Goal: Task Accomplishment & Management: Complete application form

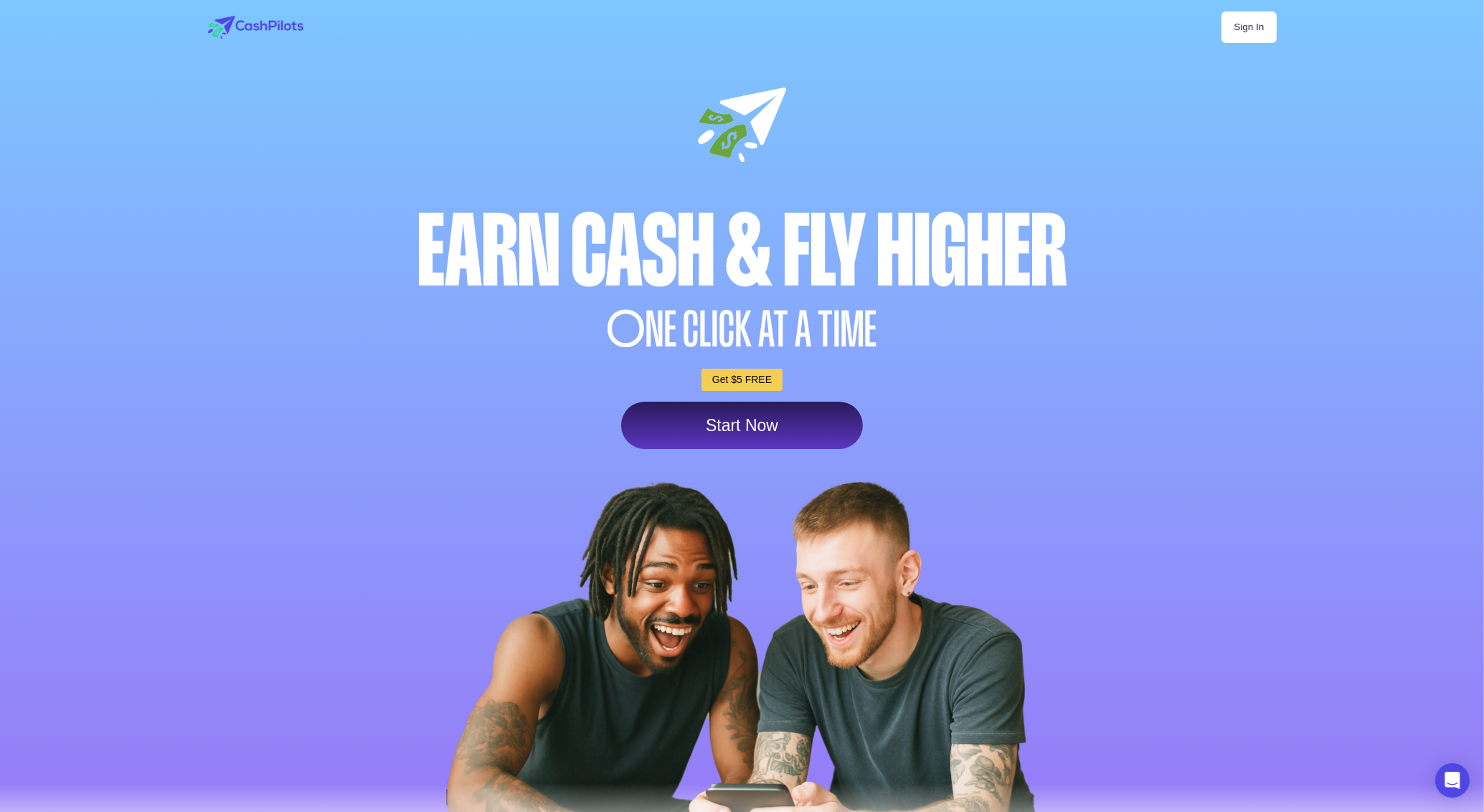
click at [790, 449] on link "Start Now" at bounding box center [742, 425] width 241 height 47
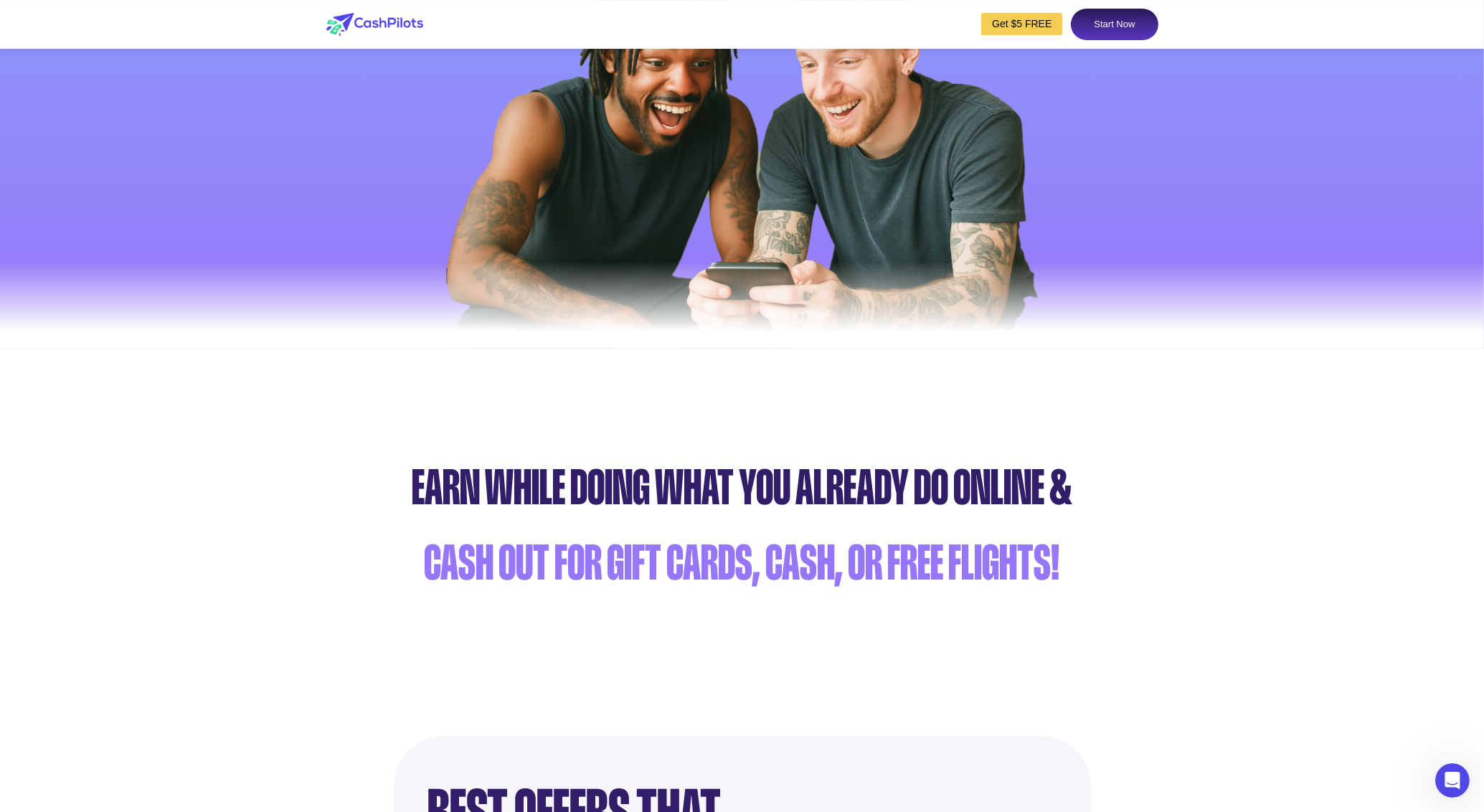
scroll to position [602, 0]
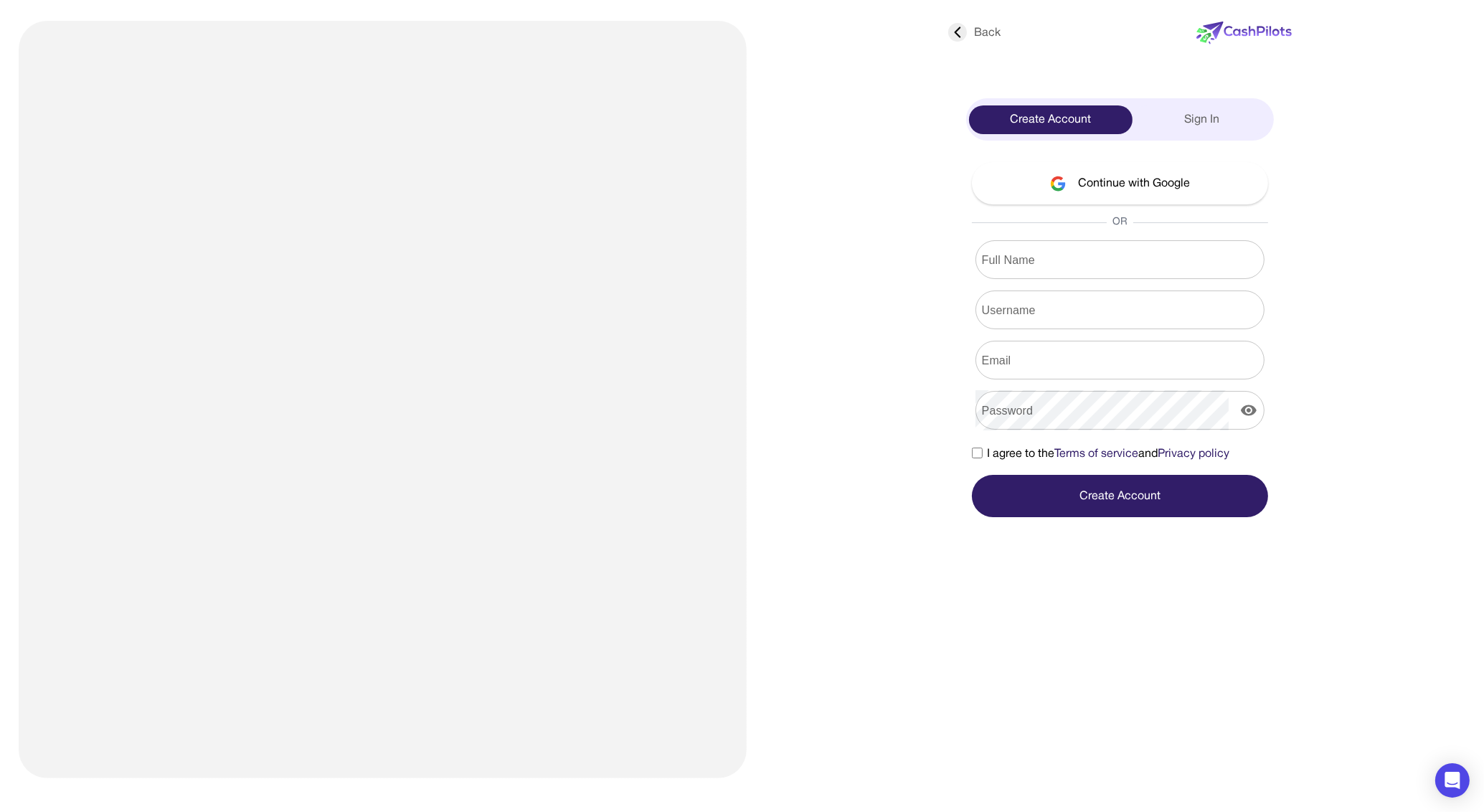
click at [442, 402] on img at bounding box center [383, 399] width 728 height 757
click at [1071, 290] on input "Username" at bounding box center [1119, 309] width 289 height 40
click at [1109, 173] on button "Continue with Google" at bounding box center [1120, 183] width 296 height 42
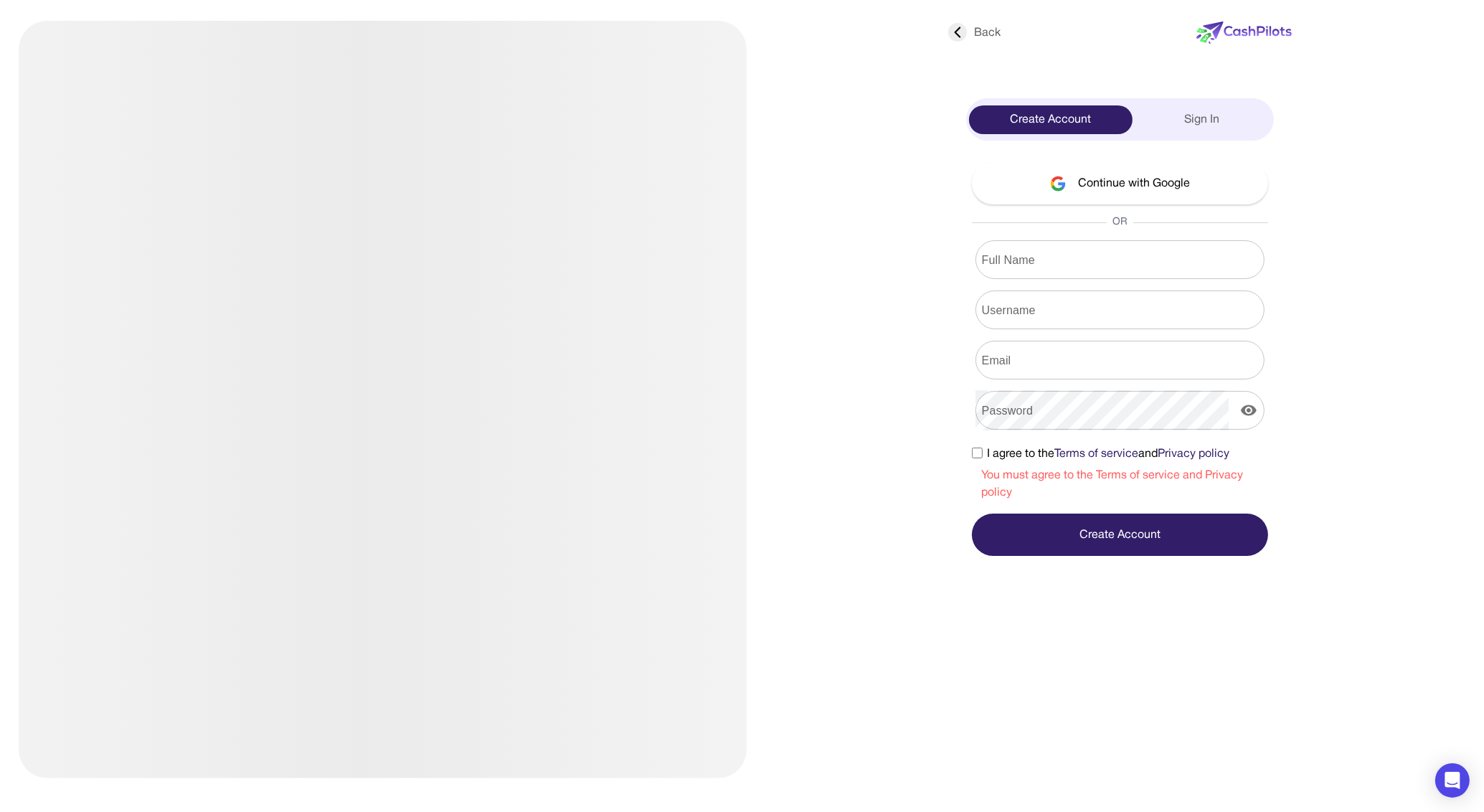
click at [983, 448] on label "I agree to the Terms of service and Privacy policy" at bounding box center [1100, 454] width 257 height 17
click at [1129, 185] on button "Continue with Google" at bounding box center [1120, 183] width 296 height 42
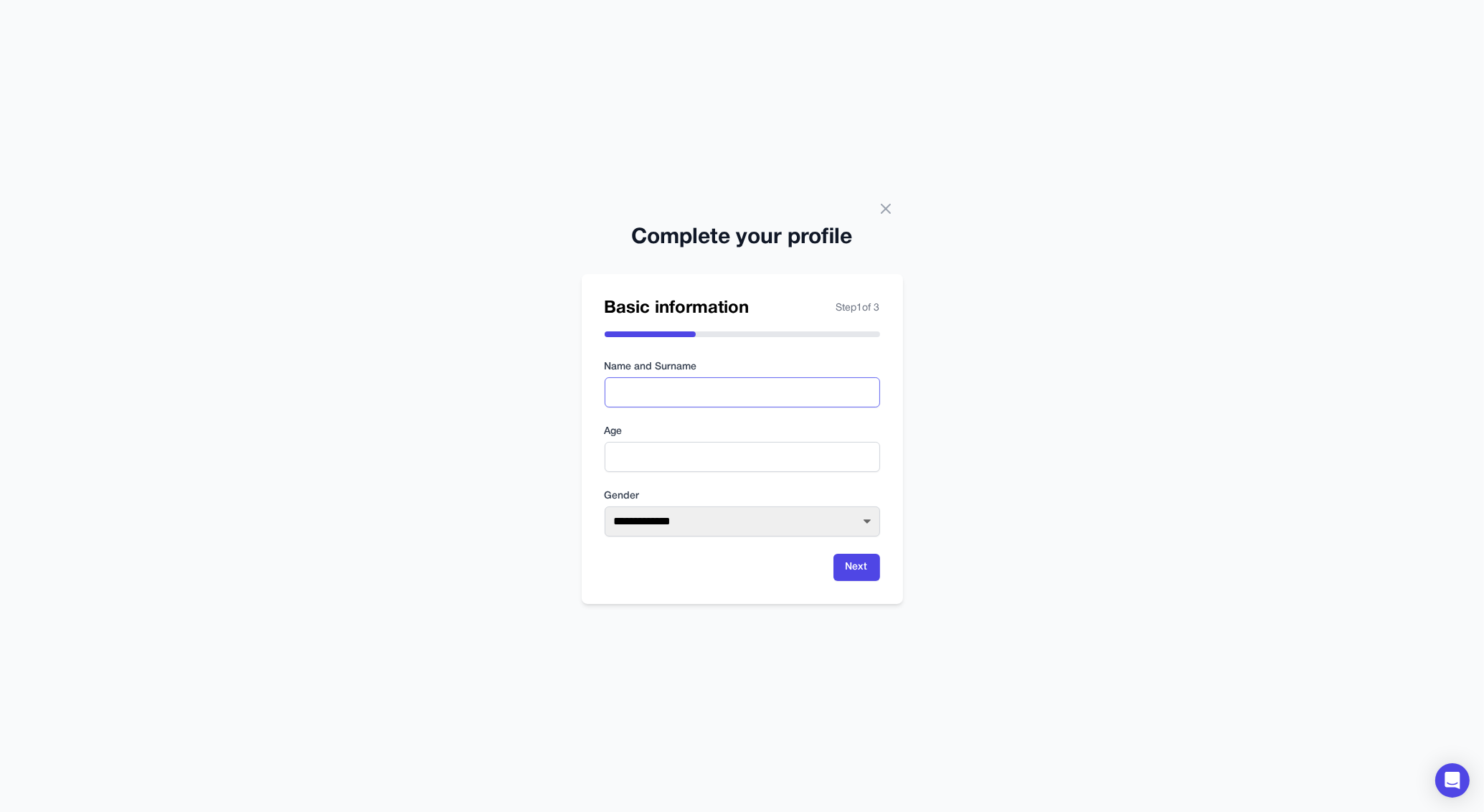
click at [794, 400] on input "text" at bounding box center [742, 393] width 275 height 30
paste input "**********"
drag, startPoint x: 646, startPoint y: 393, endPoint x: 647, endPoint y: 420, distance: 27.0
click at [646, 391] on input "**********" at bounding box center [742, 393] width 275 height 30
type input "**********"
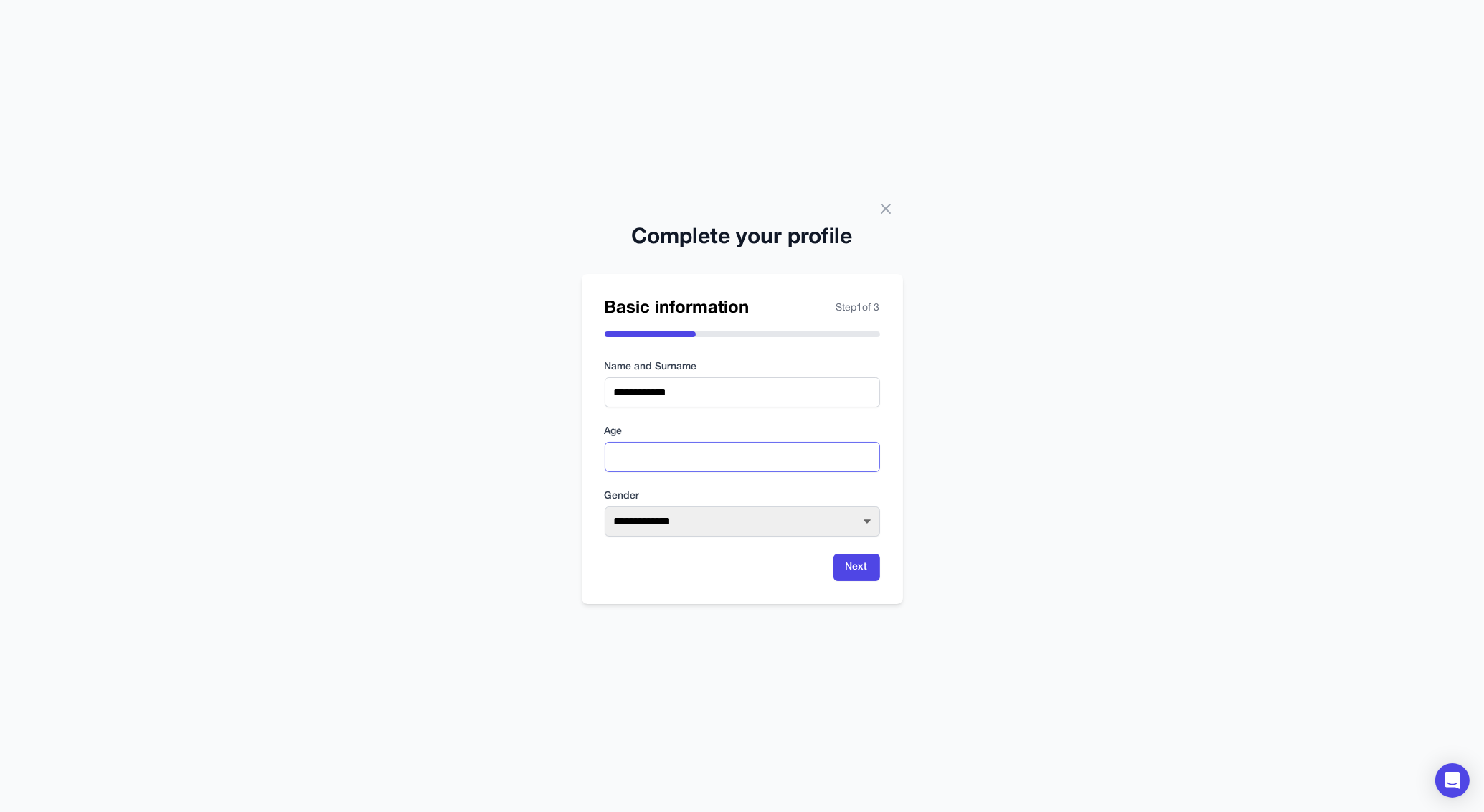
click at [654, 457] on input "number" at bounding box center [742, 457] width 275 height 30
type input "**"
click at [605, 507] on select "**********" at bounding box center [742, 522] width 275 height 30
select select "****"
click option "****" at bounding box center [0, 0] width 0 height 0
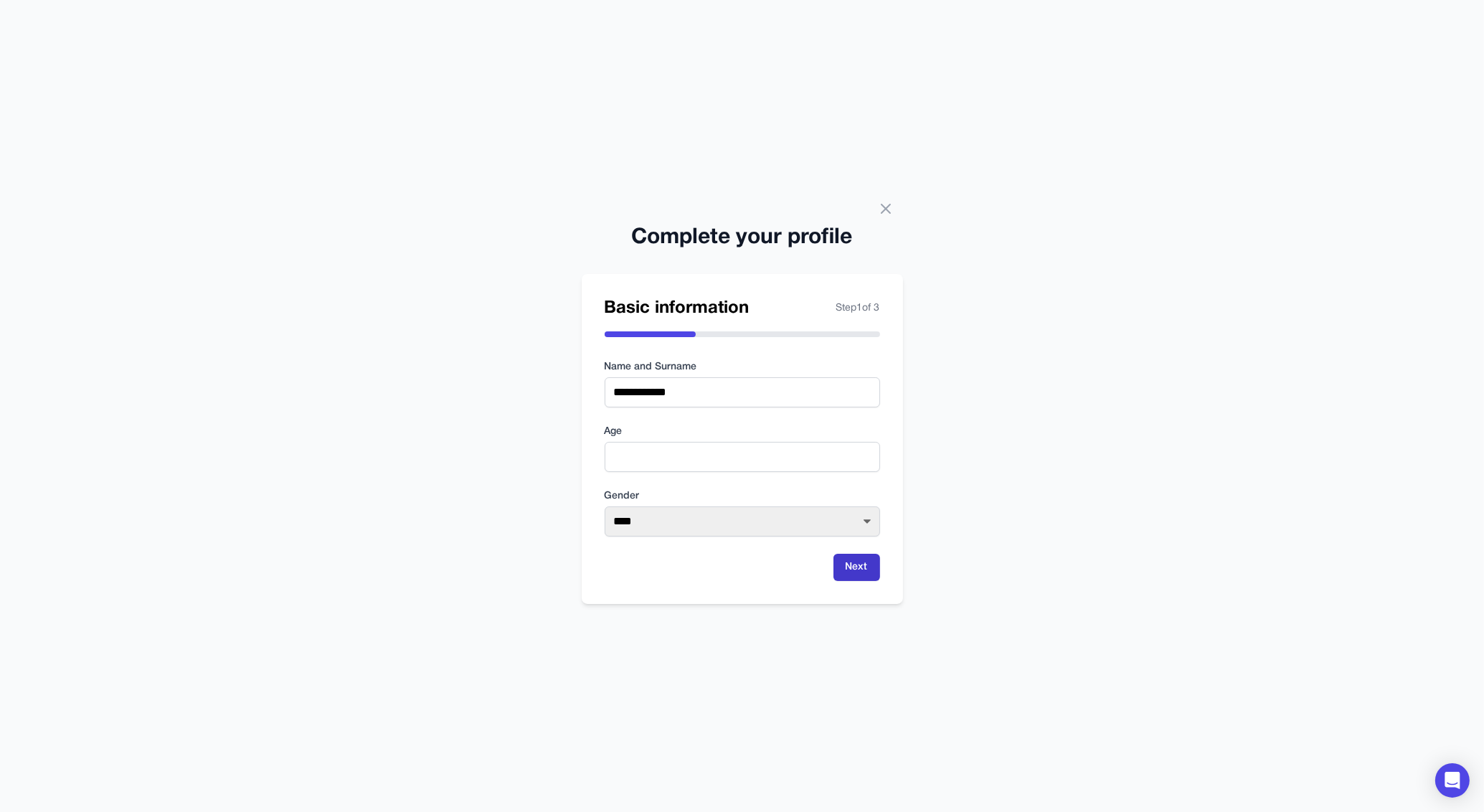
click at [845, 561] on button "Next" at bounding box center [856, 567] width 47 height 27
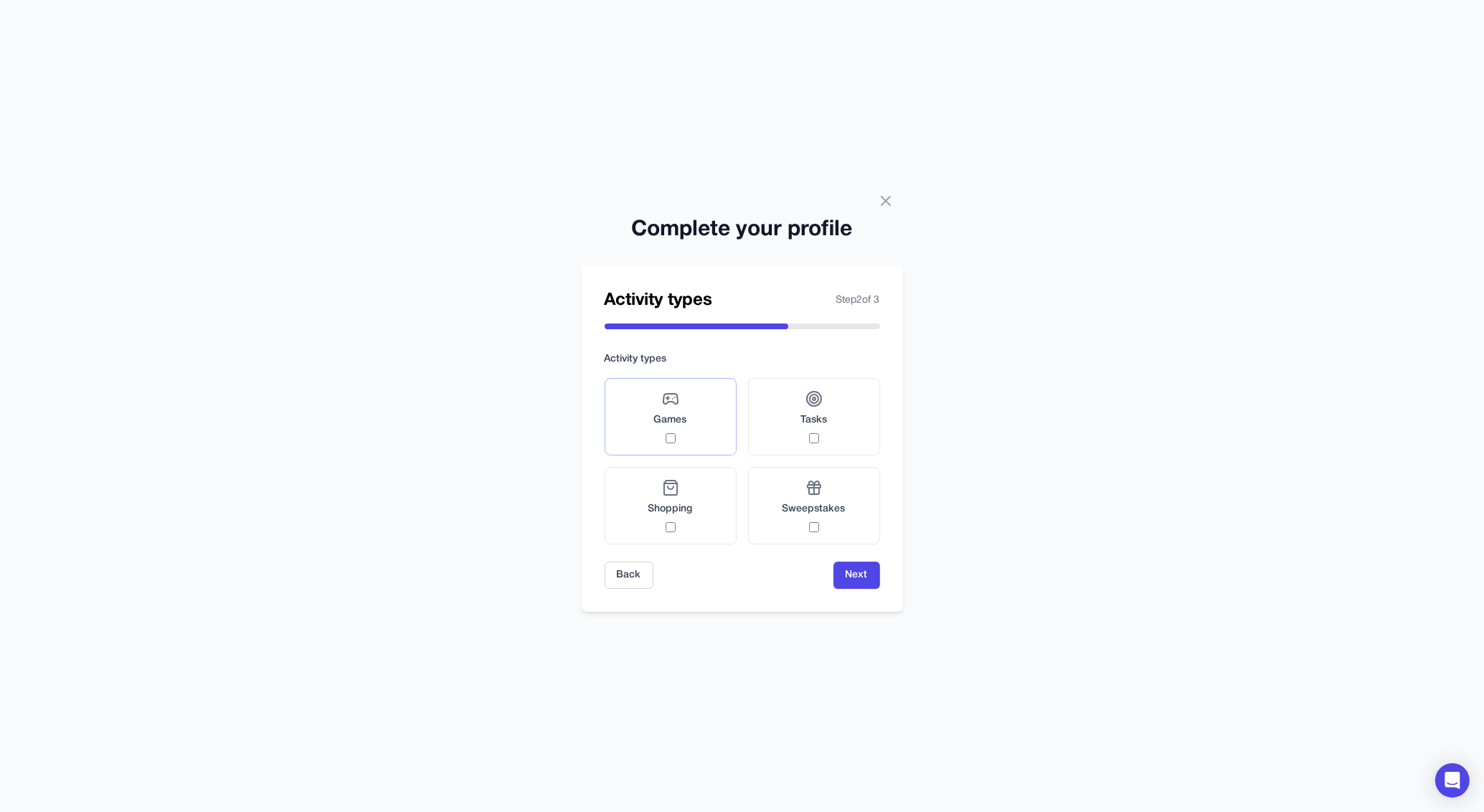
click at [691, 424] on label "Games" at bounding box center [670, 416] width 132 height 78
click at [795, 438] on label "Tasks" at bounding box center [814, 416] width 132 height 78
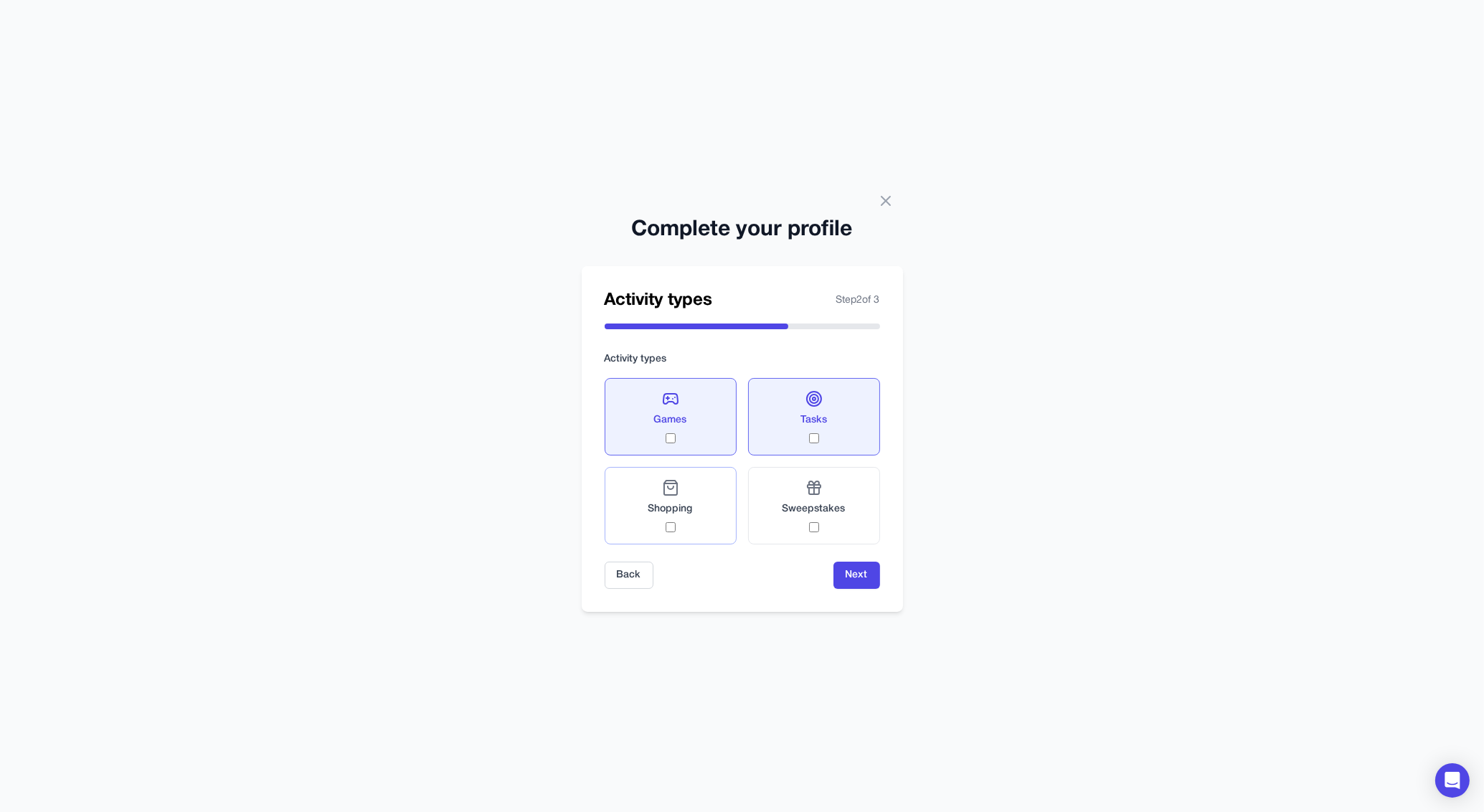
click at [714, 510] on label "Shopping" at bounding box center [670, 506] width 132 height 78
click at [859, 576] on button "Next" at bounding box center [856, 575] width 47 height 27
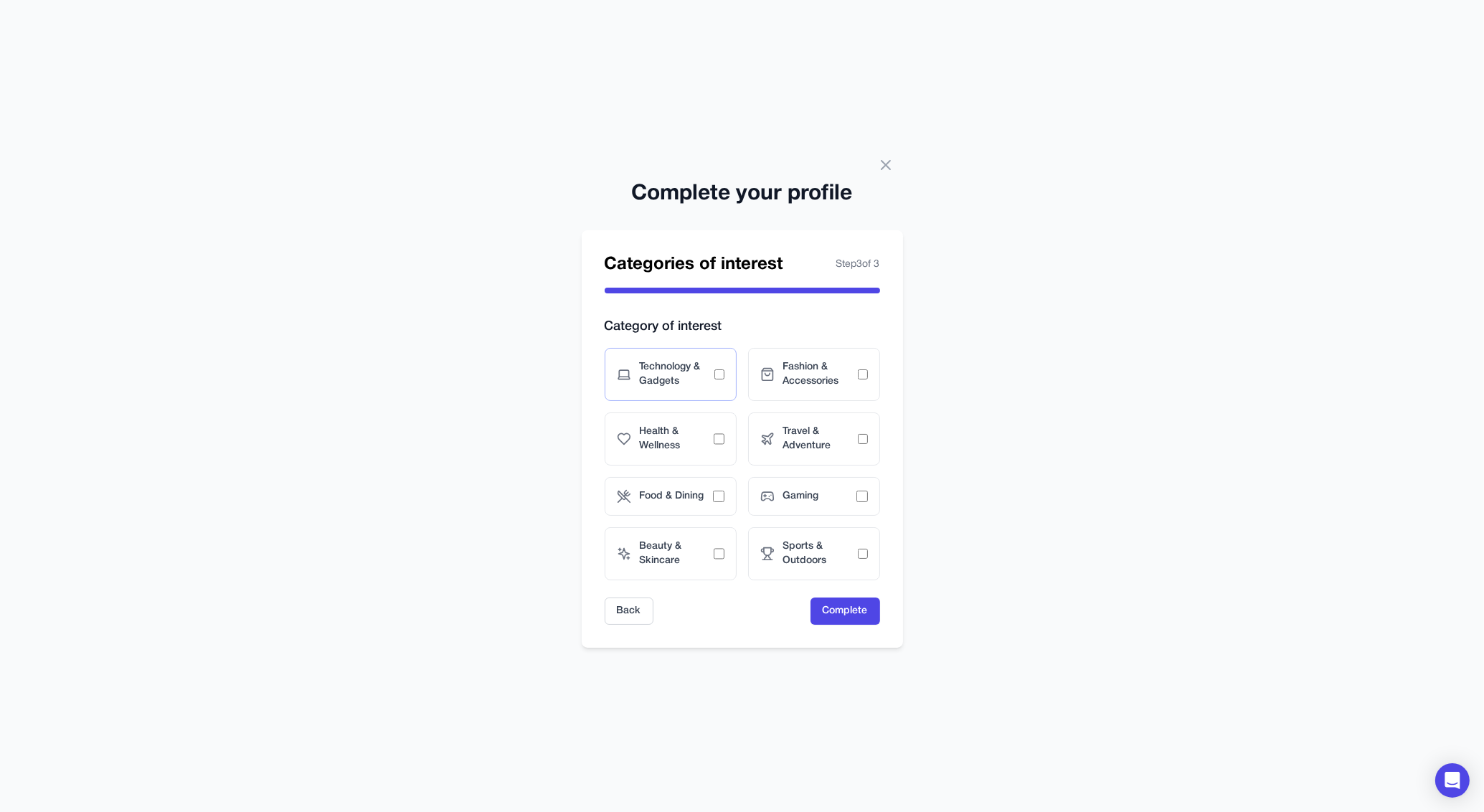
click at [713, 382] on span "Technology & Gadgets" at bounding box center [677, 374] width 74 height 28
click at [790, 382] on span "Fashion & Accessories" at bounding box center [820, 374] width 74 height 28
click at [756, 446] on div "Travel & Adventure" at bounding box center [814, 438] width 132 height 53
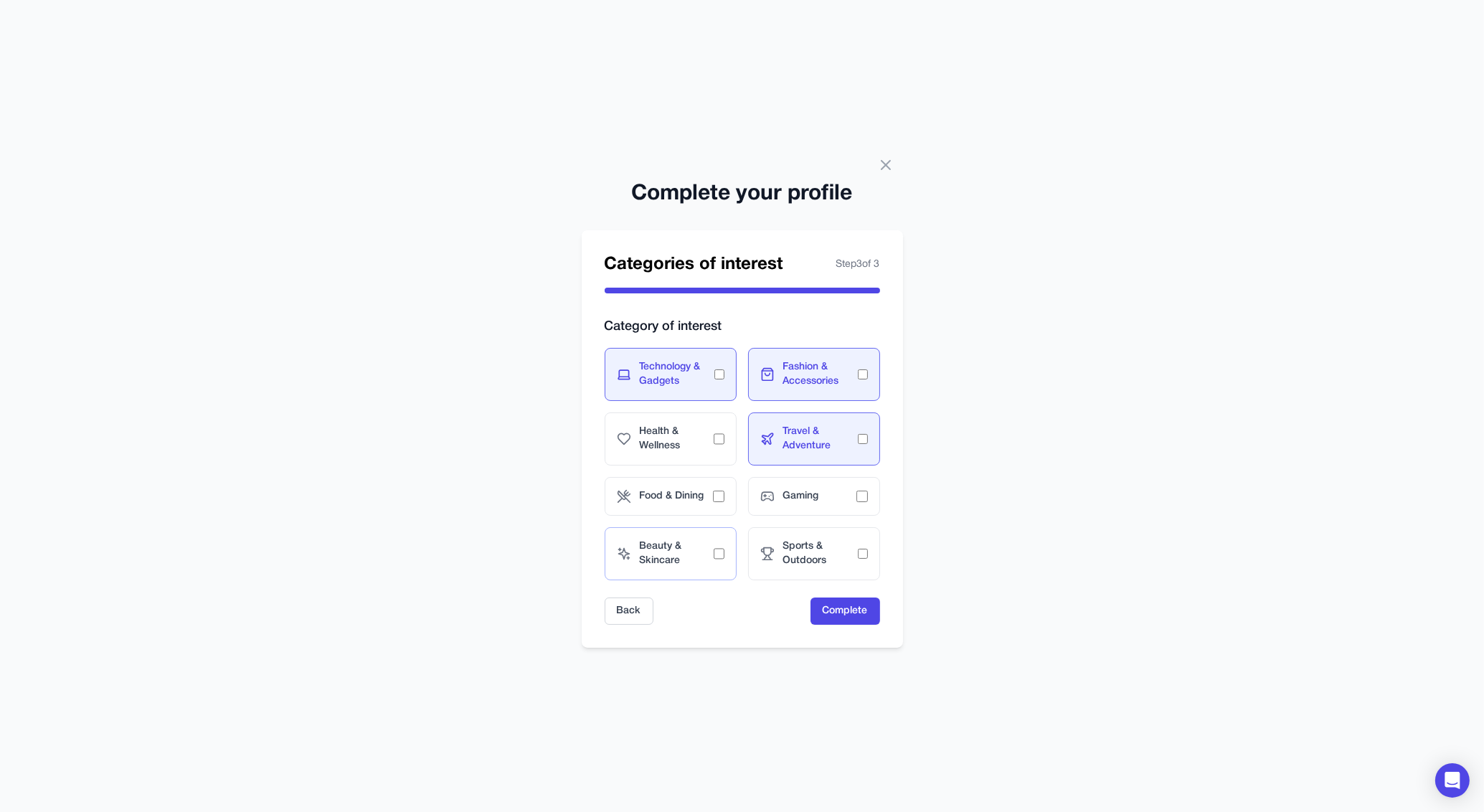
click at [680, 544] on span "Beauty & Skincare" at bounding box center [677, 553] width 74 height 28
click at [800, 498] on span "Gaming" at bounding box center [819, 496] width 73 height 14
click at [833, 606] on button "Complete" at bounding box center [845, 611] width 70 height 27
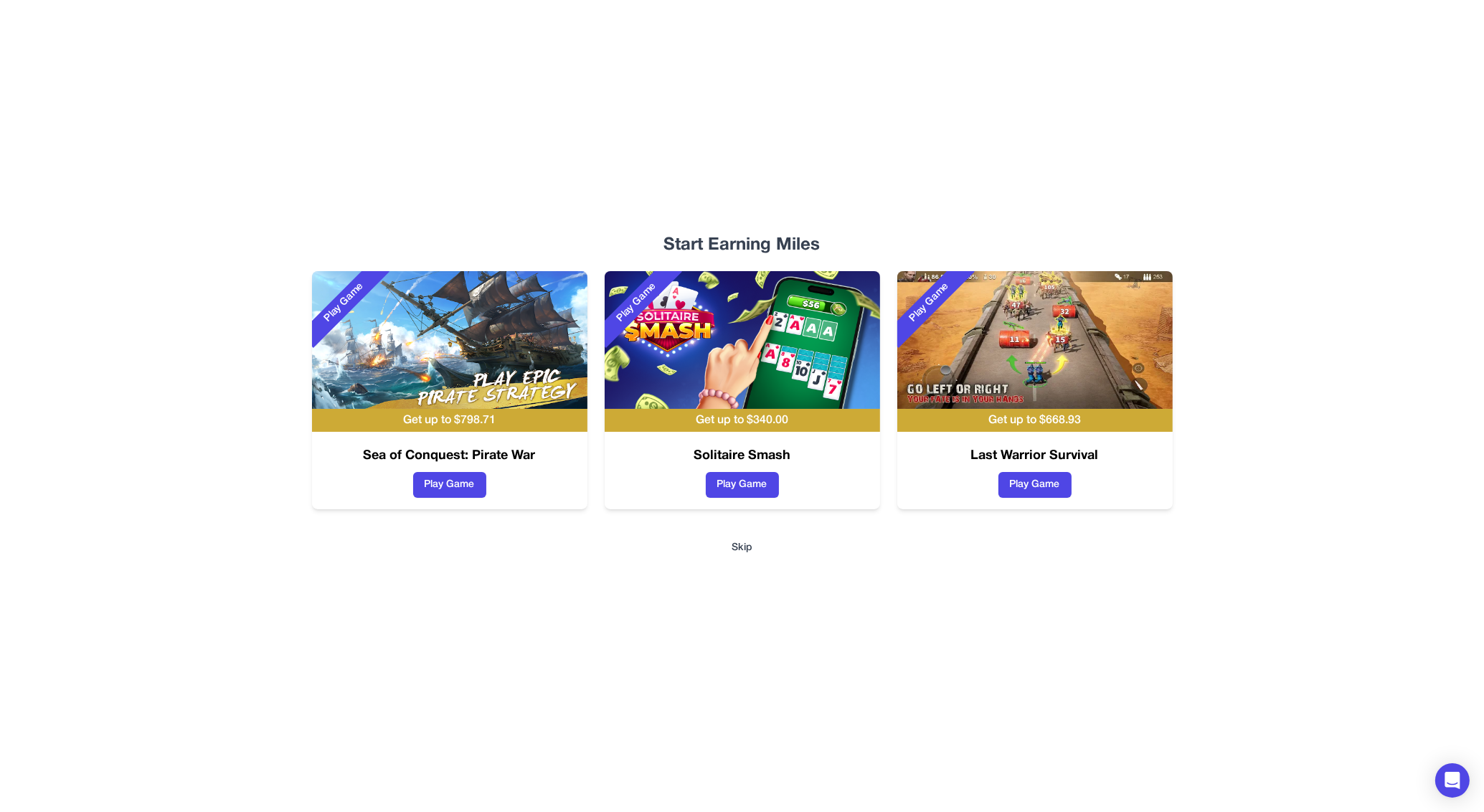
click at [744, 553] on button "Skip" at bounding box center [742, 548] width 21 height 14
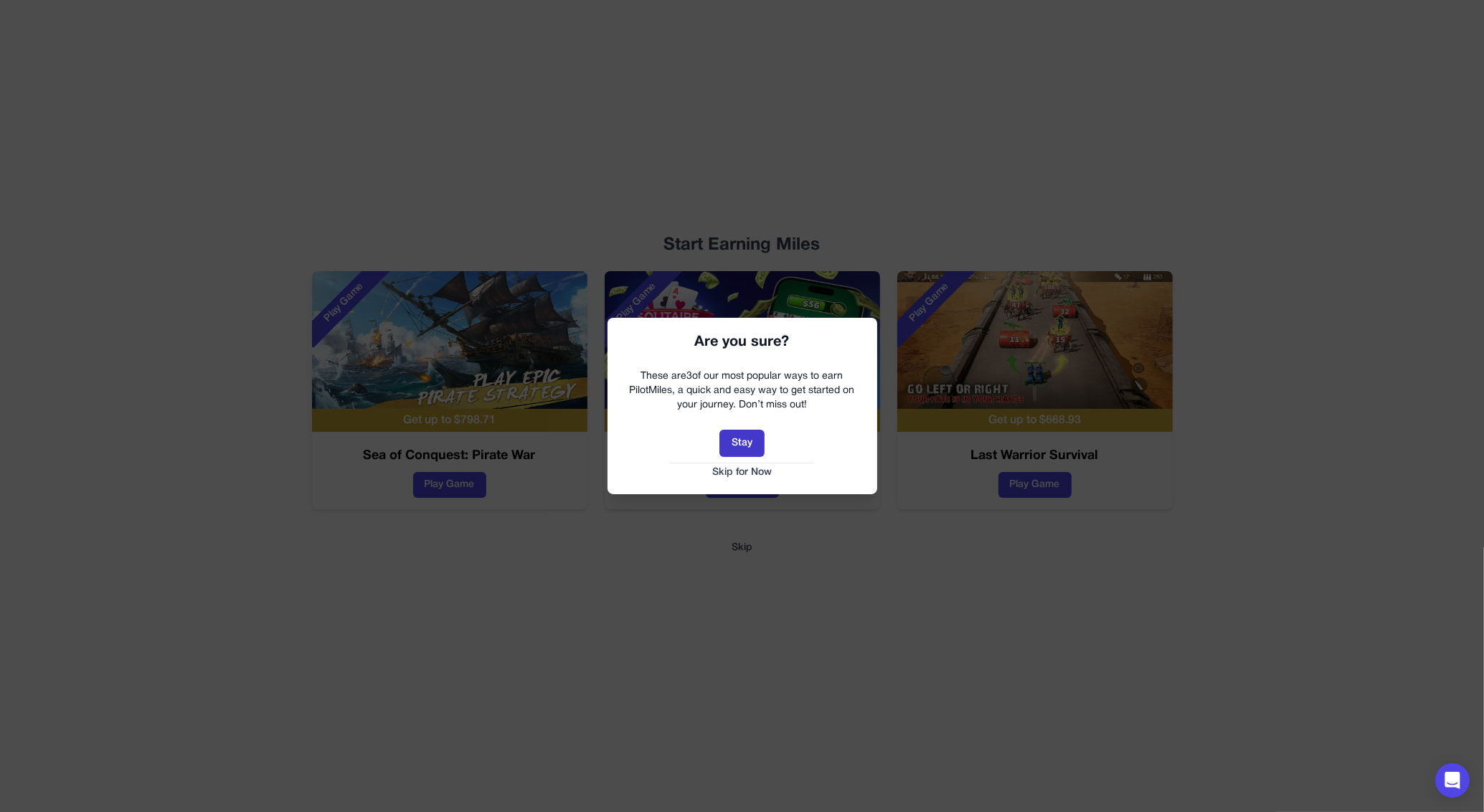
click at [752, 446] on button "Stay" at bounding box center [742, 443] width 45 height 27
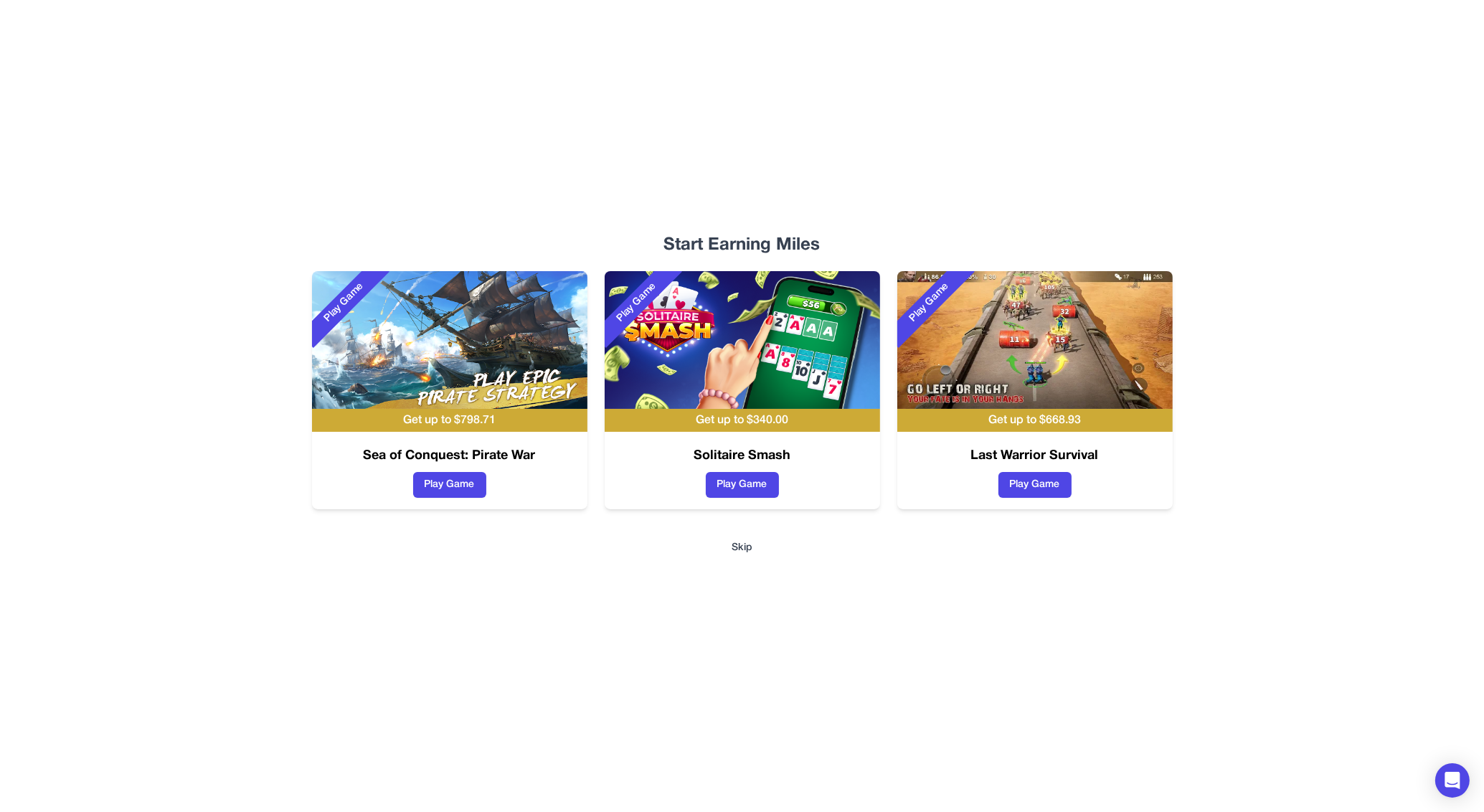
click at [738, 553] on button "Skip" at bounding box center [742, 548] width 21 height 14
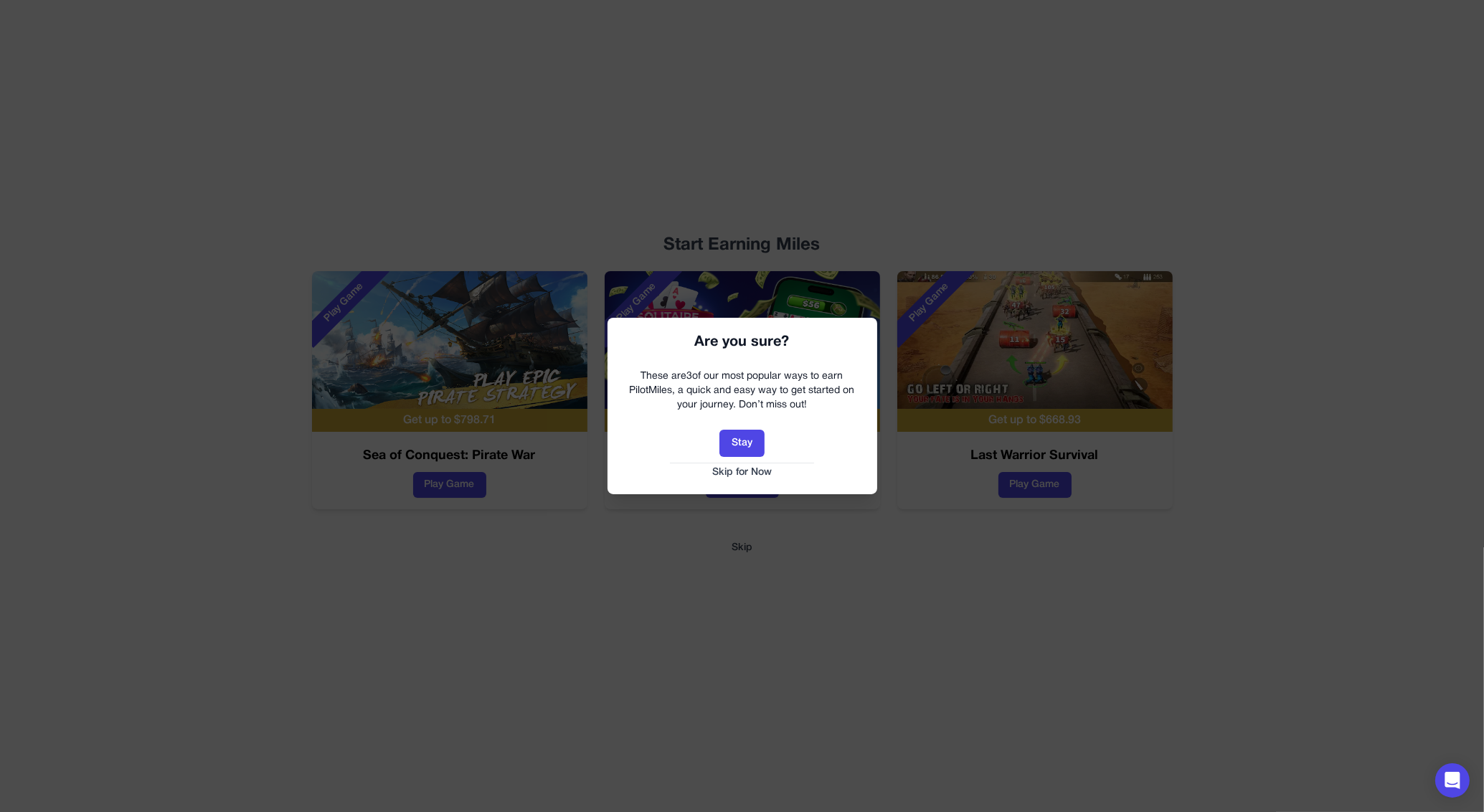
click at [757, 473] on button "Skip for Now" at bounding box center [742, 472] width 241 height 14
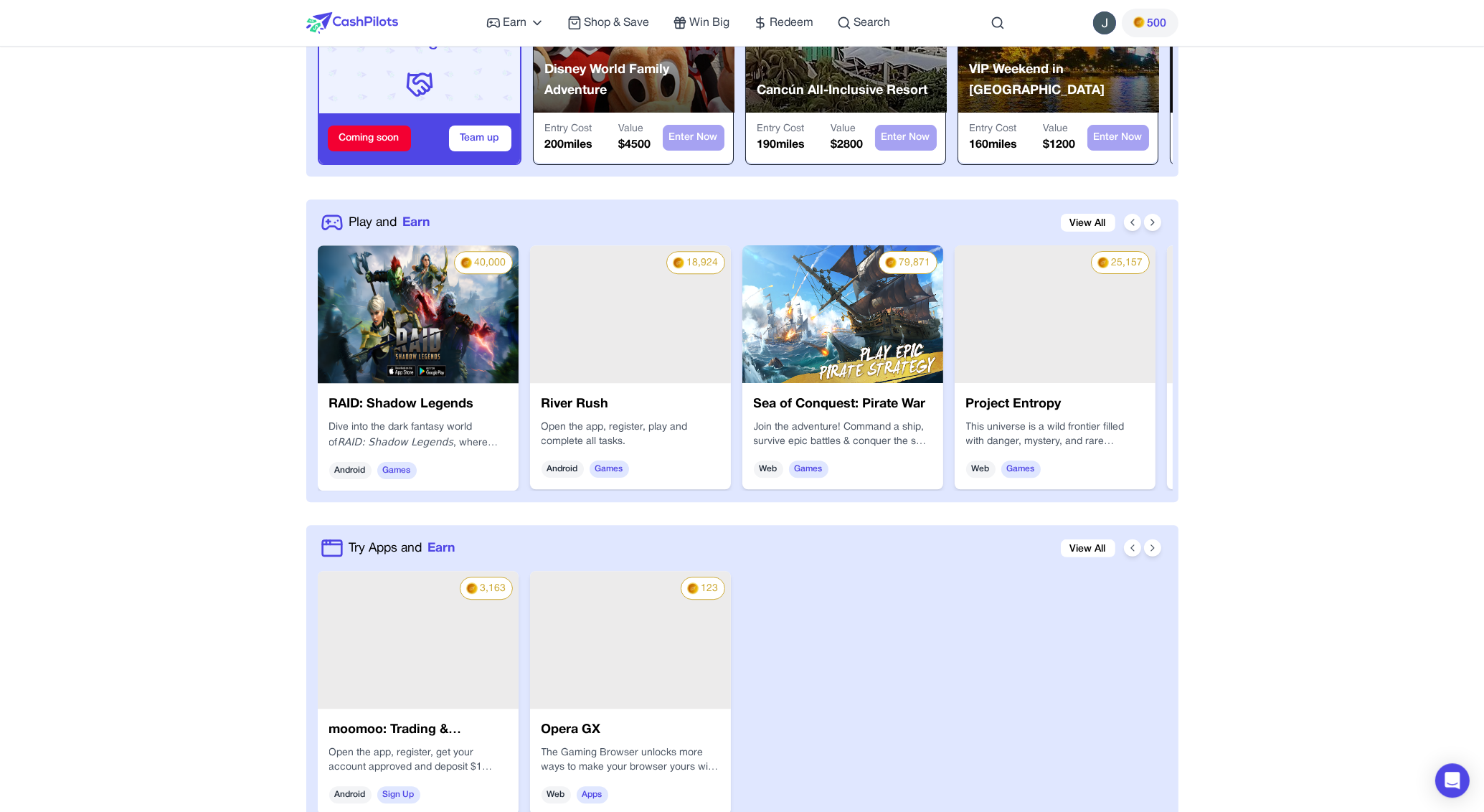
scroll to position [703, 0]
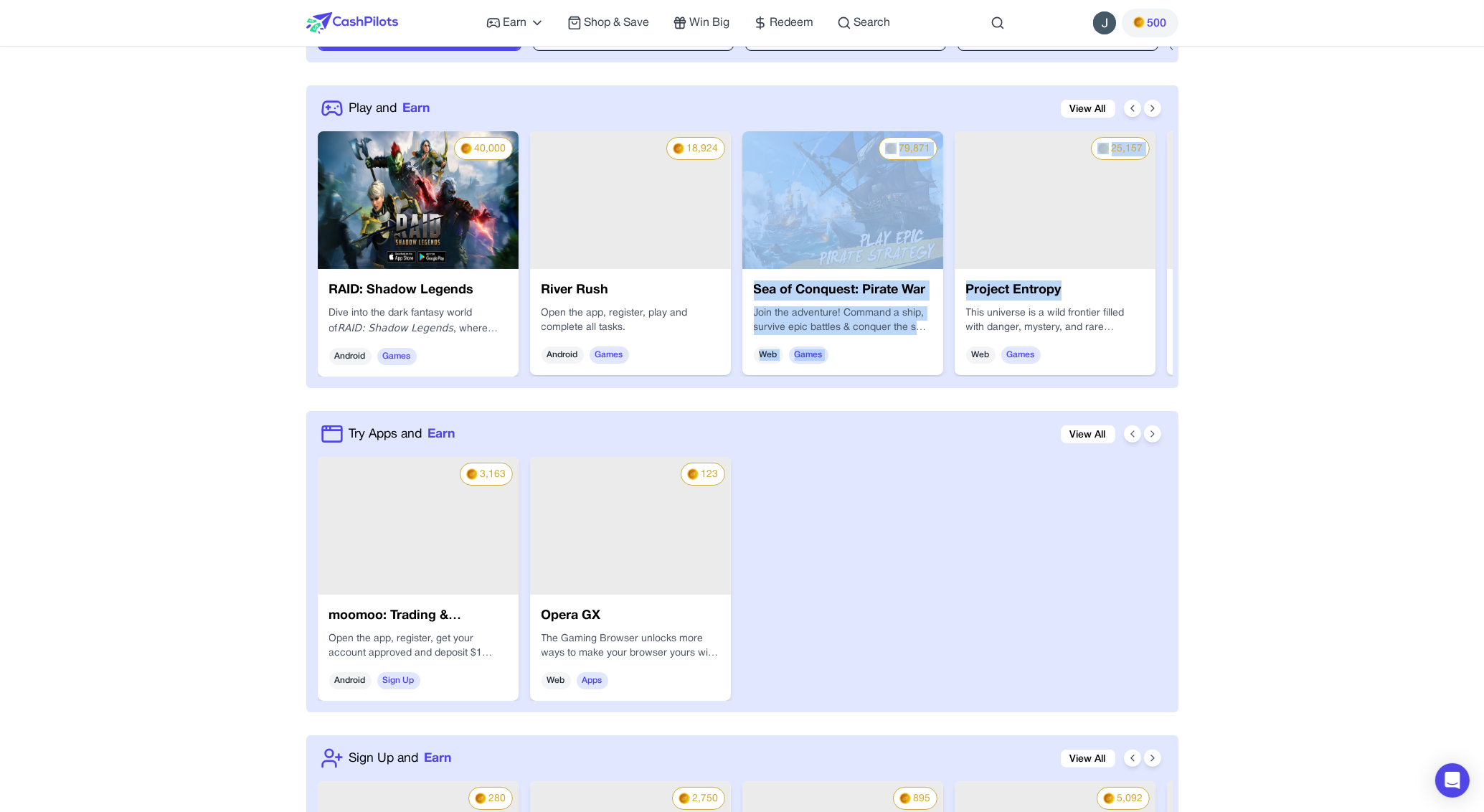
drag, startPoint x: 1132, startPoint y: 286, endPoint x: 791, endPoint y: 268, distance: 341.5
click at [966, 280] on h3 "Project Entropy" at bounding box center [1054, 290] width 178 height 20
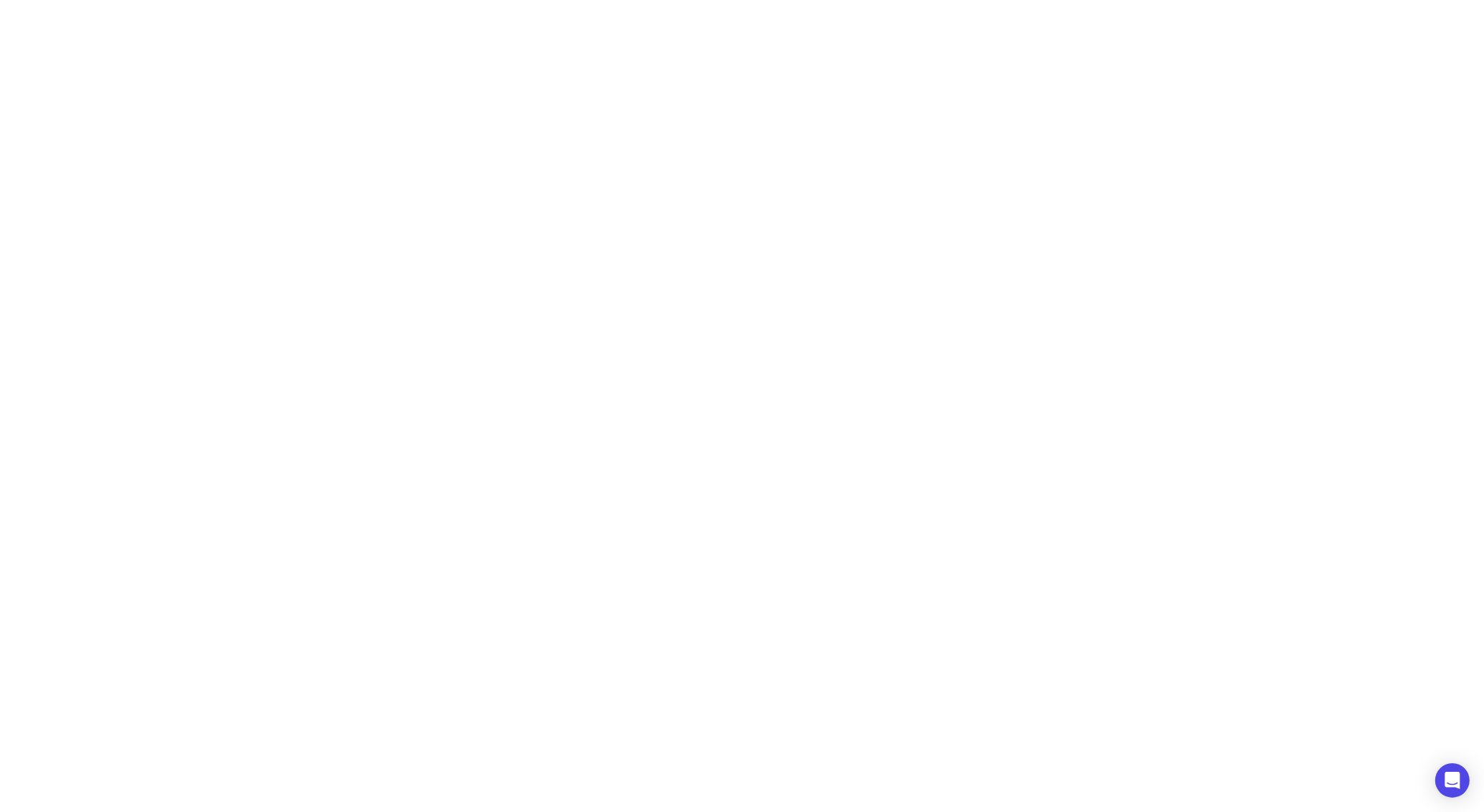
click at [573, 0] on html "Earn Play Games Enjoy fun games and earn Try New App Test new app for rewards T…" at bounding box center [742, 0] width 1484 height 0
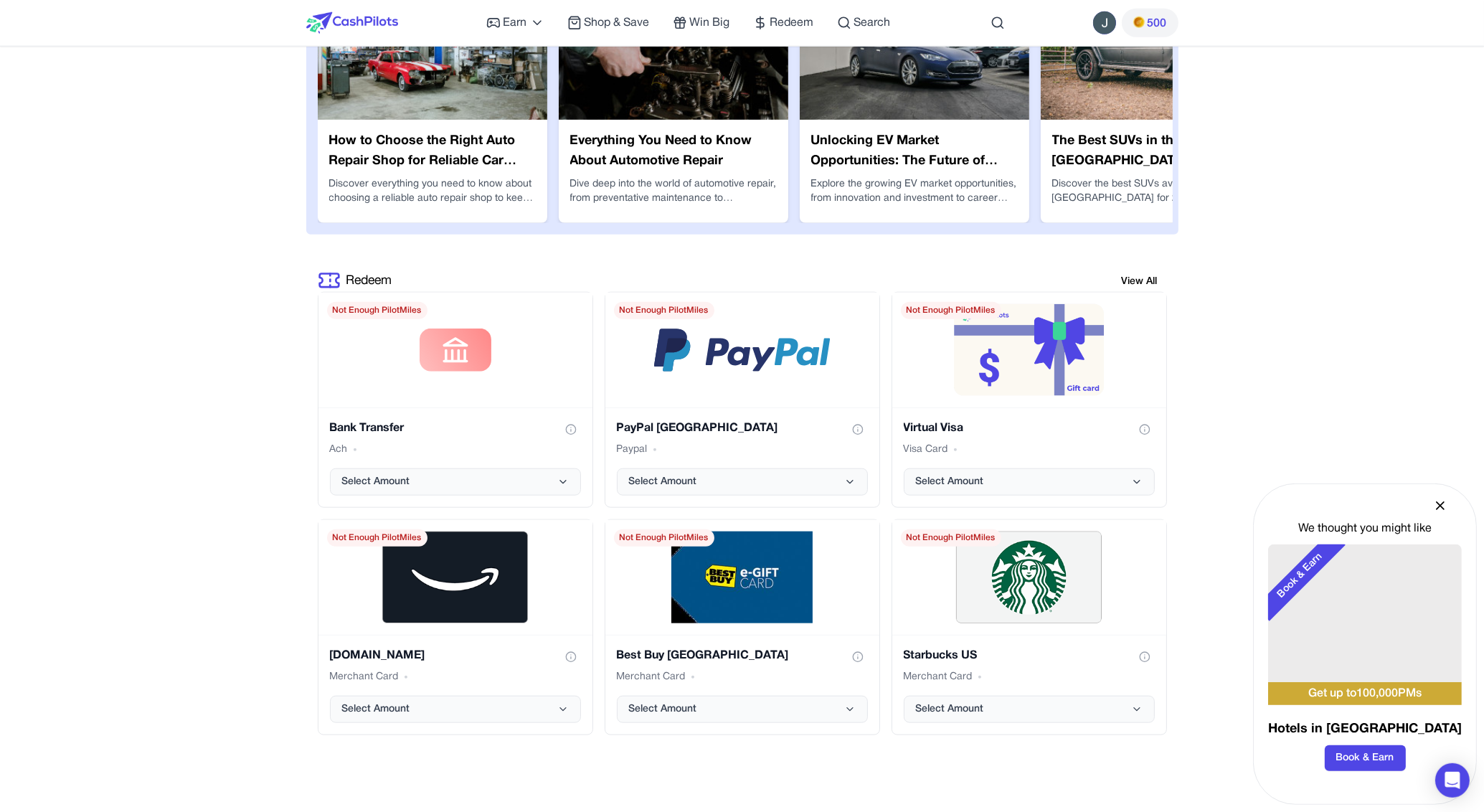
scroll to position [2610, 0]
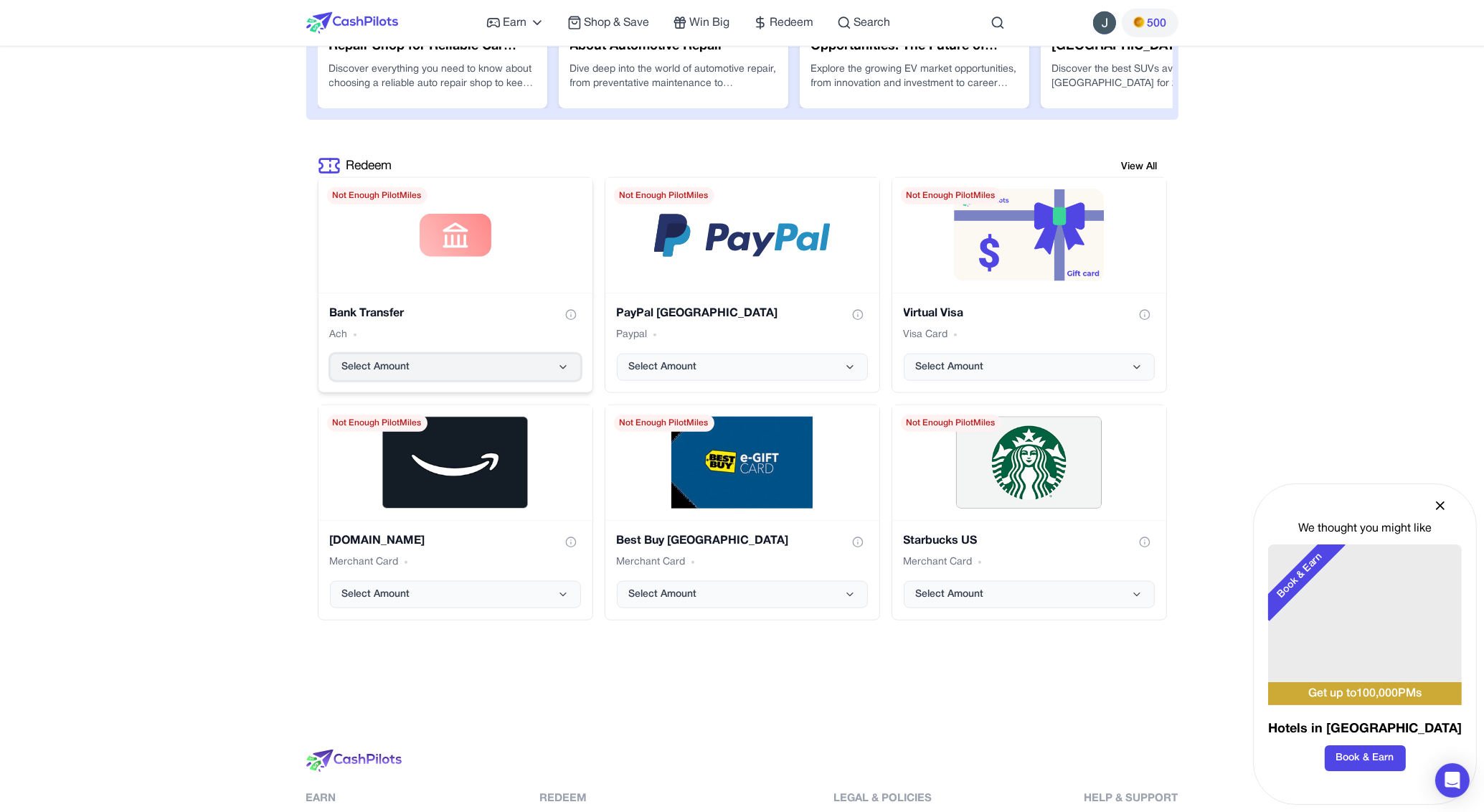
click at [558, 370] on icon "Bank Transfer gift card" at bounding box center [563, 367] width 11 height 11
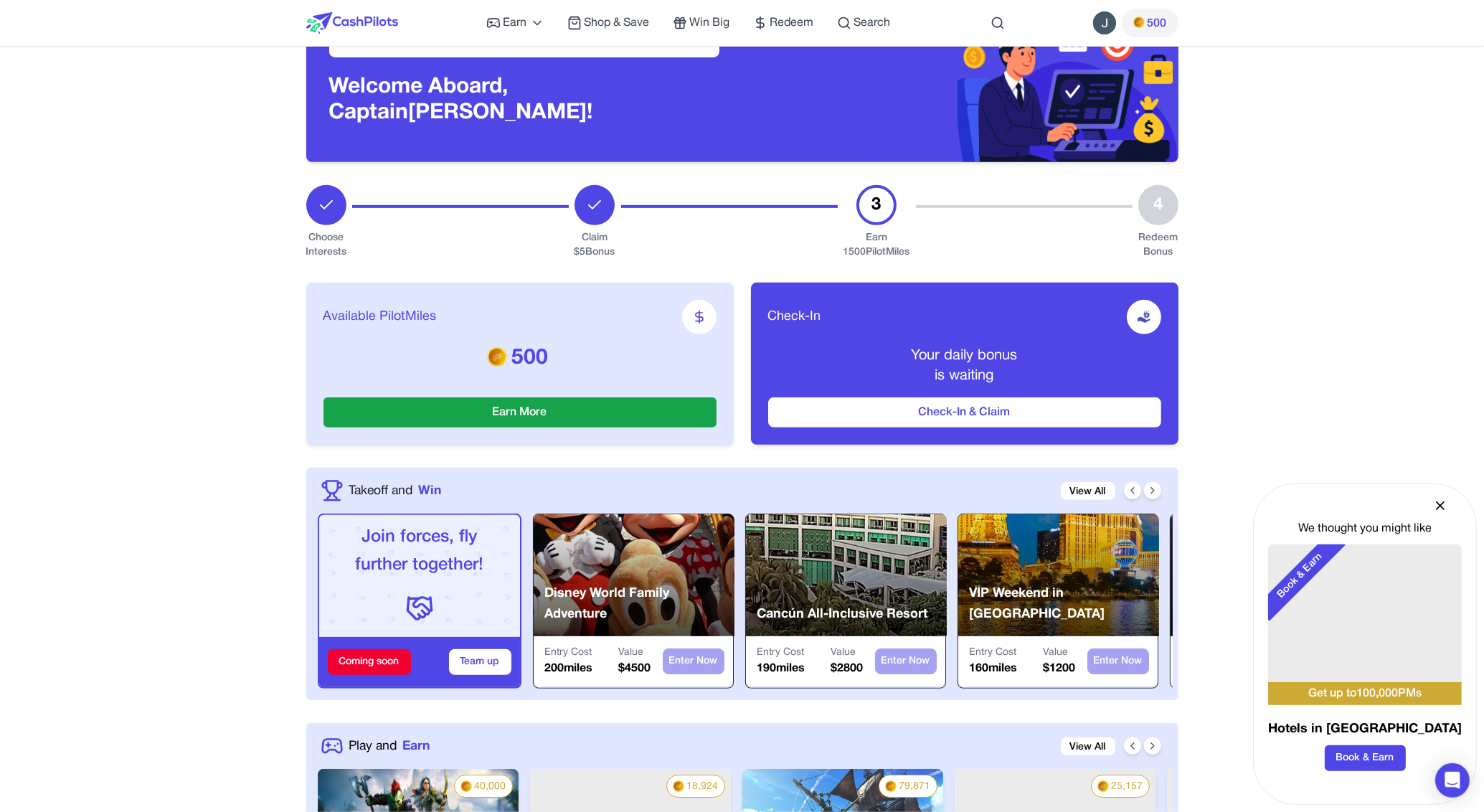
scroll to position [0, 0]
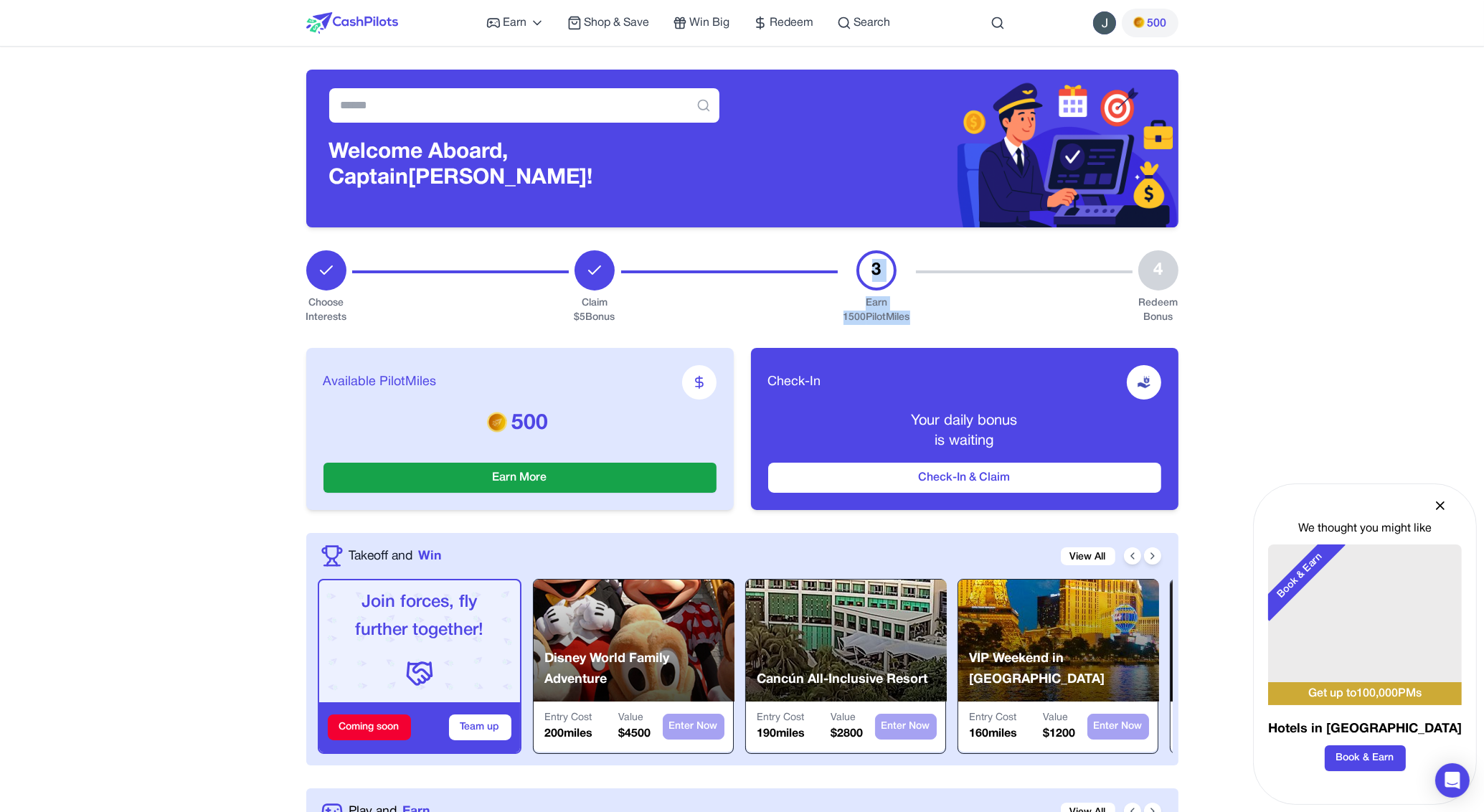
drag, startPoint x: 908, startPoint y: 321, endPoint x: 830, endPoint y: 320, distance: 78.0
click at [830, 320] on div "Choose Interests Claim $ 5 Bonus 3 Earn 1500 PilotMiles 4 Redeem Bonus" at bounding box center [742, 287] width 872 height 74
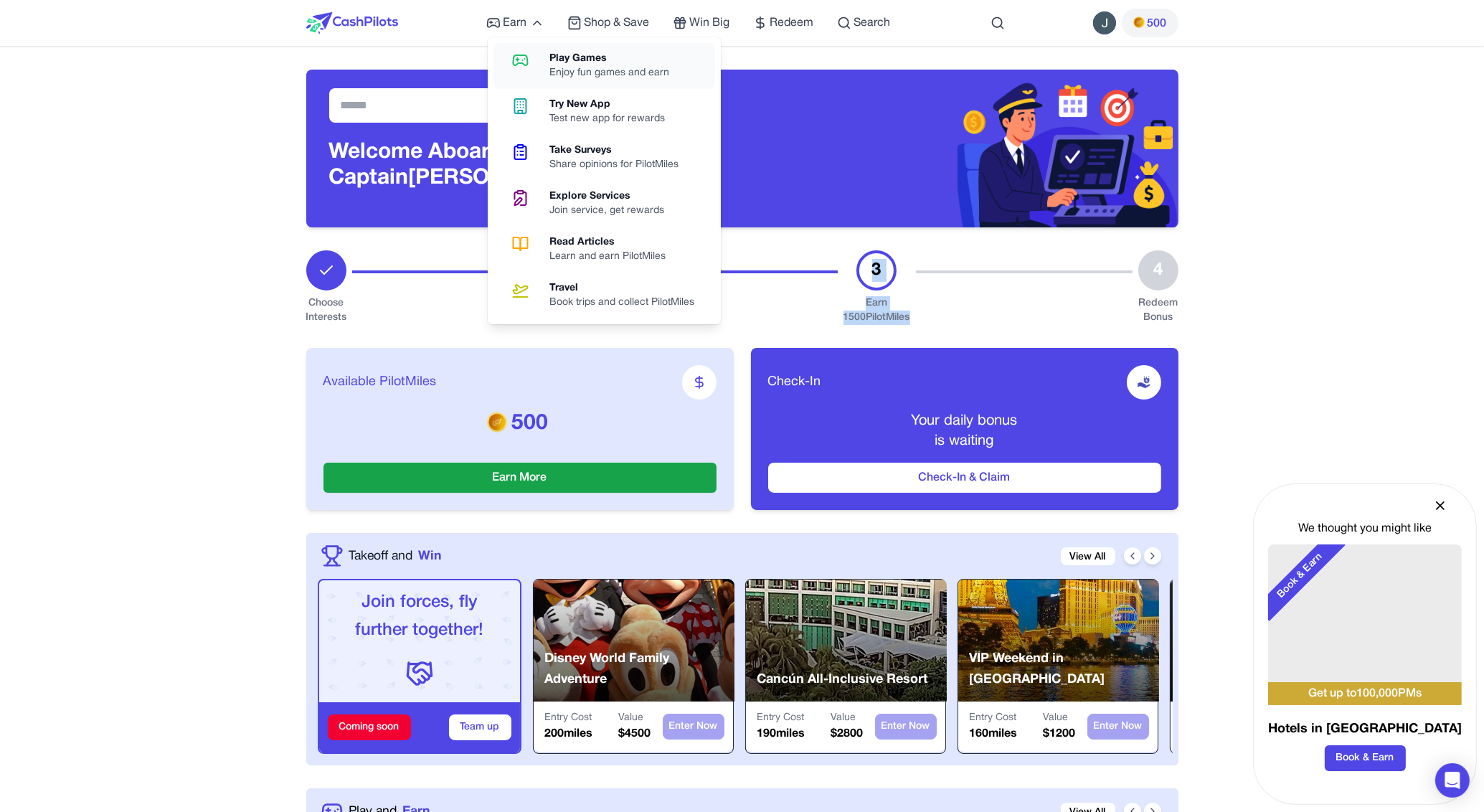
click at [561, 63] on div "Play Games" at bounding box center [616, 59] width 131 height 14
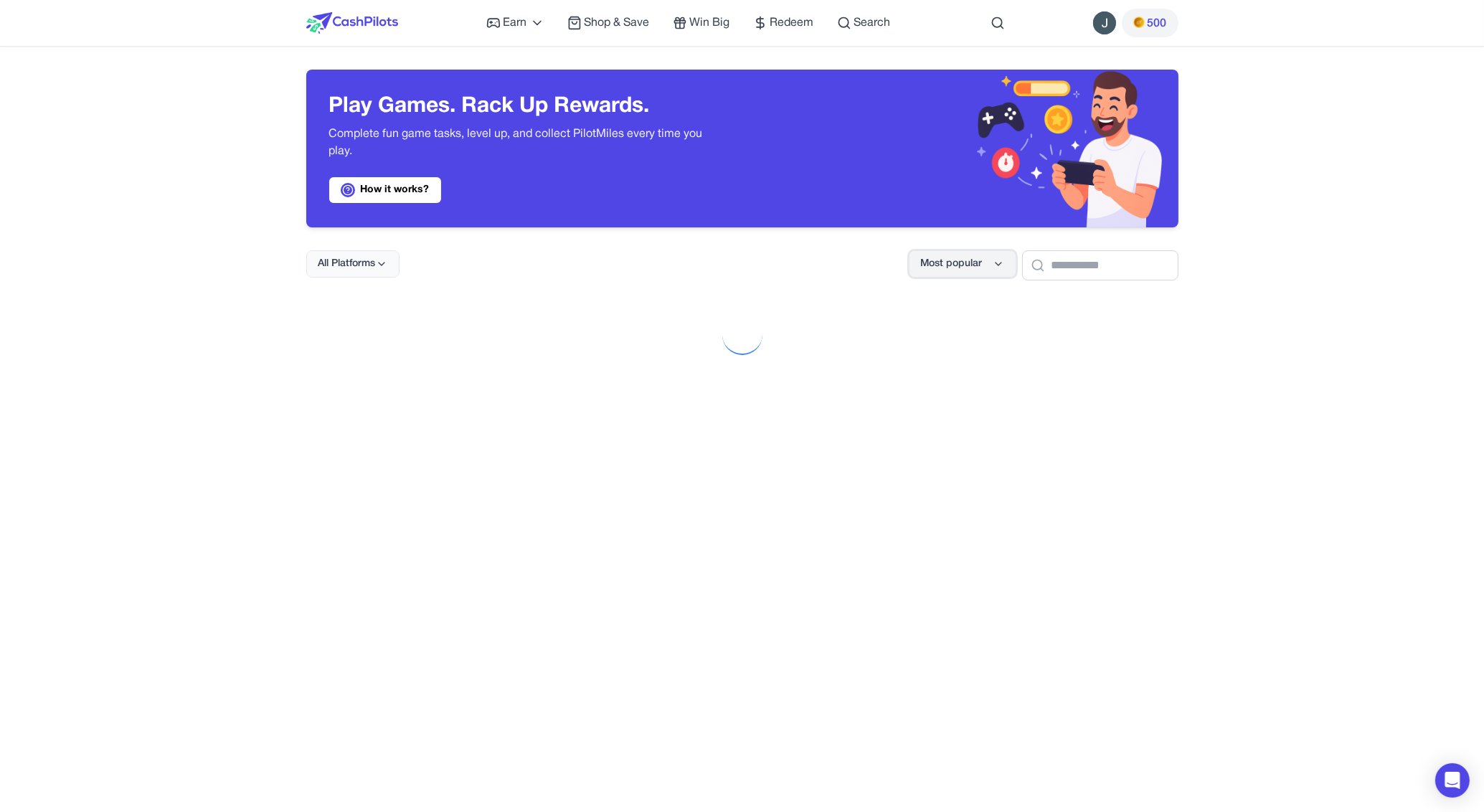
click at [920, 256] on span "Most popular" at bounding box center [951, 264] width 62 height 14
click at [928, 321] on div "Highest payout" at bounding box center [927, 326] width 103 height 30
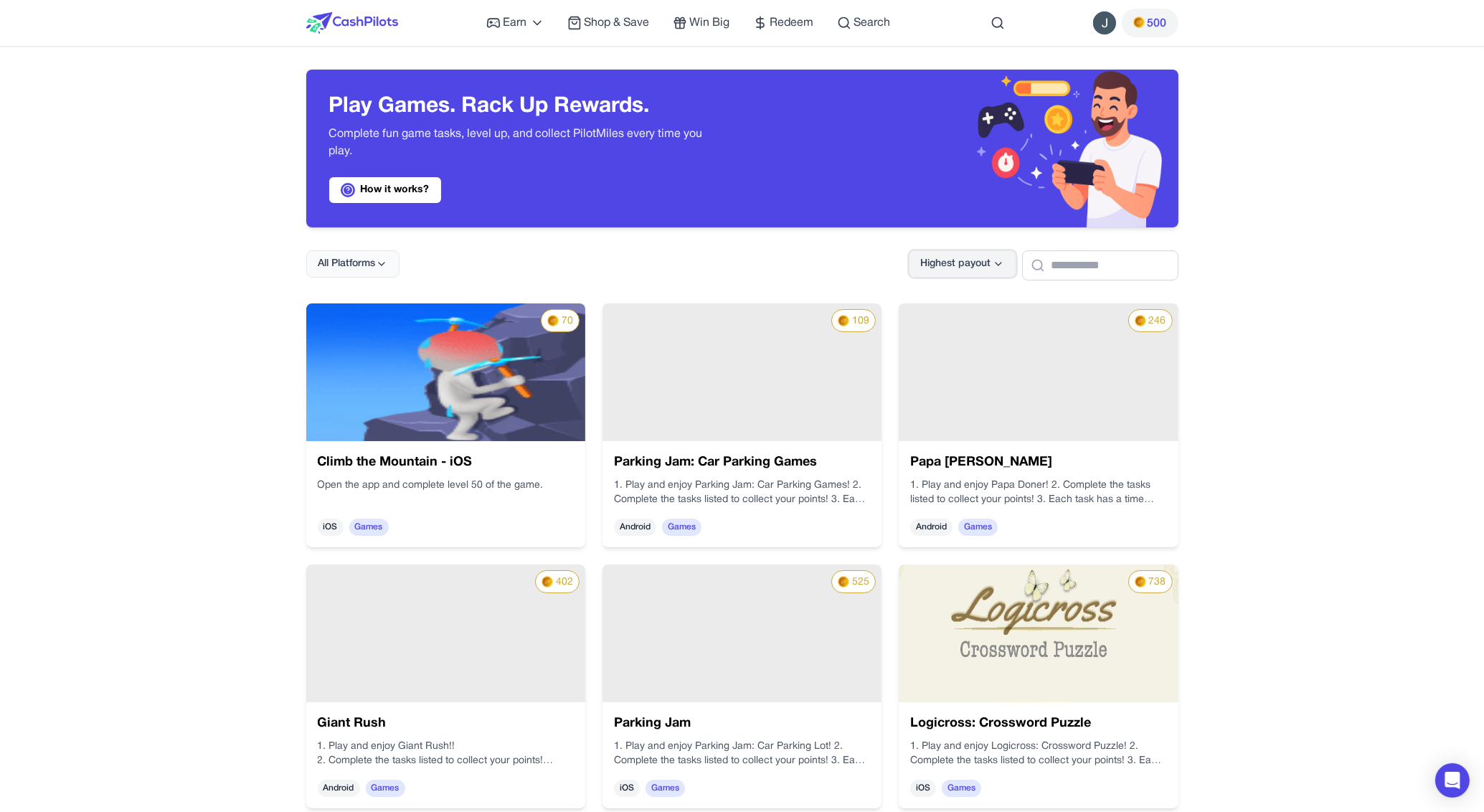
click at [943, 261] on span "Highest payout" at bounding box center [955, 264] width 70 height 14
click at [939, 328] on div "Highest payout" at bounding box center [927, 326] width 103 height 30
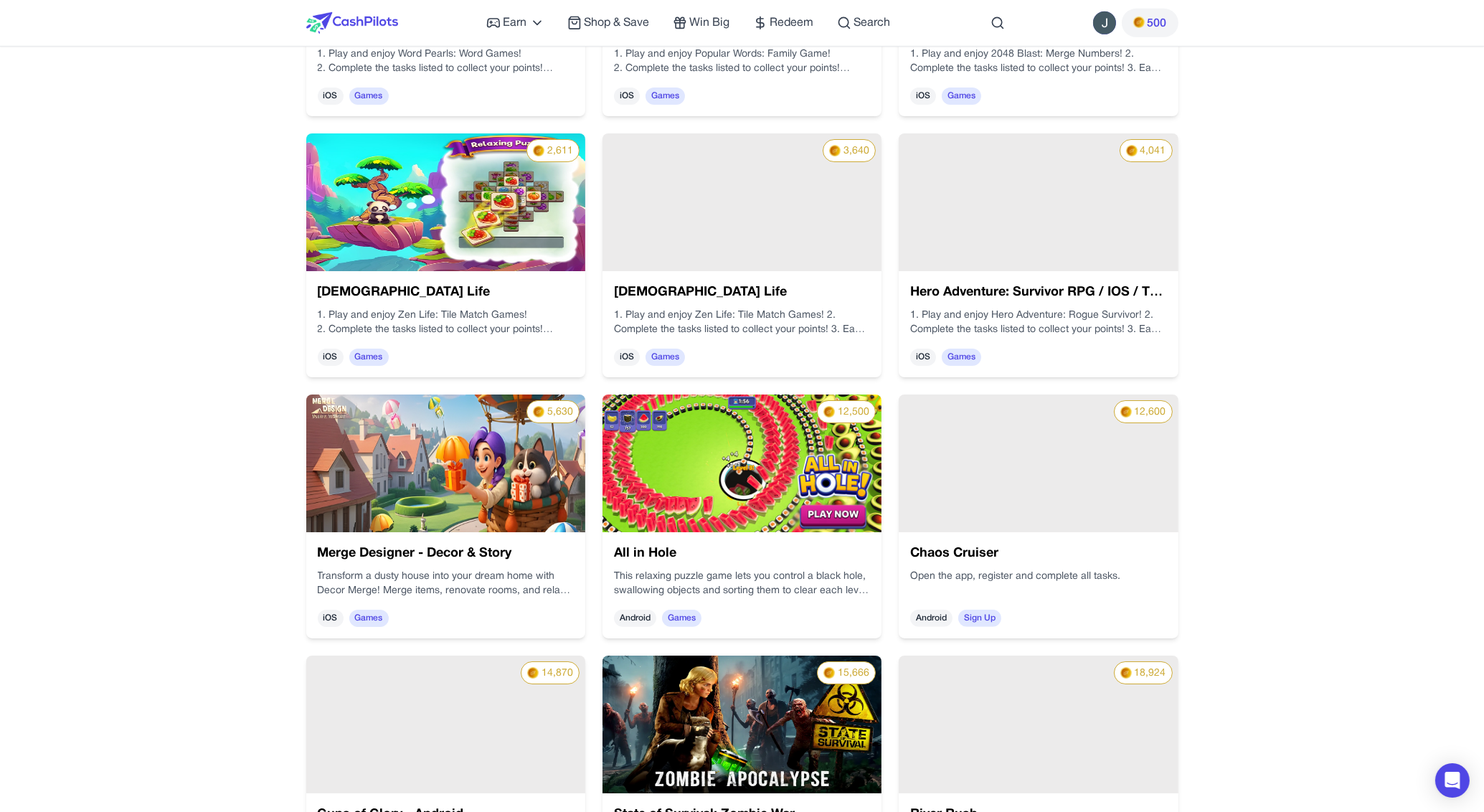
scroll to position [1205, 0]
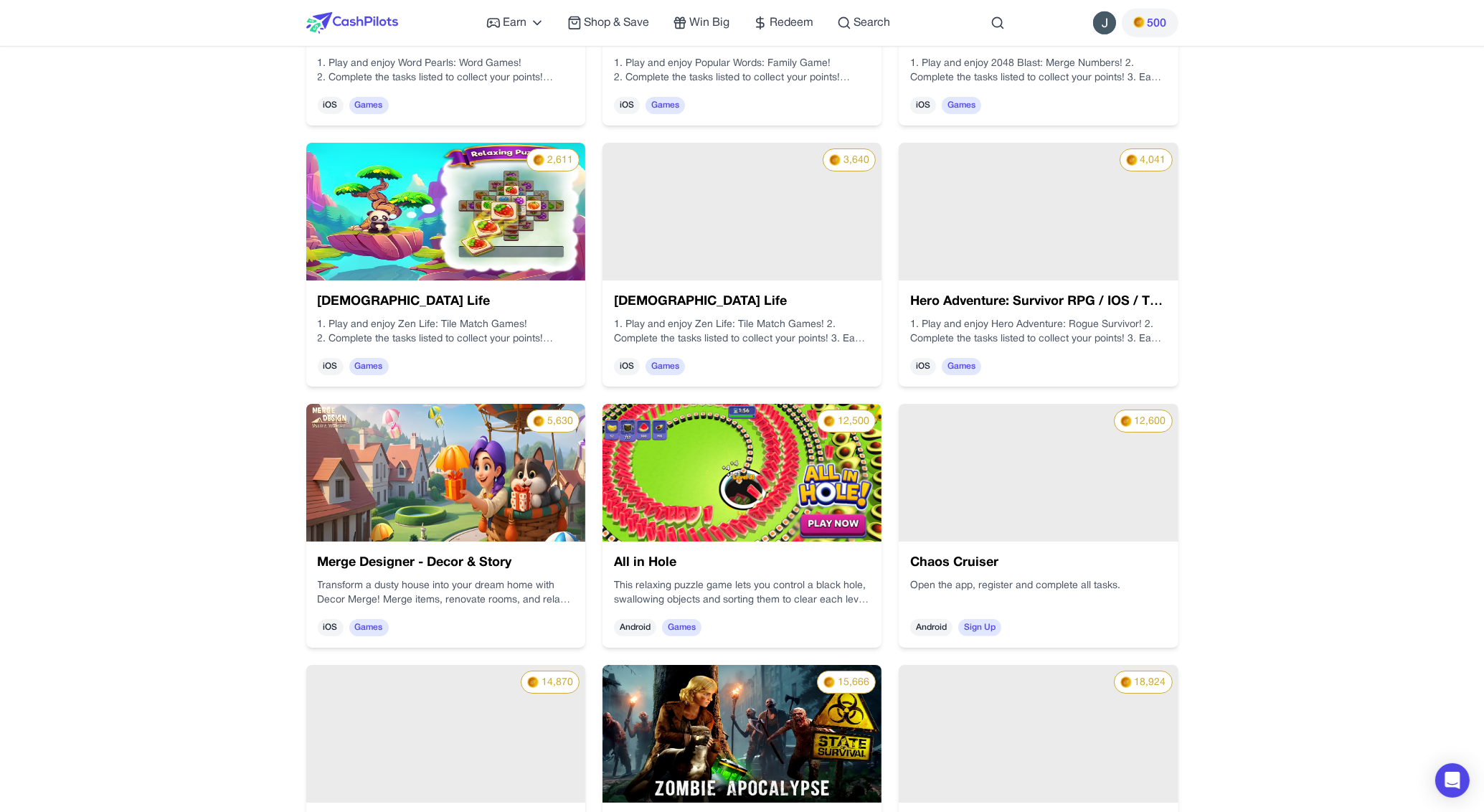
click at [488, 465] on img at bounding box center [446, 472] width 279 height 138
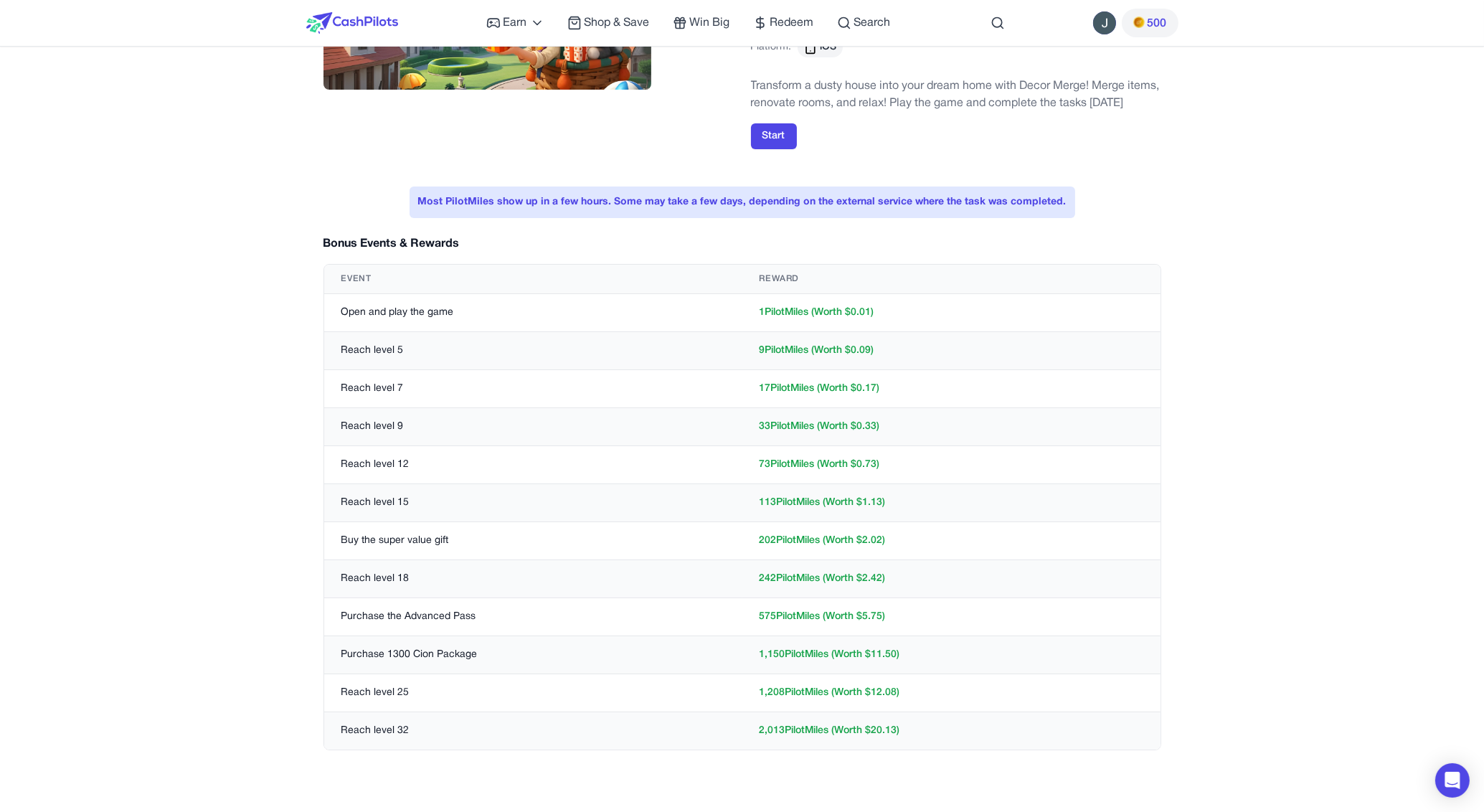
scroll to position [201, 0]
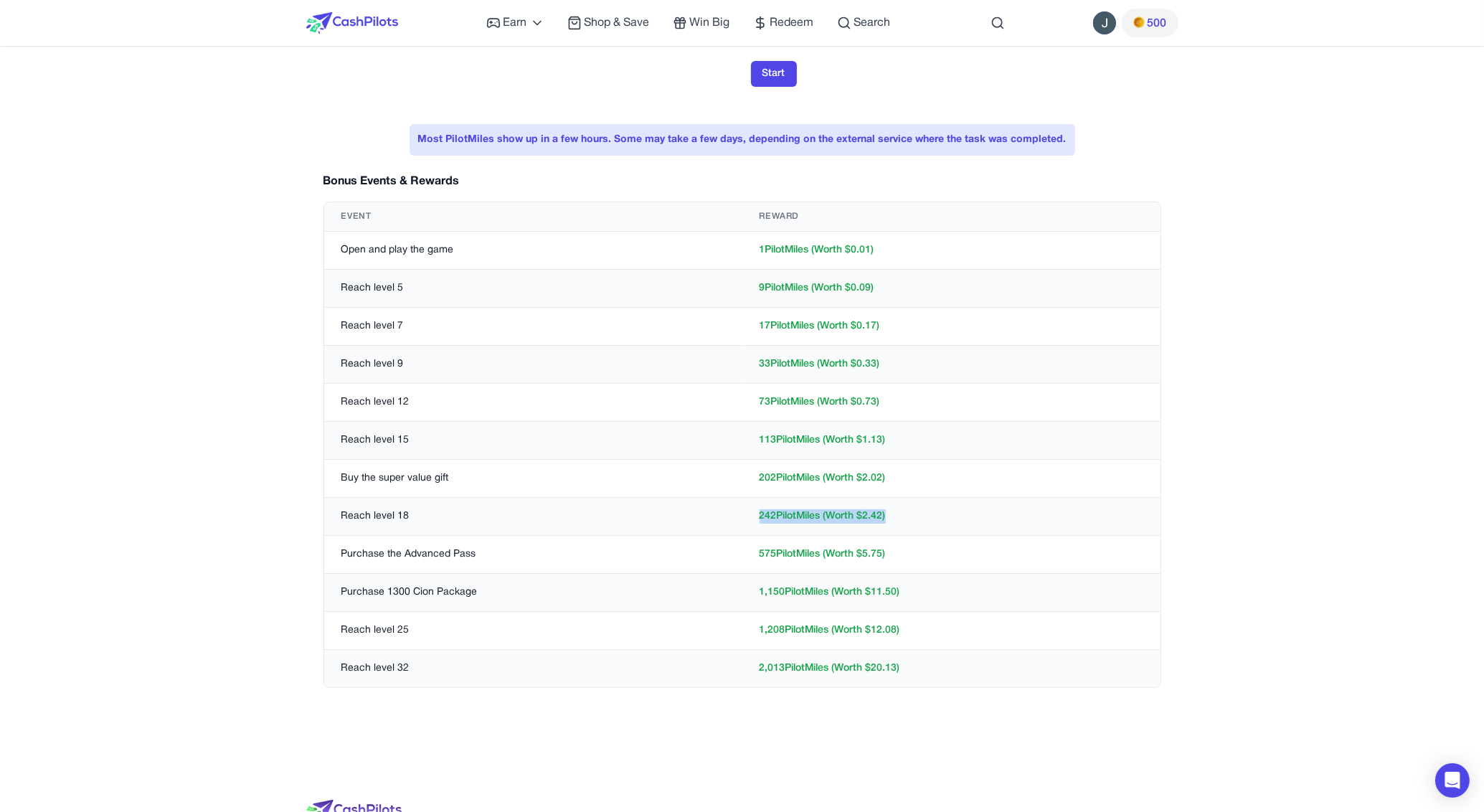
drag, startPoint x: 905, startPoint y: 505, endPoint x: 721, endPoint y: 497, distance: 184.2
click at [725, 501] on tr "Reach level 18 242 PilotMiles (Worth $ 2.42 )" at bounding box center [742, 517] width 836 height 38
click at [719, 489] on td "Buy the super value gift" at bounding box center [533, 479] width 418 height 38
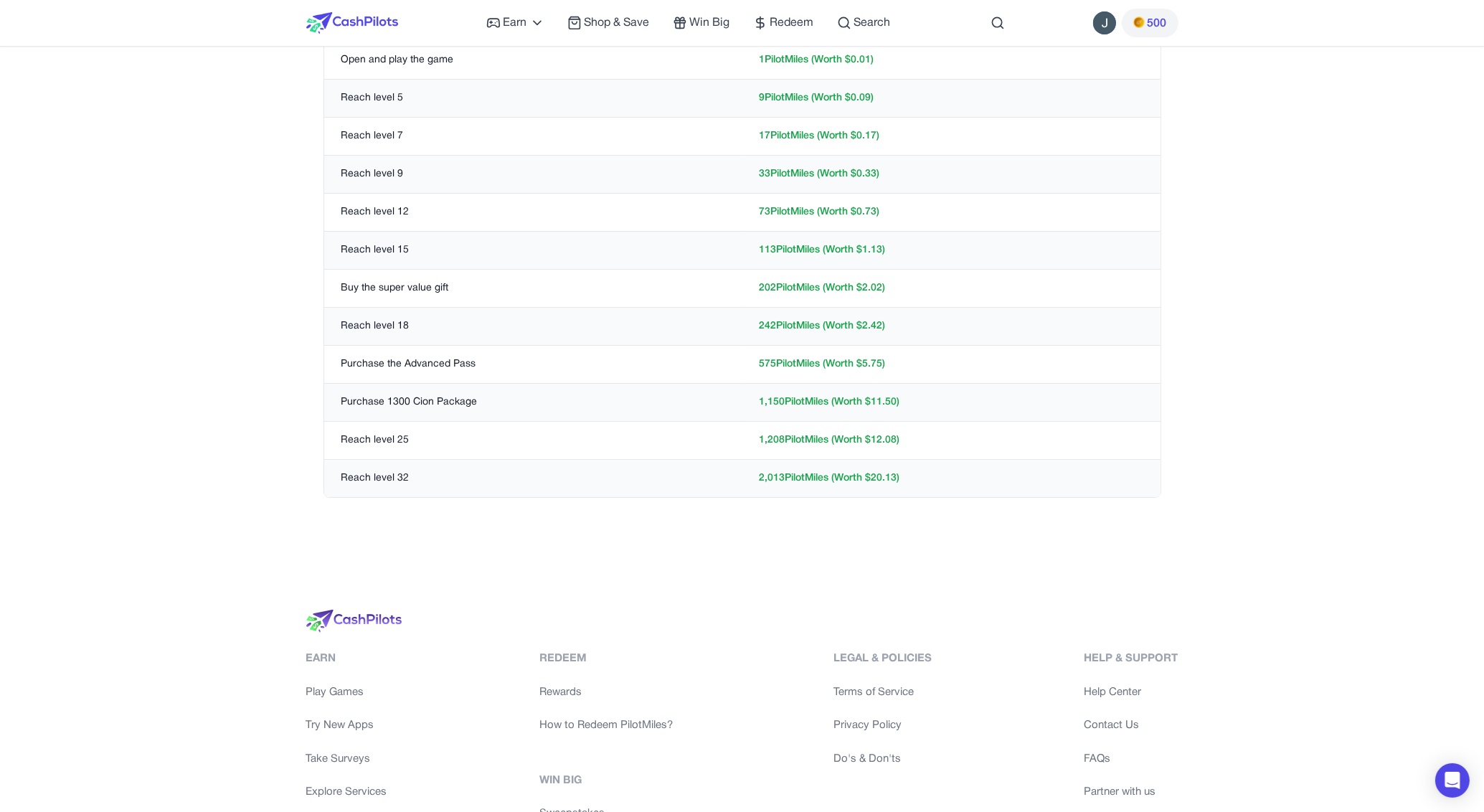
scroll to position [605, 0]
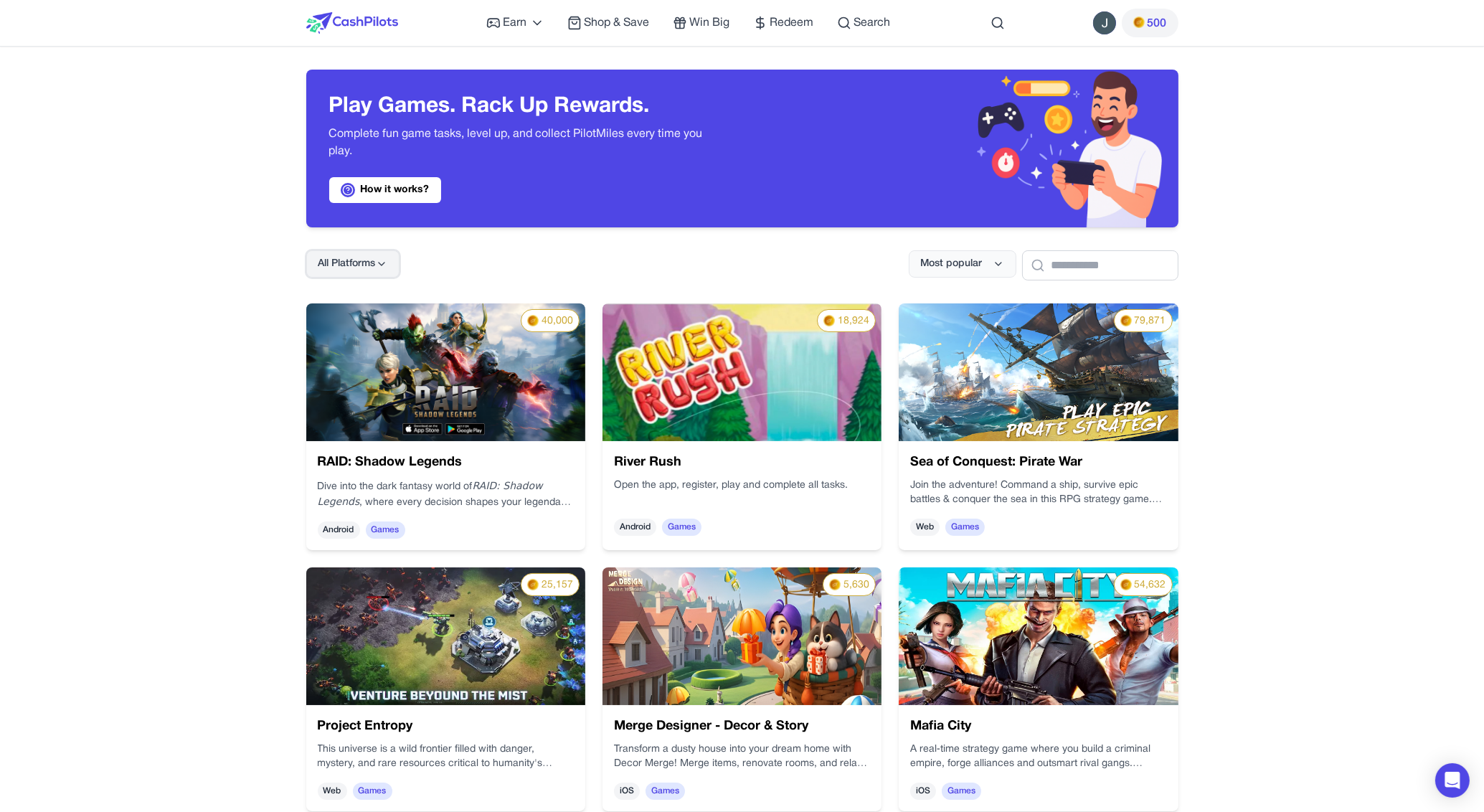
click at [378, 268] on icon at bounding box center [381, 264] width 11 height 11
click at [350, 357] on div "Android" at bounding box center [351, 356] width 89 height 30
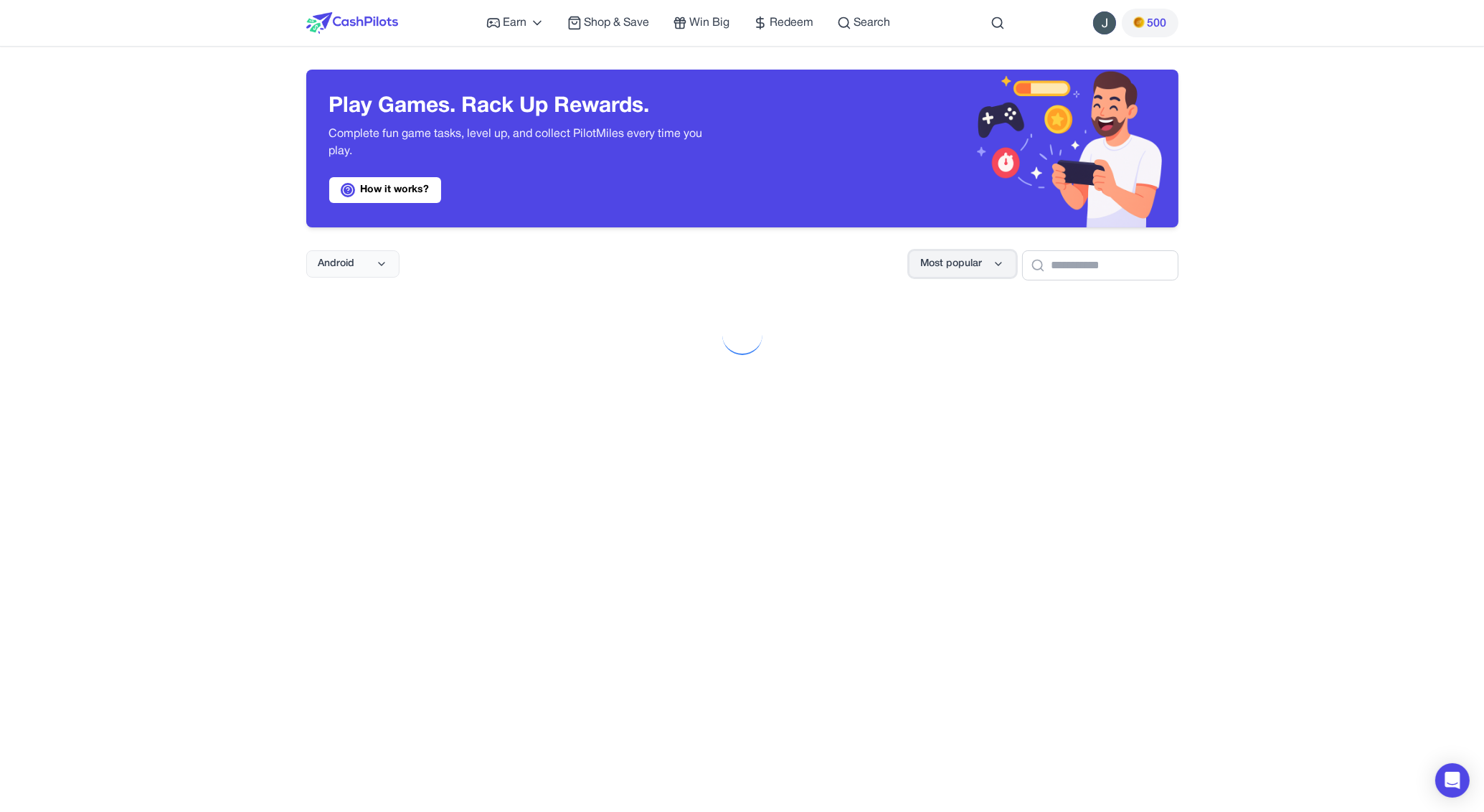
click at [924, 268] on span "Most popular" at bounding box center [951, 264] width 62 height 14
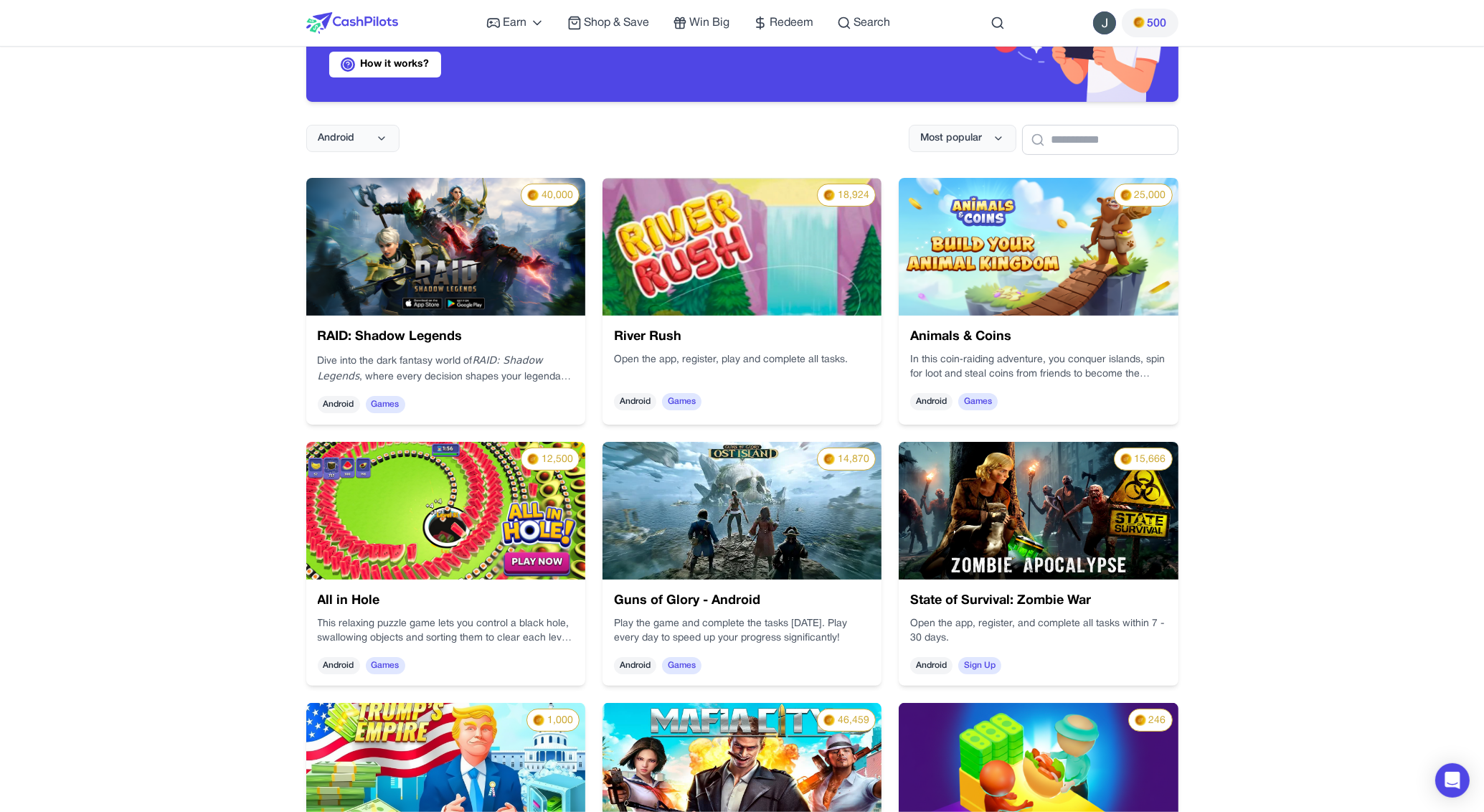
scroll to position [101, 0]
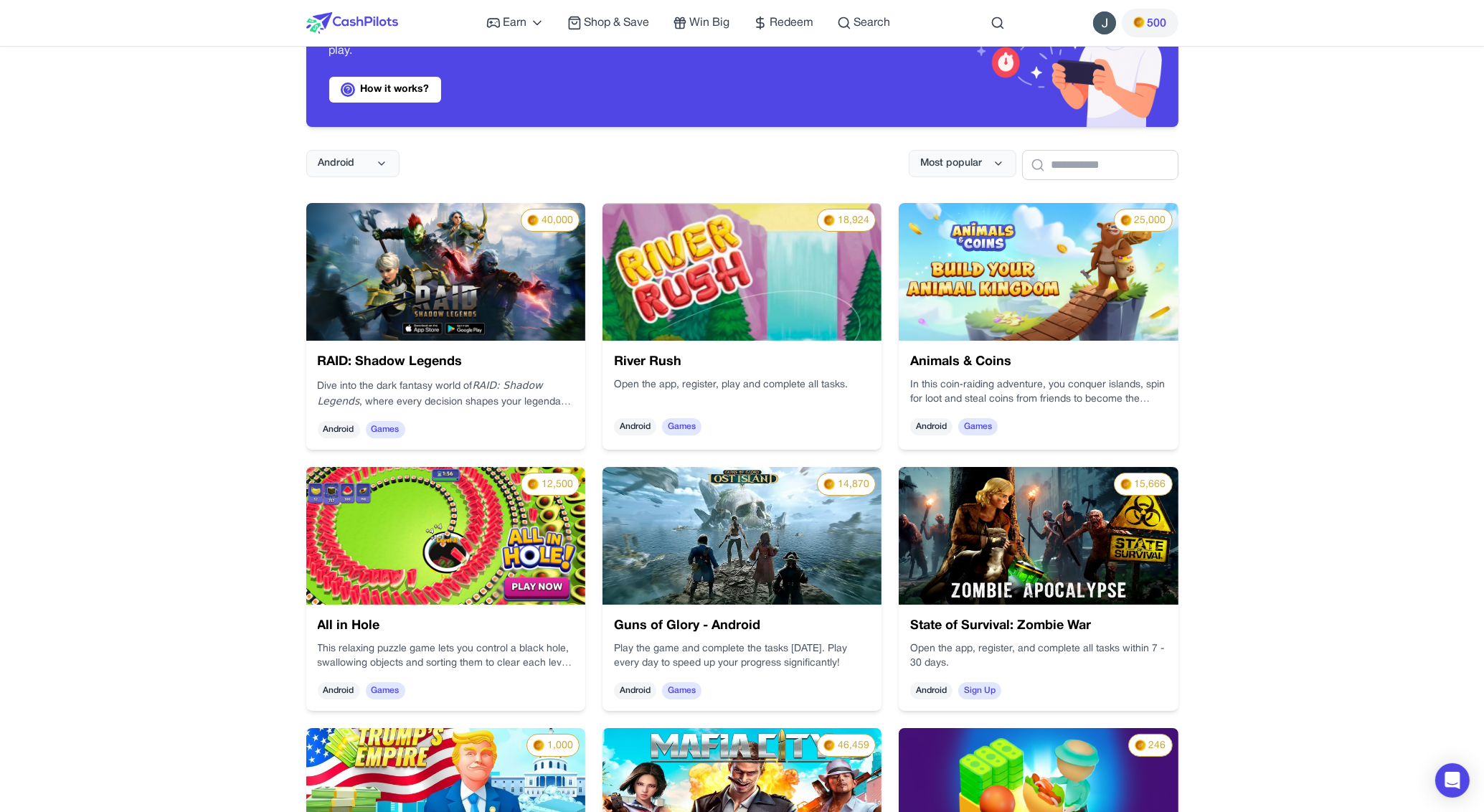
click at [1125, 283] on img at bounding box center [1202, 392] width 309 height 218
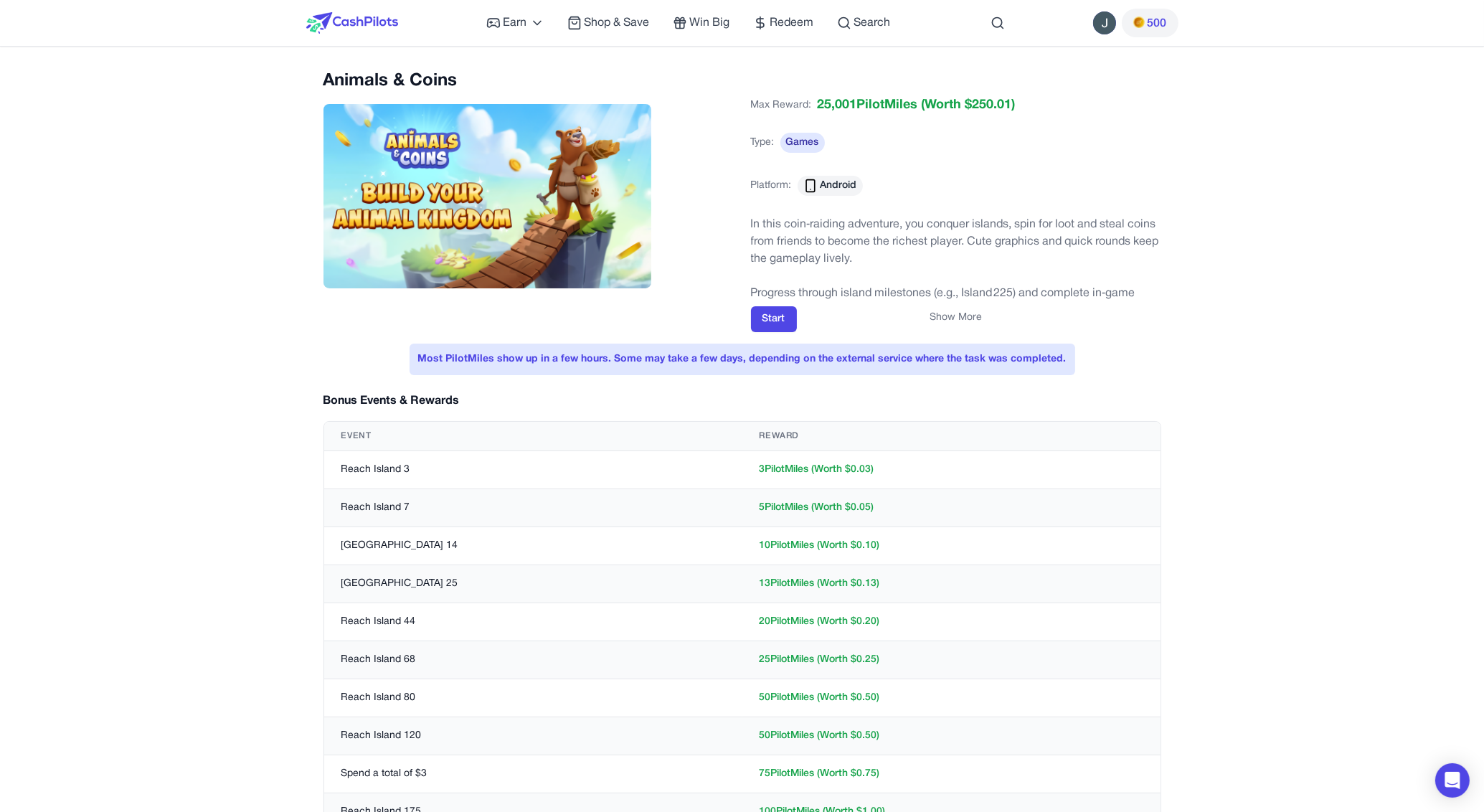
click at [777, 319] on button "Start" at bounding box center [774, 319] width 46 height 26
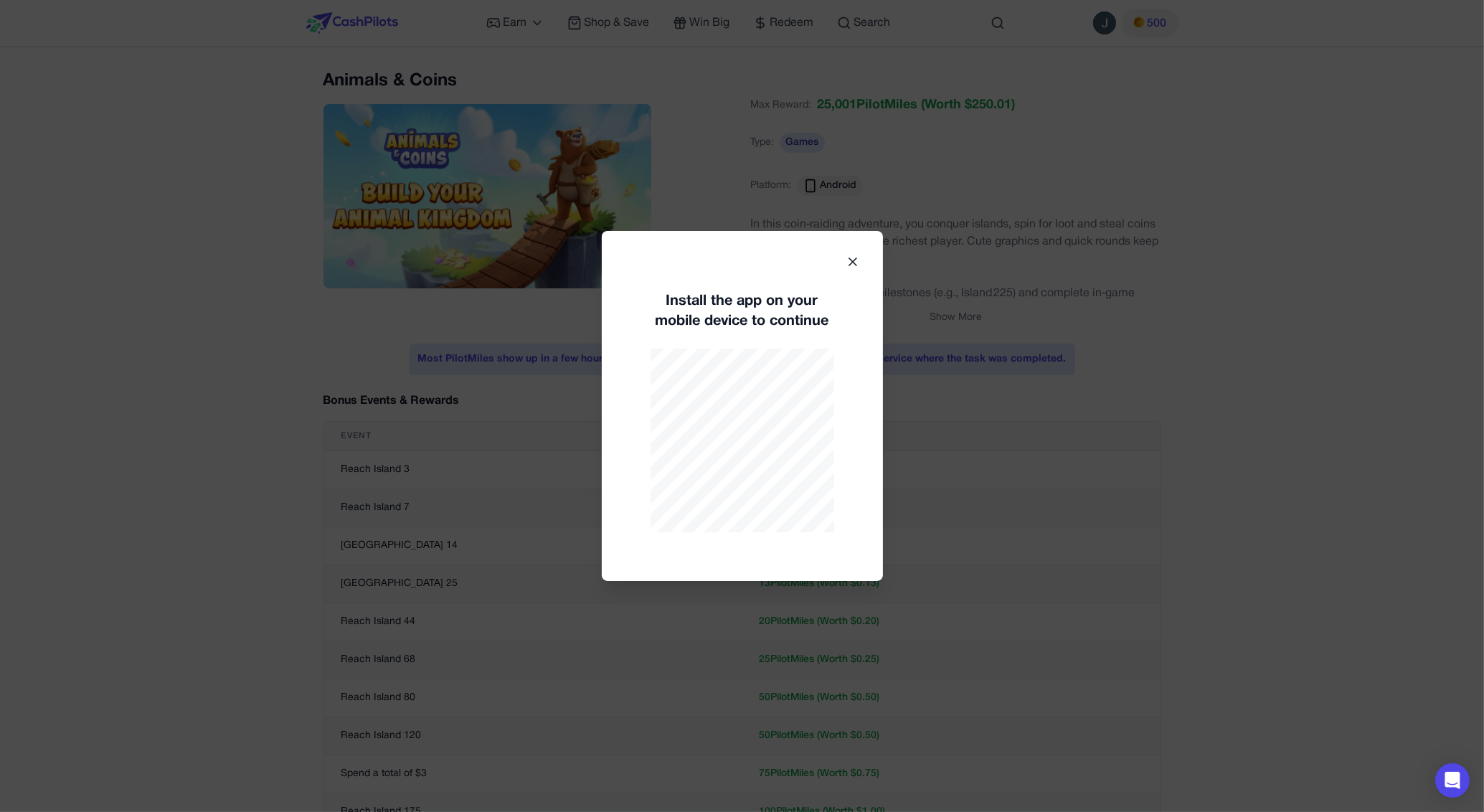
click at [856, 255] on icon at bounding box center [852, 262] width 14 height 14
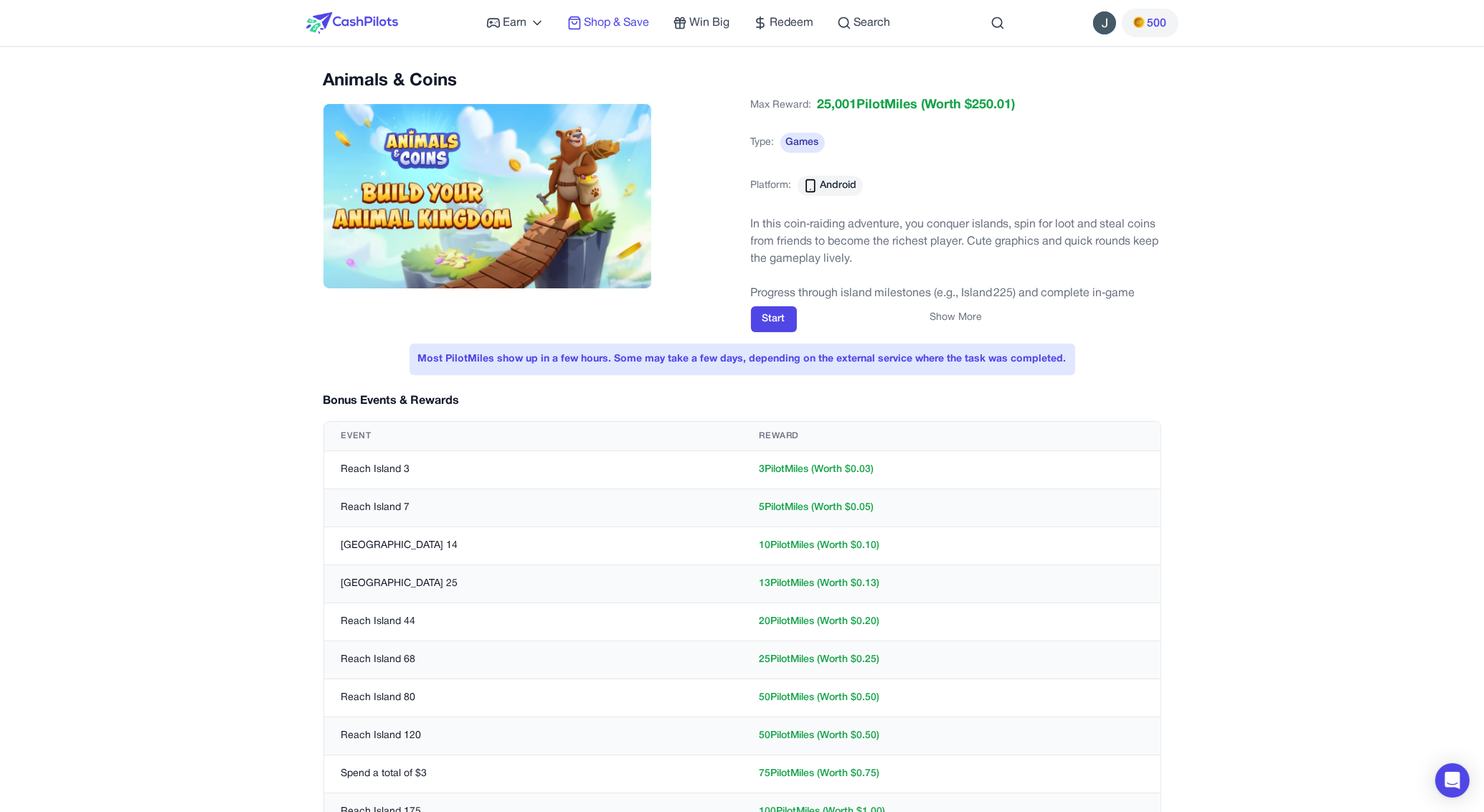
click at [614, 20] on span "Shop & Save" at bounding box center [617, 23] width 65 height 17
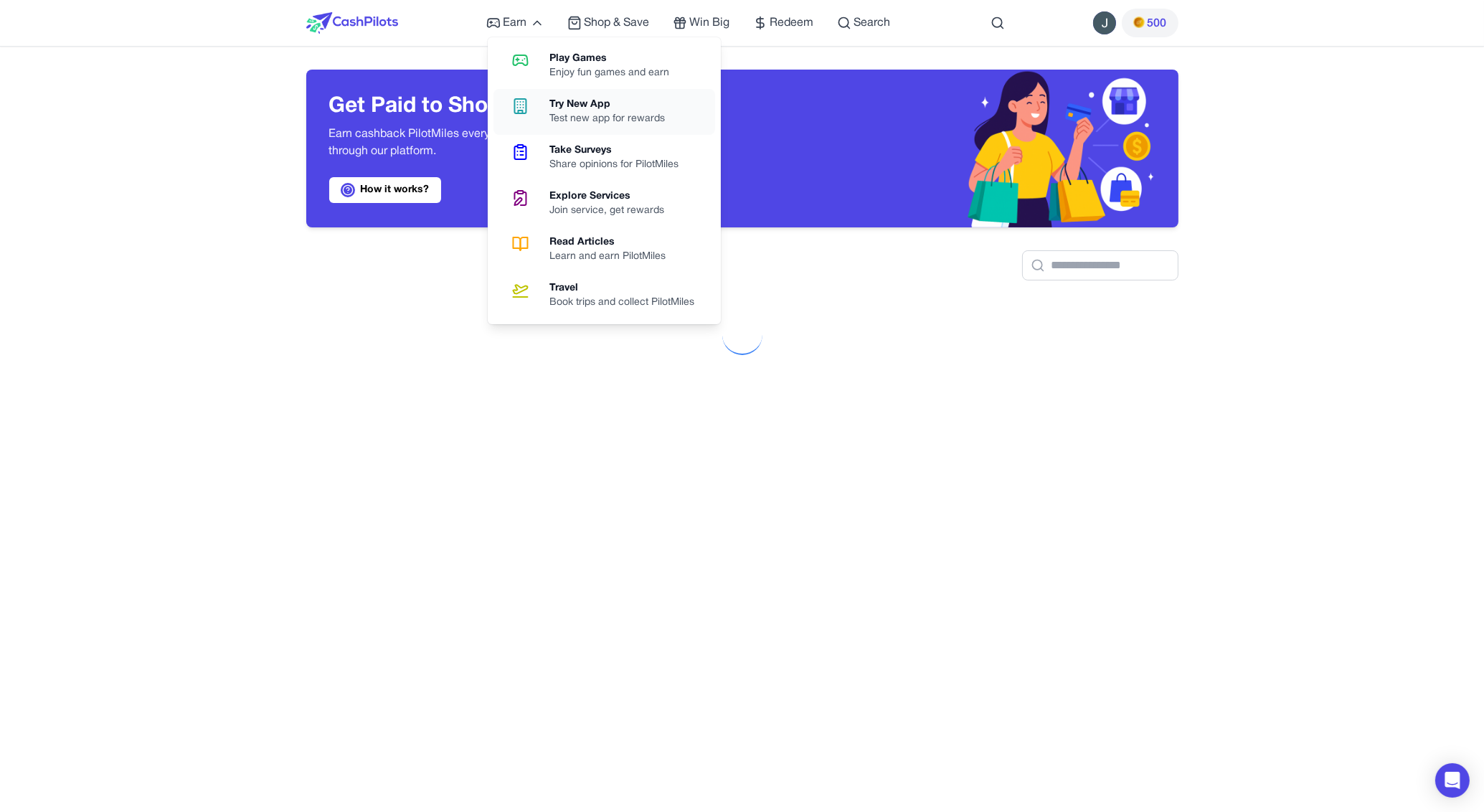
click at [567, 106] on div "Try New App" at bounding box center [613, 104] width 127 height 14
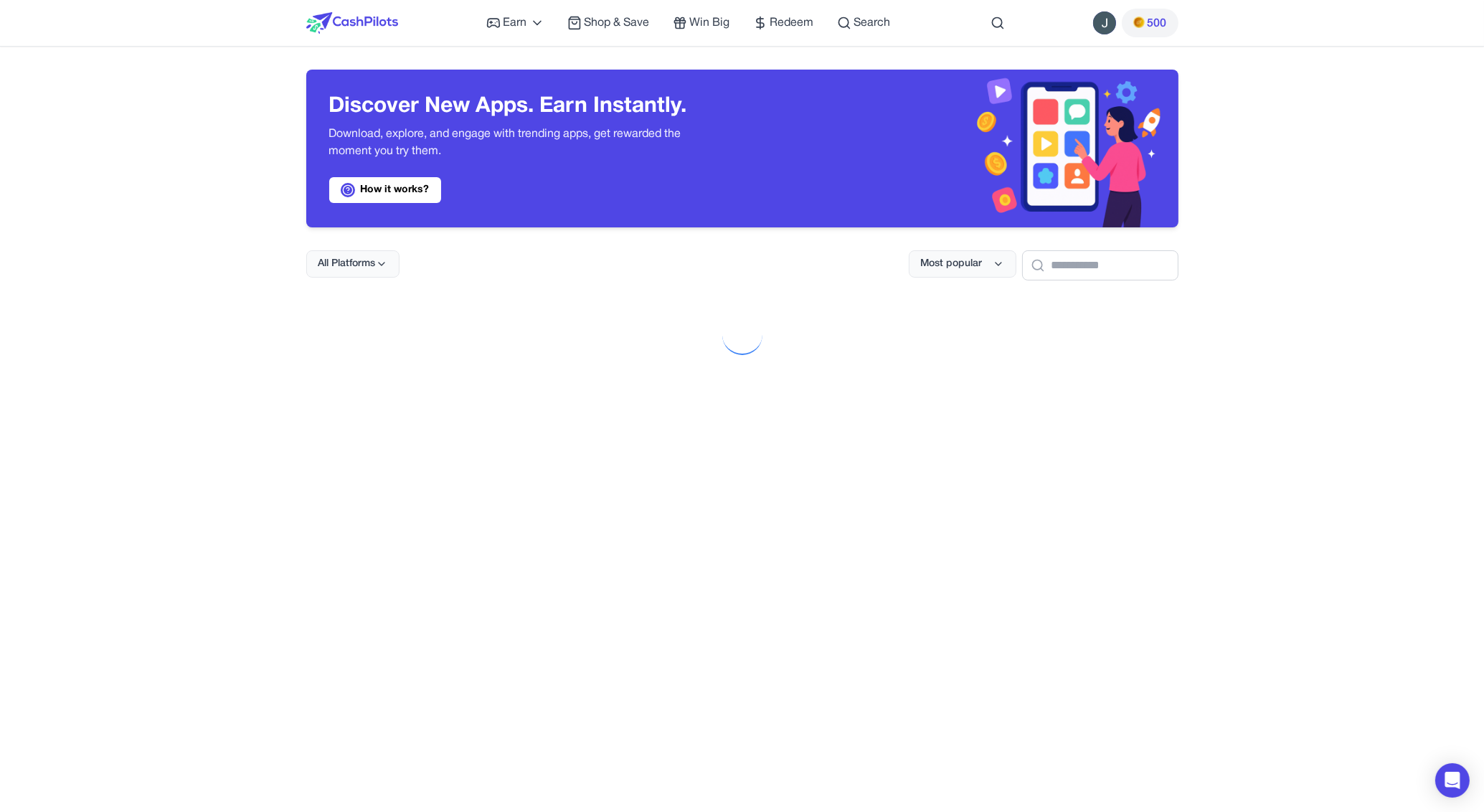
click at [370, 27] on img at bounding box center [352, 22] width 92 height 21
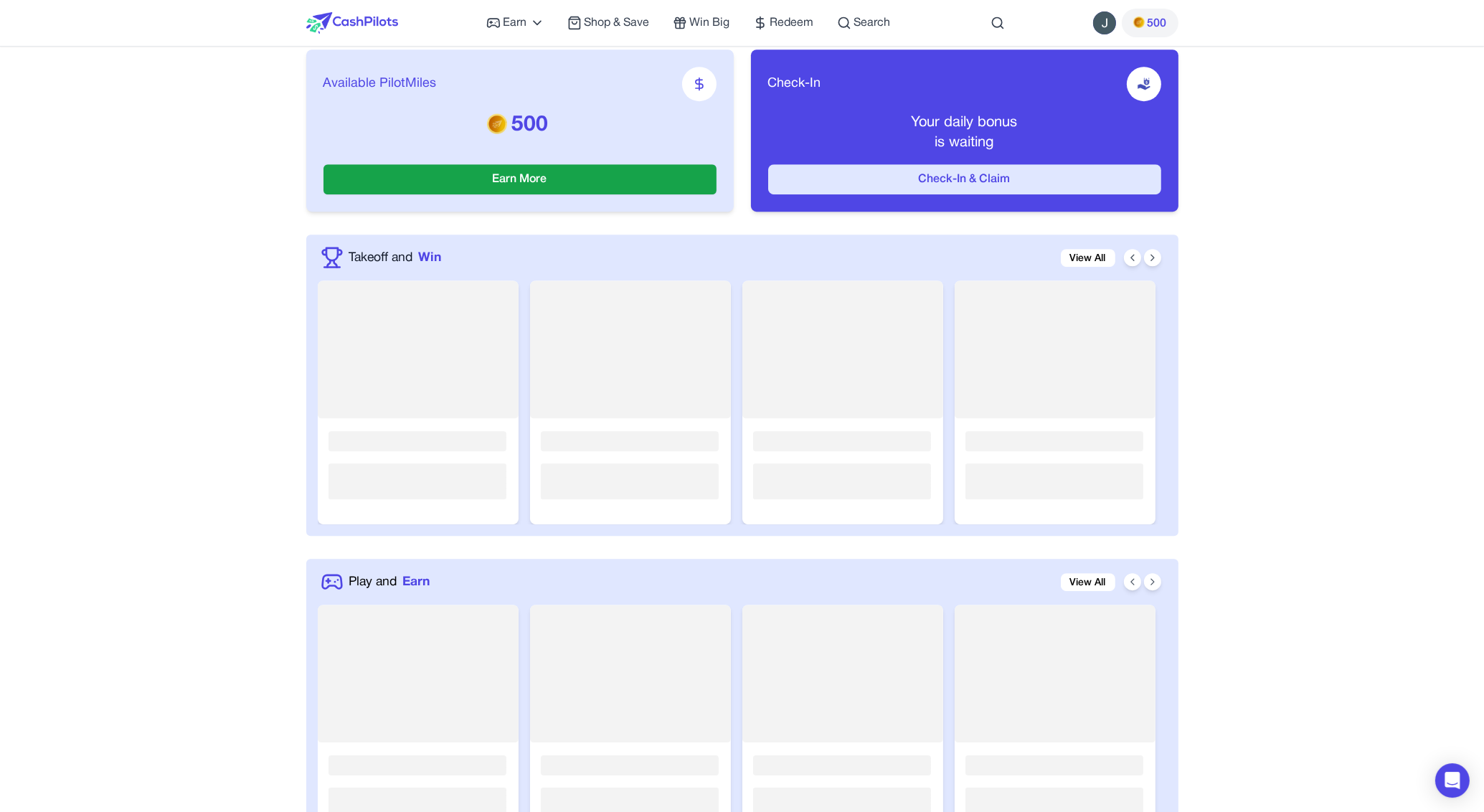
scroll to position [302, 0]
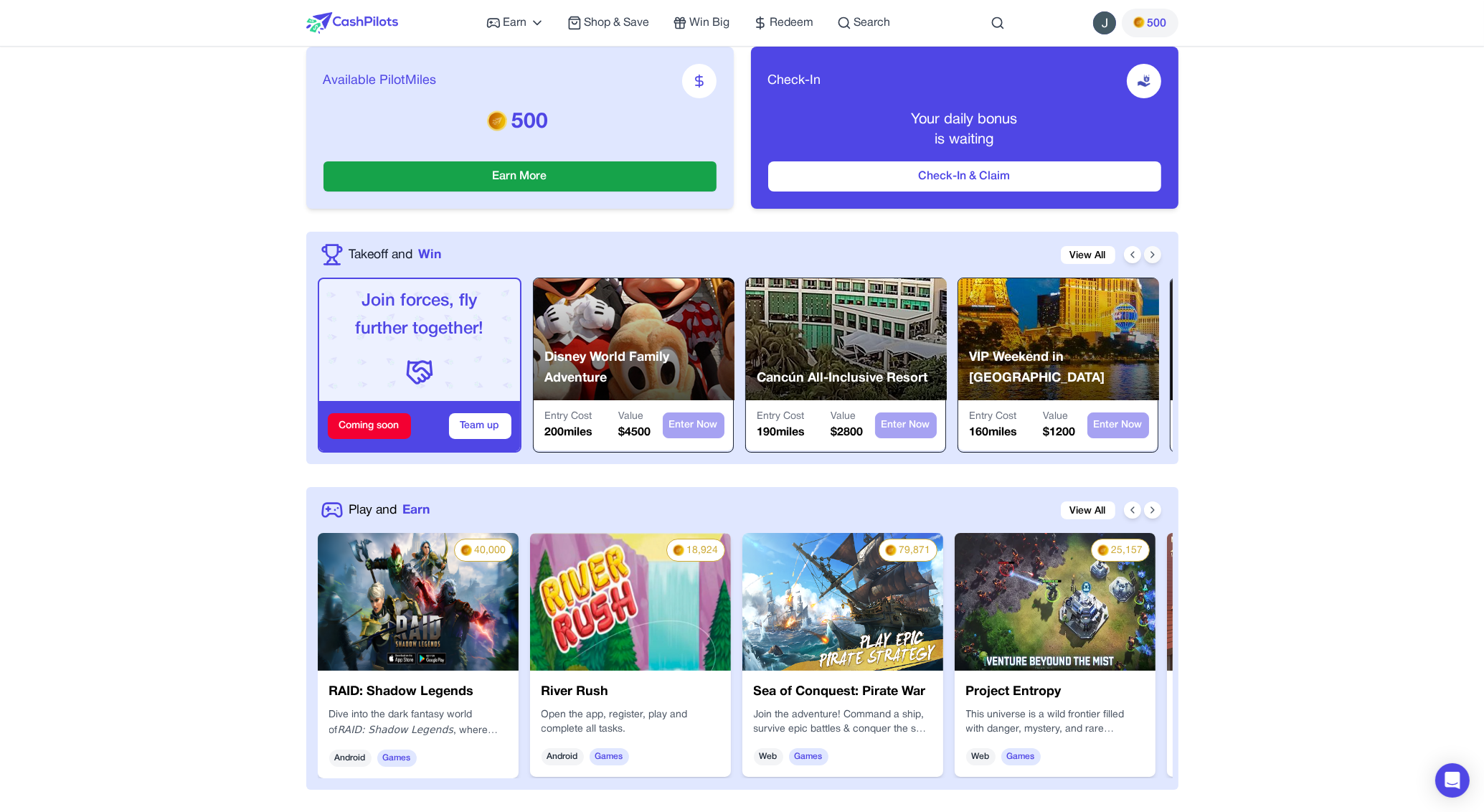
click at [1152, 259] on icon at bounding box center [1152, 254] width 11 height 11
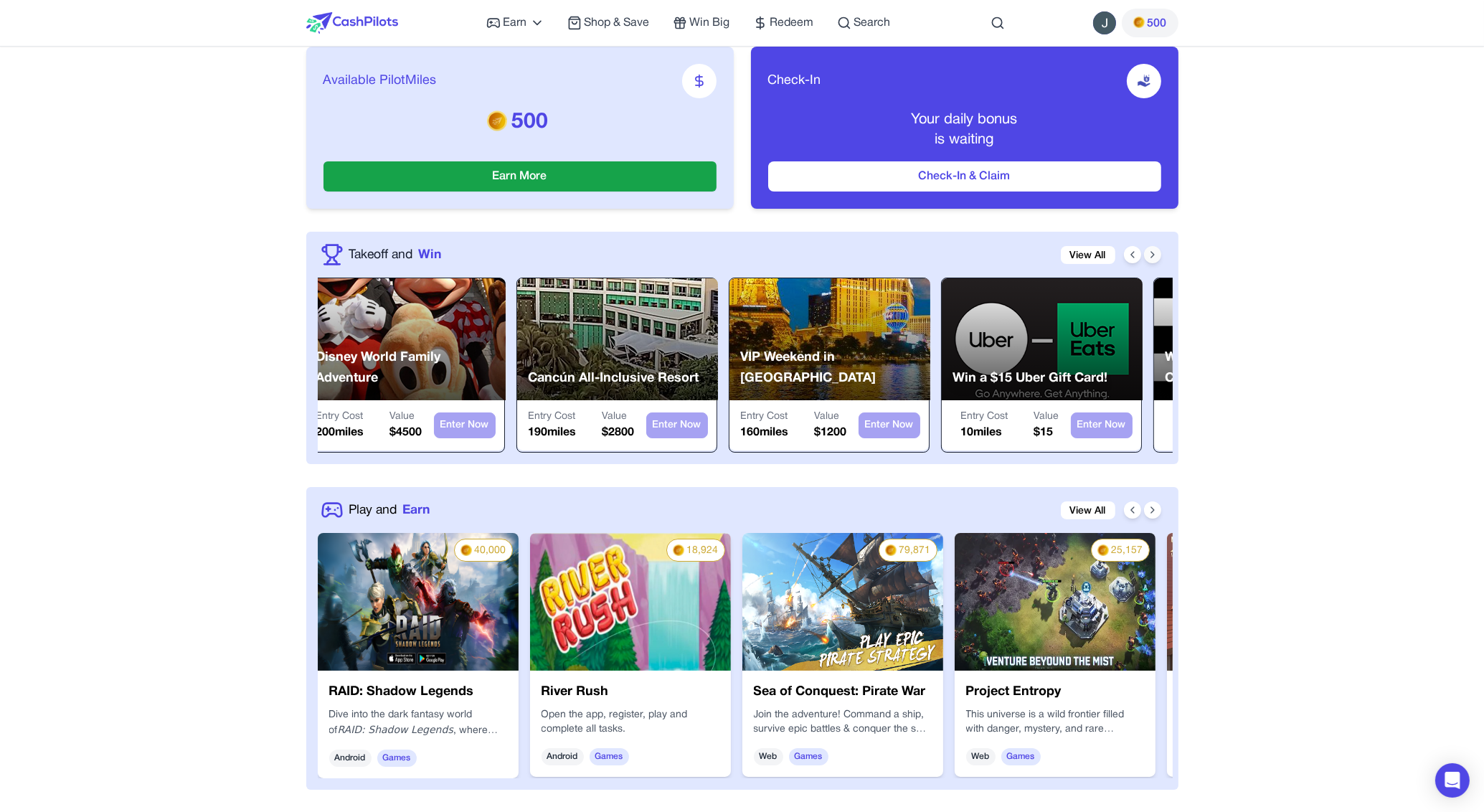
click at [1152, 259] on icon at bounding box center [1152, 254] width 11 height 11
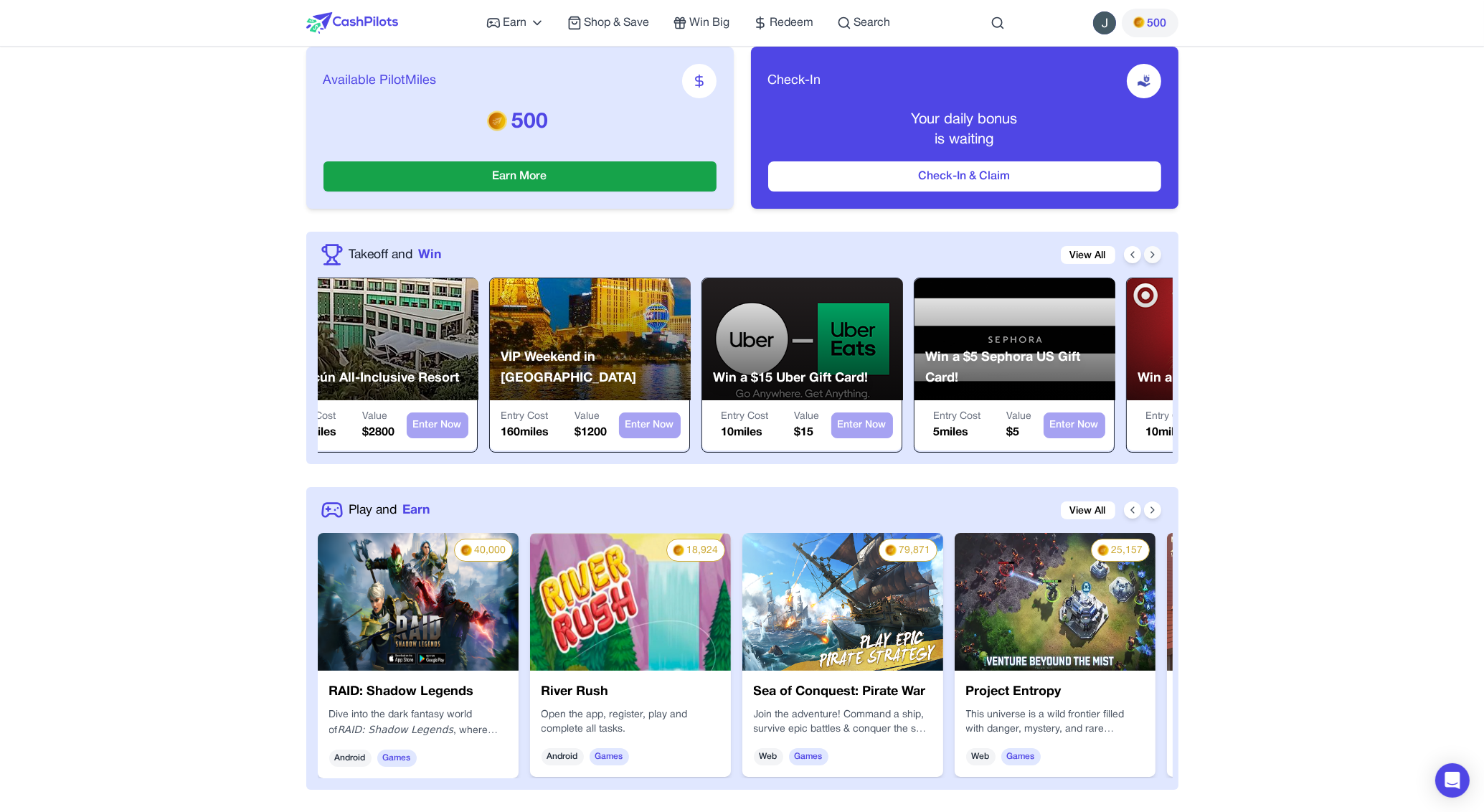
click at [1152, 259] on icon at bounding box center [1152, 254] width 11 height 11
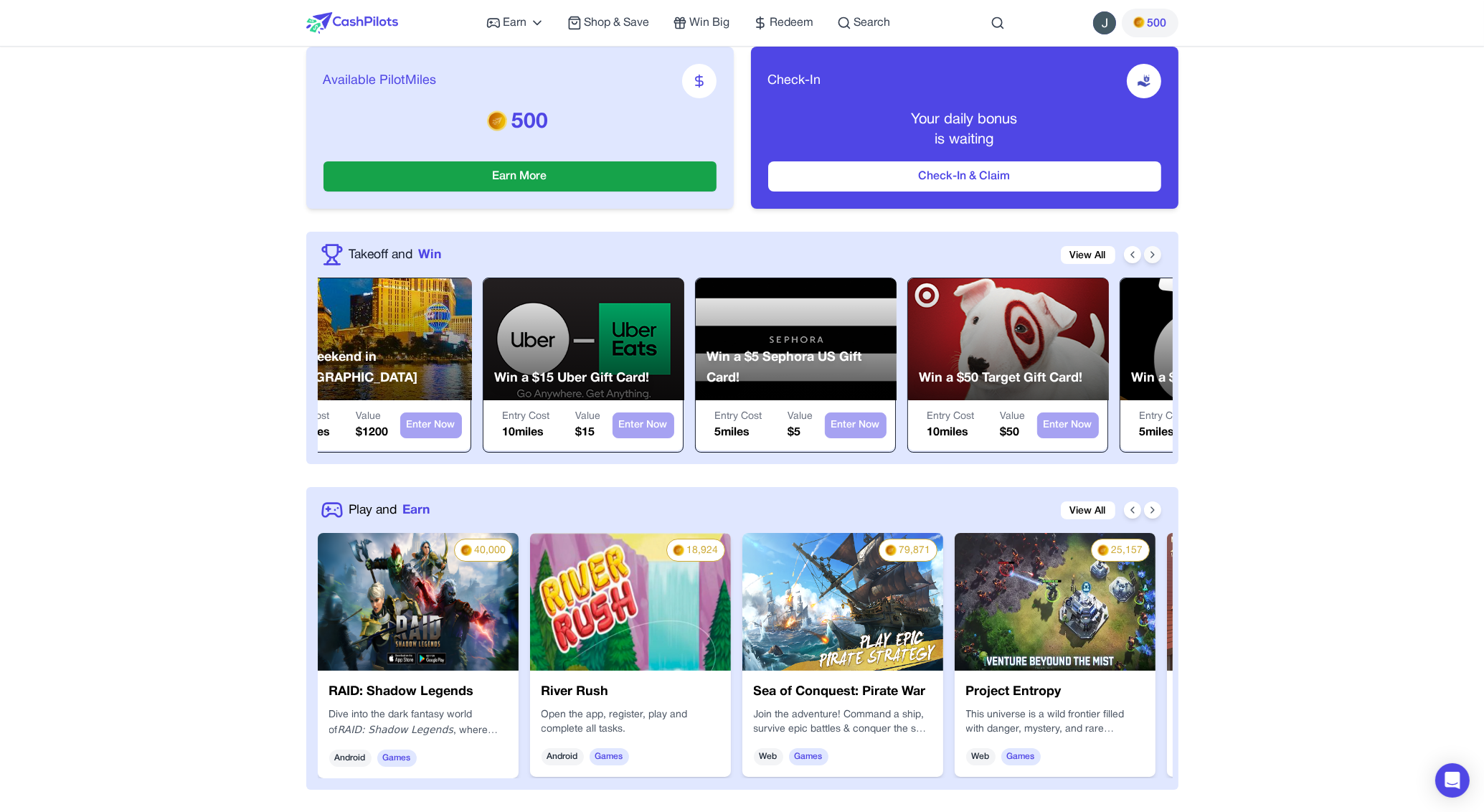
click at [1152, 257] on icon at bounding box center [1152, 254] width 11 height 11
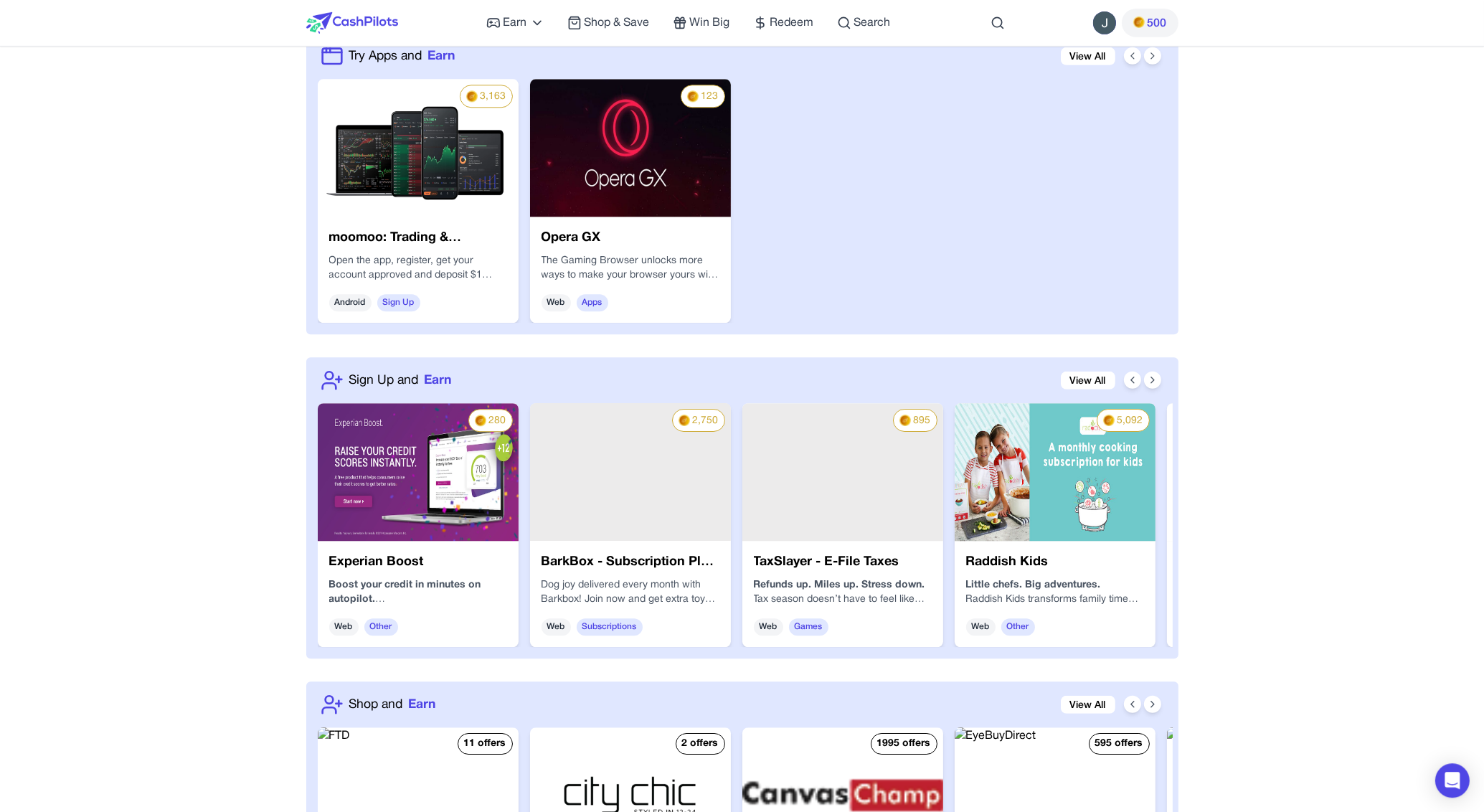
scroll to position [1104, 0]
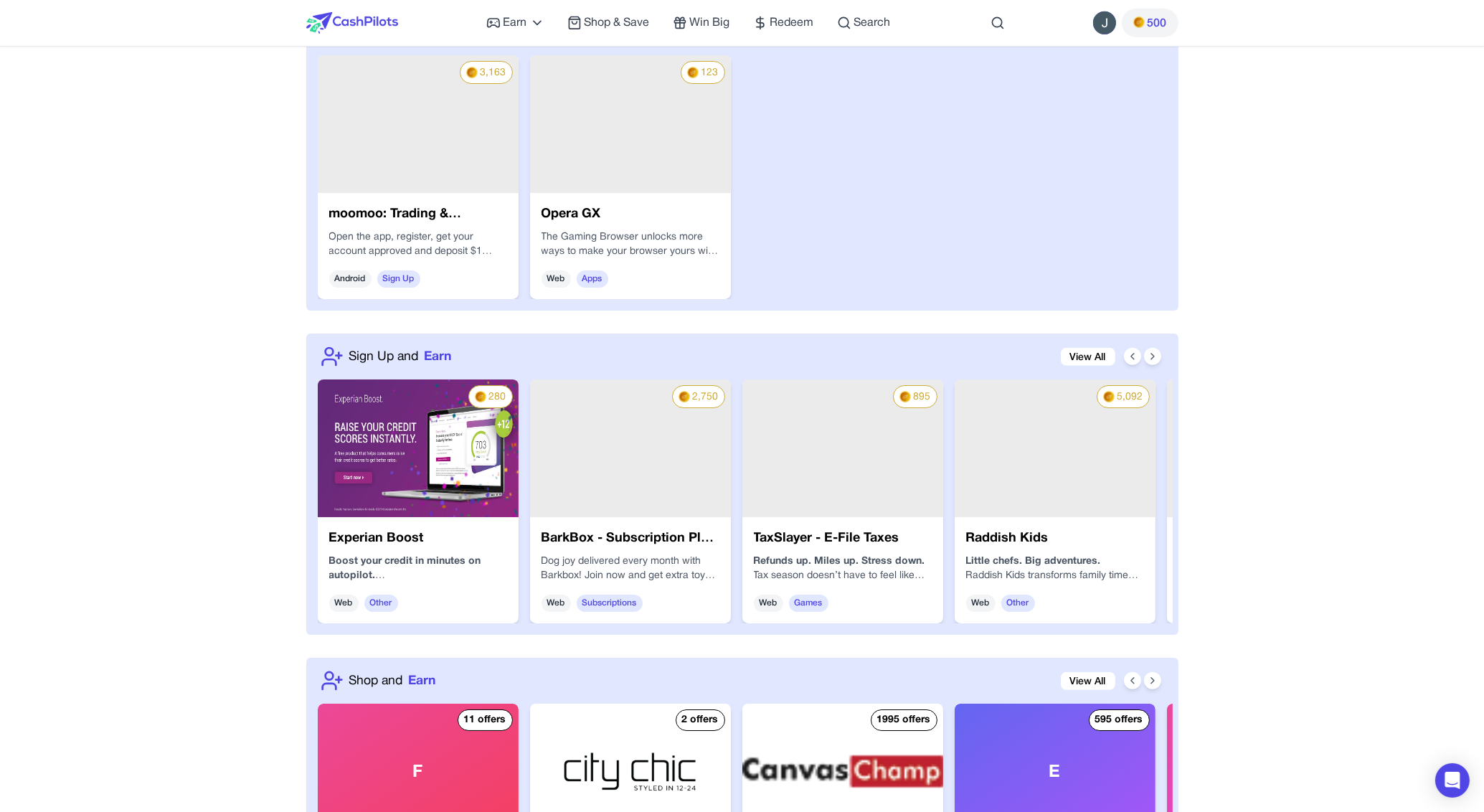
click at [652, 469] on div "2,750" at bounding box center [631, 448] width 201 height 138
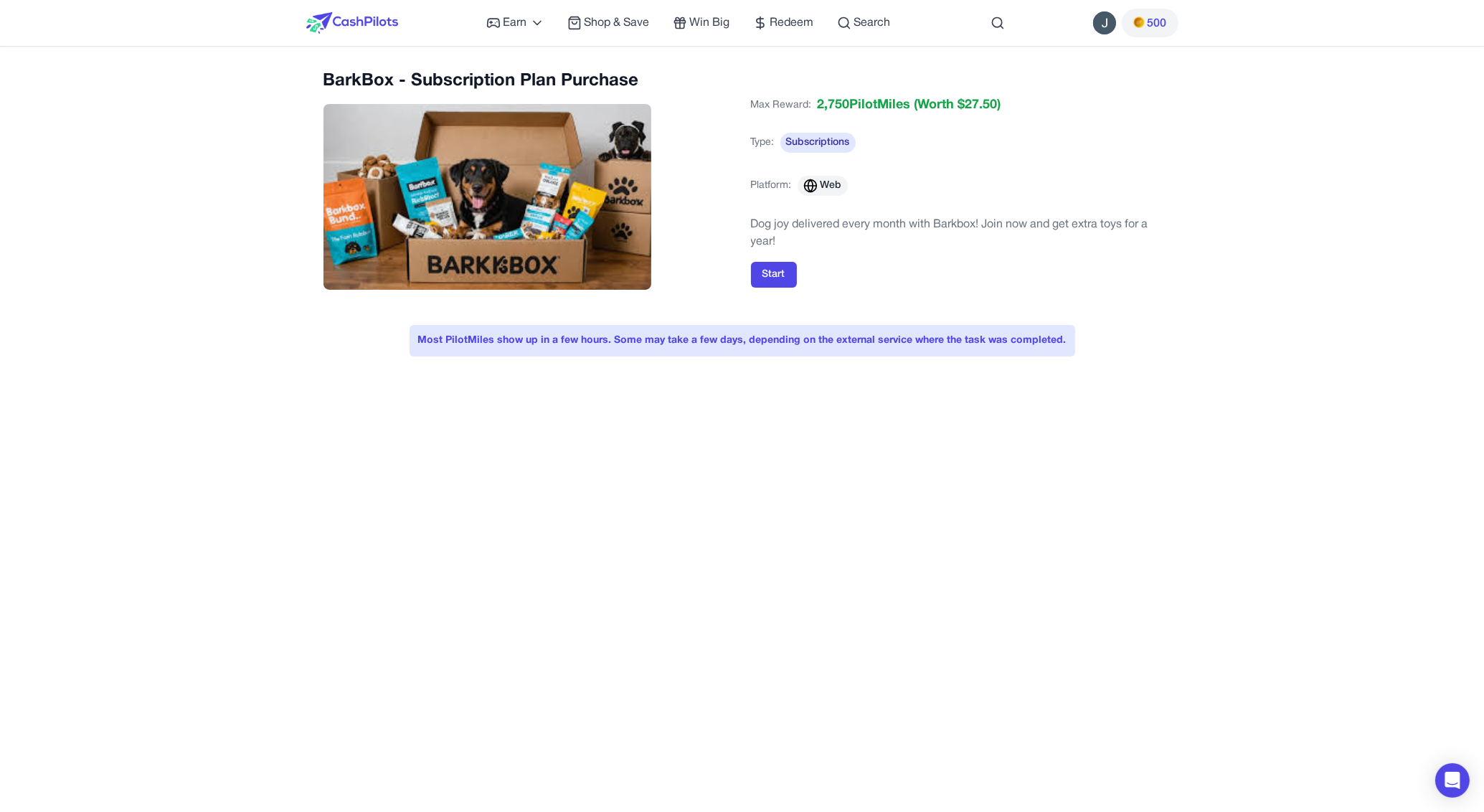
click at [1305, 166] on div "Earn Play Games Enjoy fun games and earn Try New App Test new app for rewards T…" at bounding box center [742, 697] width 1484 height 1394
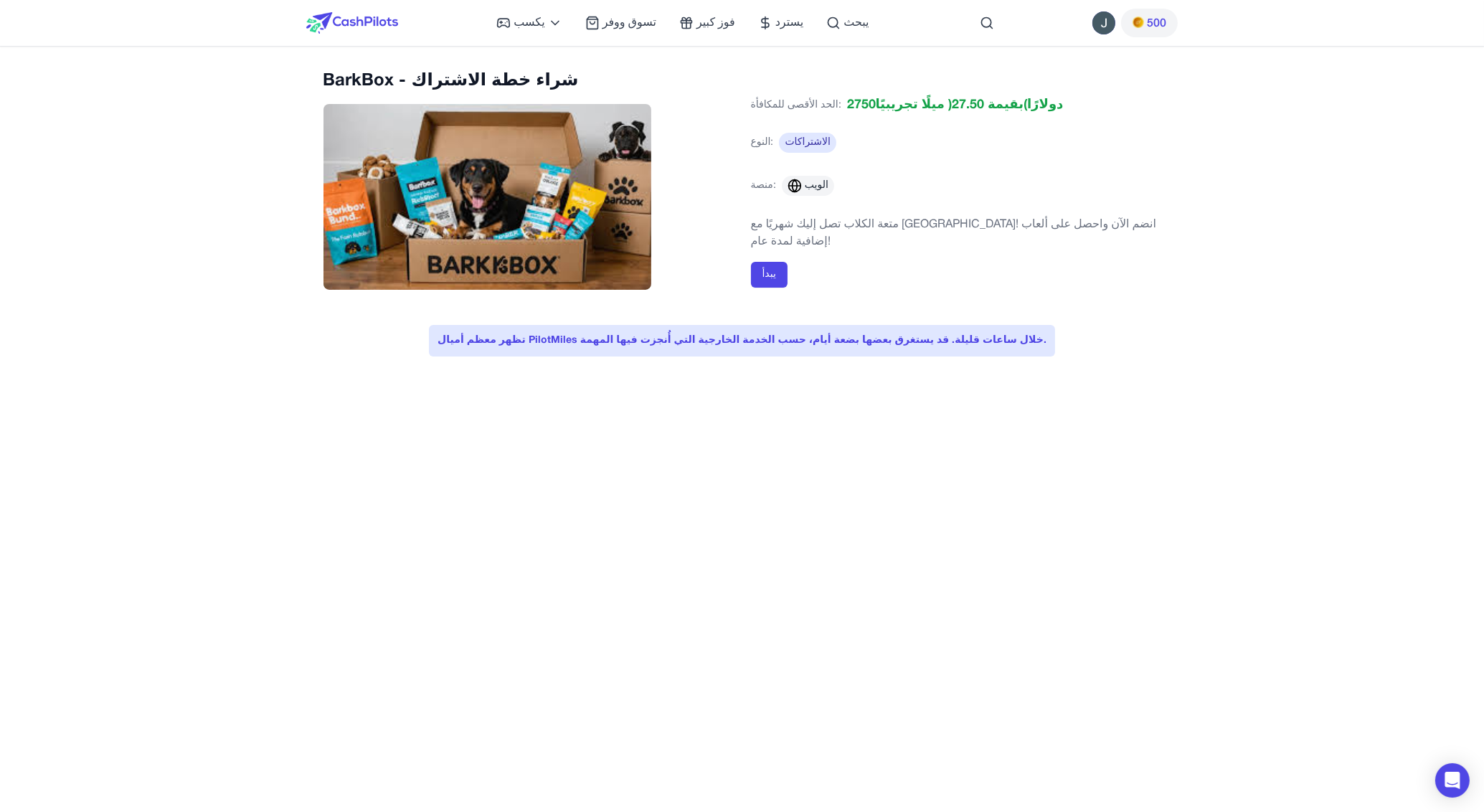
drag, startPoint x: 799, startPoint y: 242, endPoint x: 748, endPoint y: 222, distance: 54.8
click at [751, 222] on div "متعة الكلاب تصل إليك شهريًا مع [GEOGRAPHIC_DATA]! انضم الآن واحصل على ألعاب إضا…" at bounding box center [956, 234] width 410 height 43
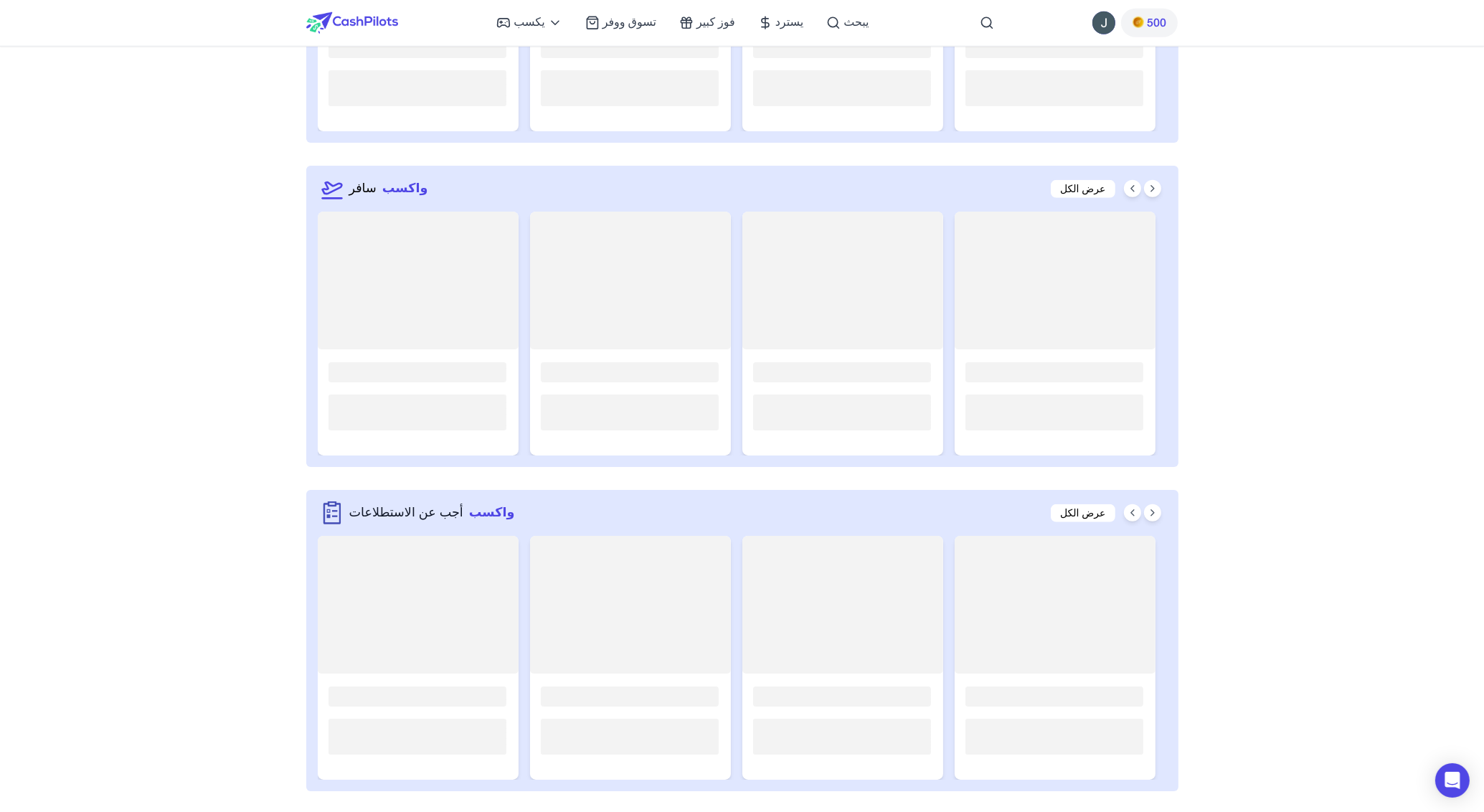
scroll to position [2289, 0]
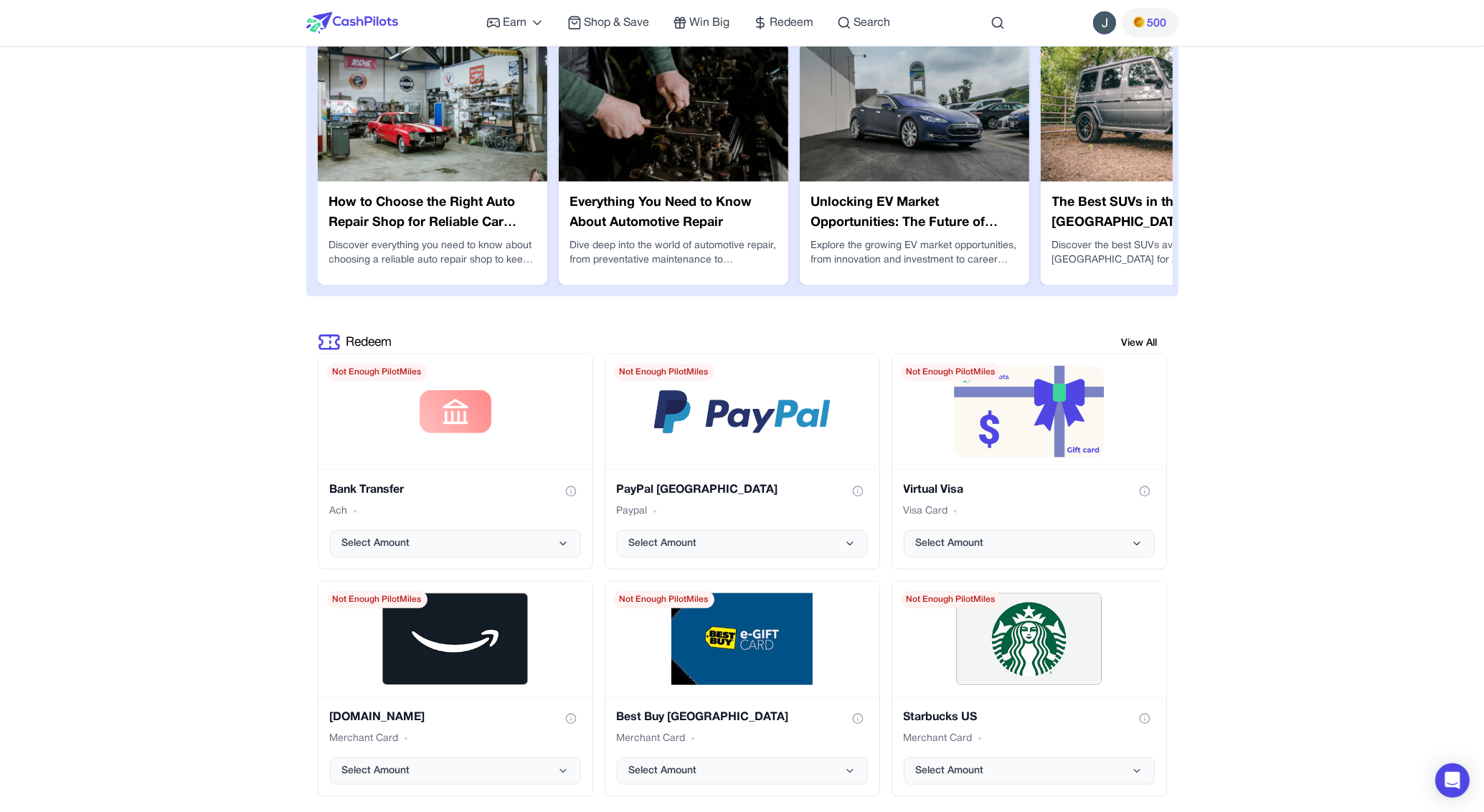
scroll to position [2442, 0]
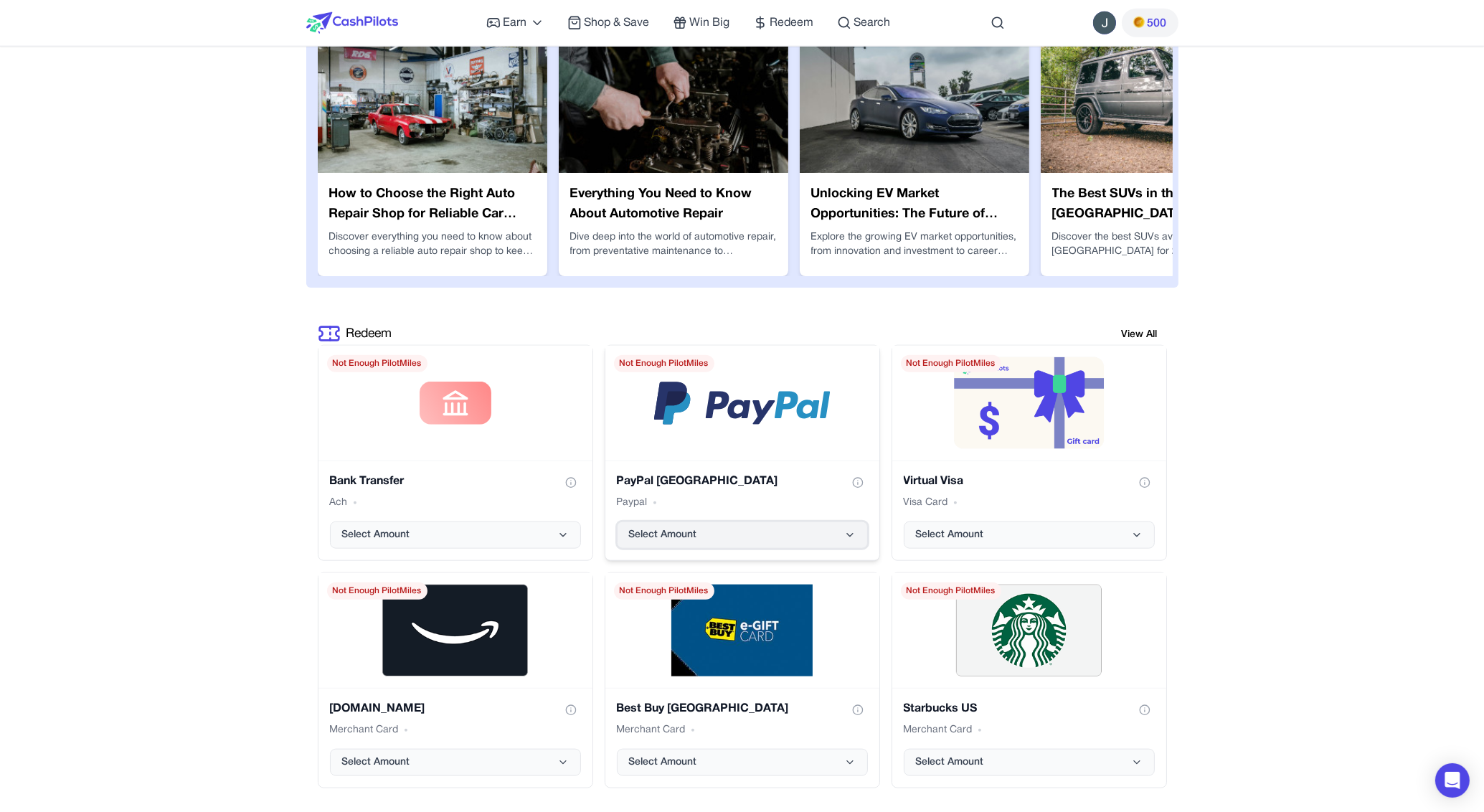
click at [829, 526] on button "Select Amount" at bounding box center [742, 535] width 251 height 27
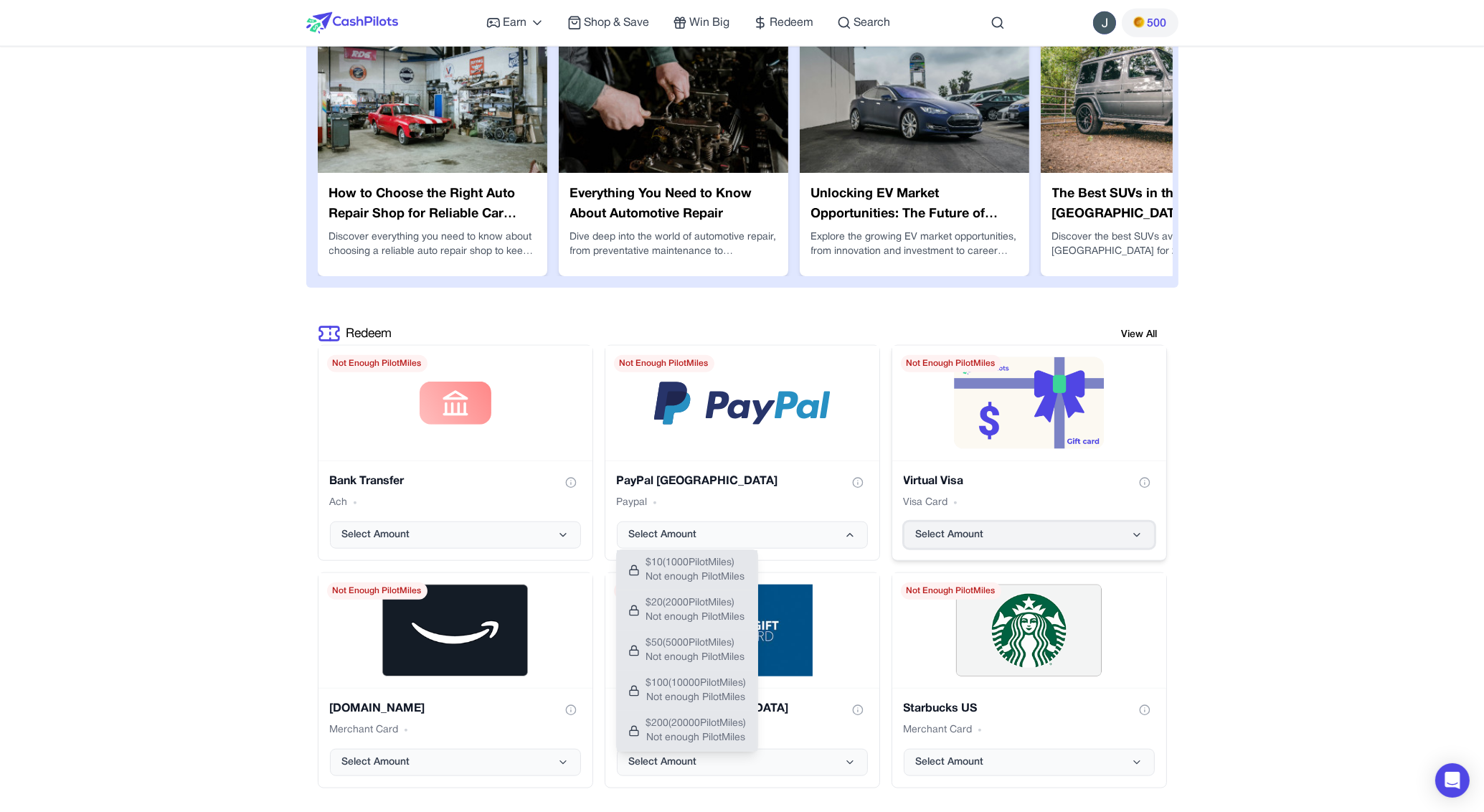
click at [1047, 527] on button "Select Amount" at bounding box center [1029, 535] width 251 height 27
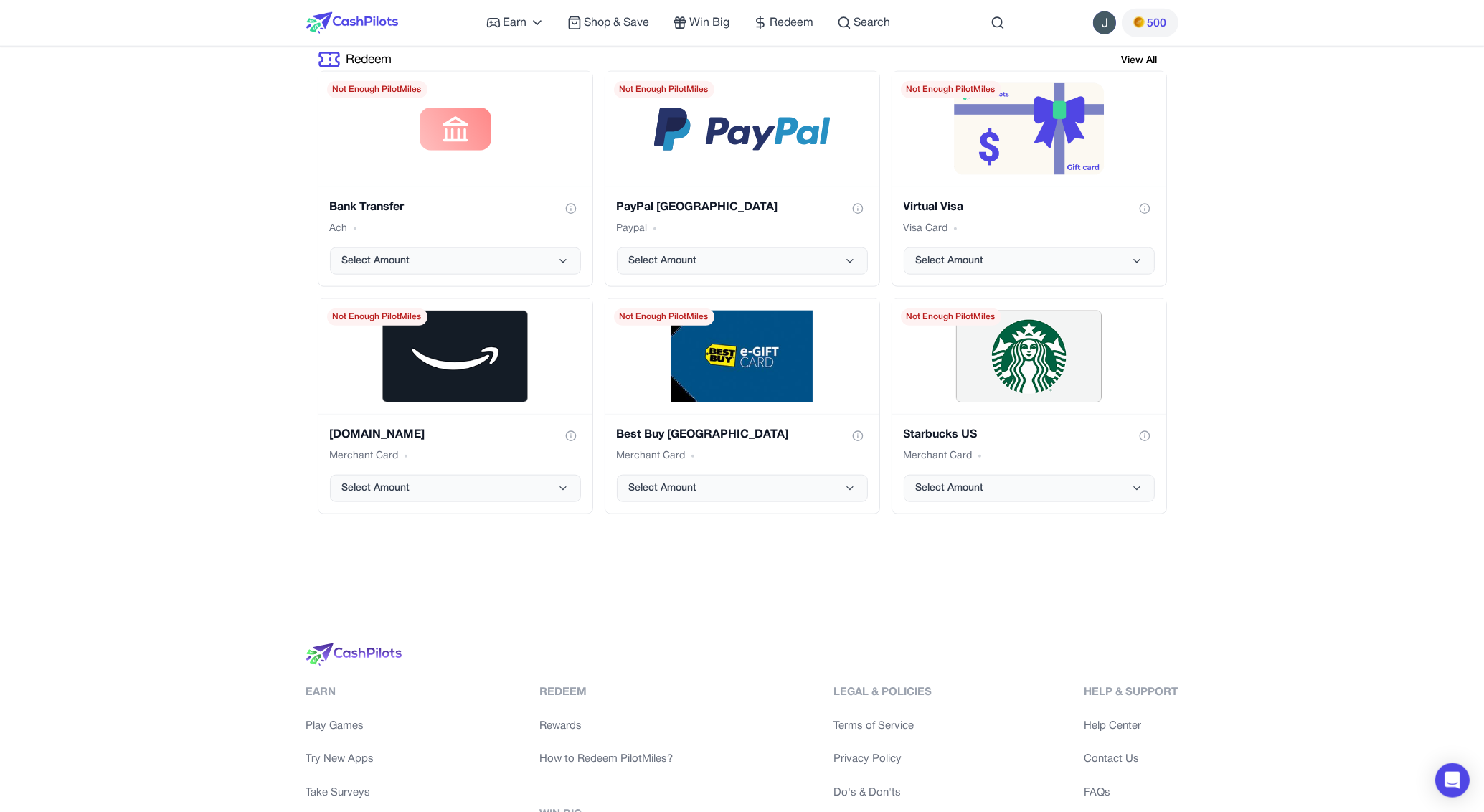
scroll to position [2743, 0]
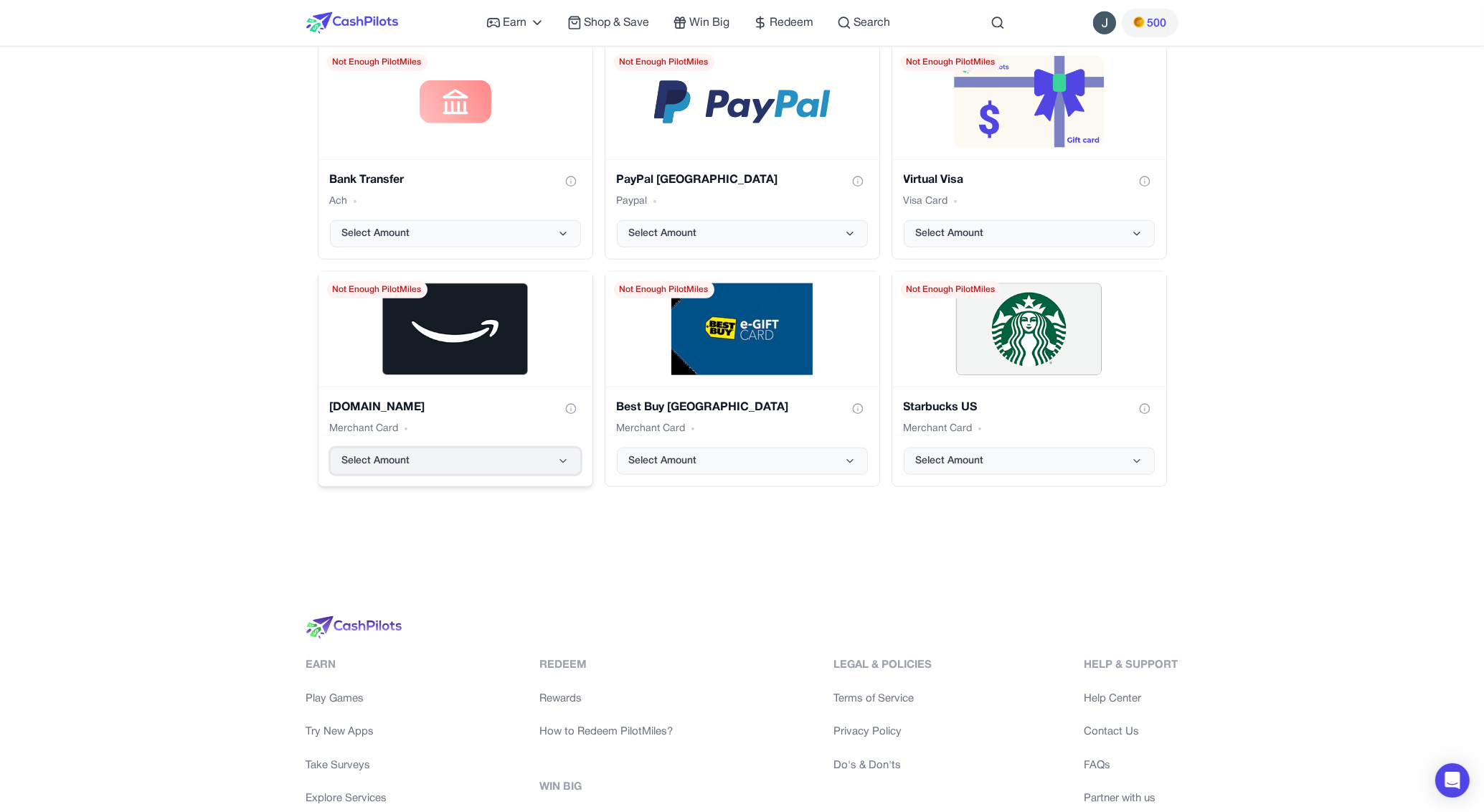
click at [518, 453] on button "Select Amount" at bounding box center [455, 461] width 251 height 27
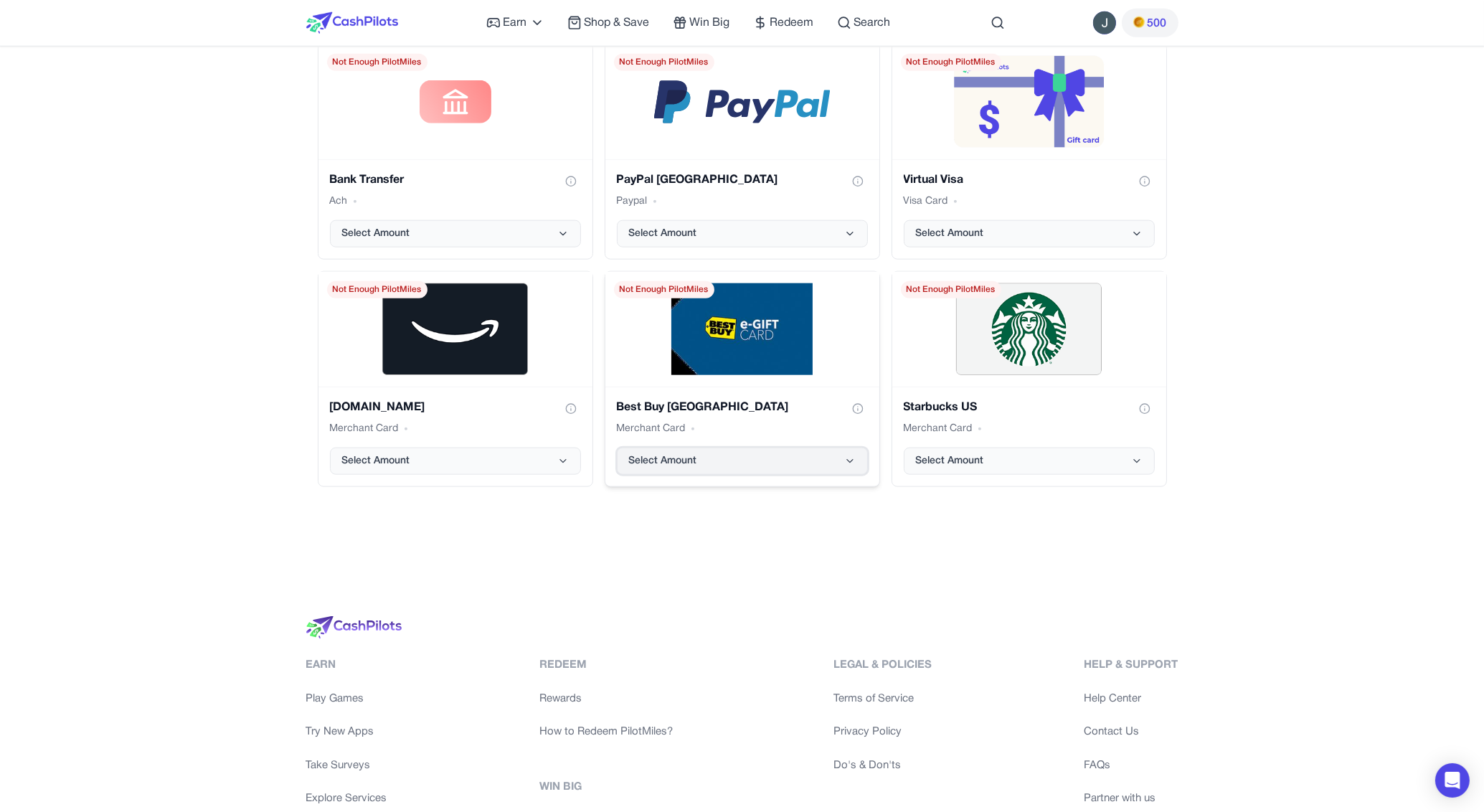
click at [731, 460] on button "Select Amount" at bounding box center [742, 461] width 251 height 27
click at [981, 468] on button "Select Amount" at bounding box center [1029, 461] width 251 height 27
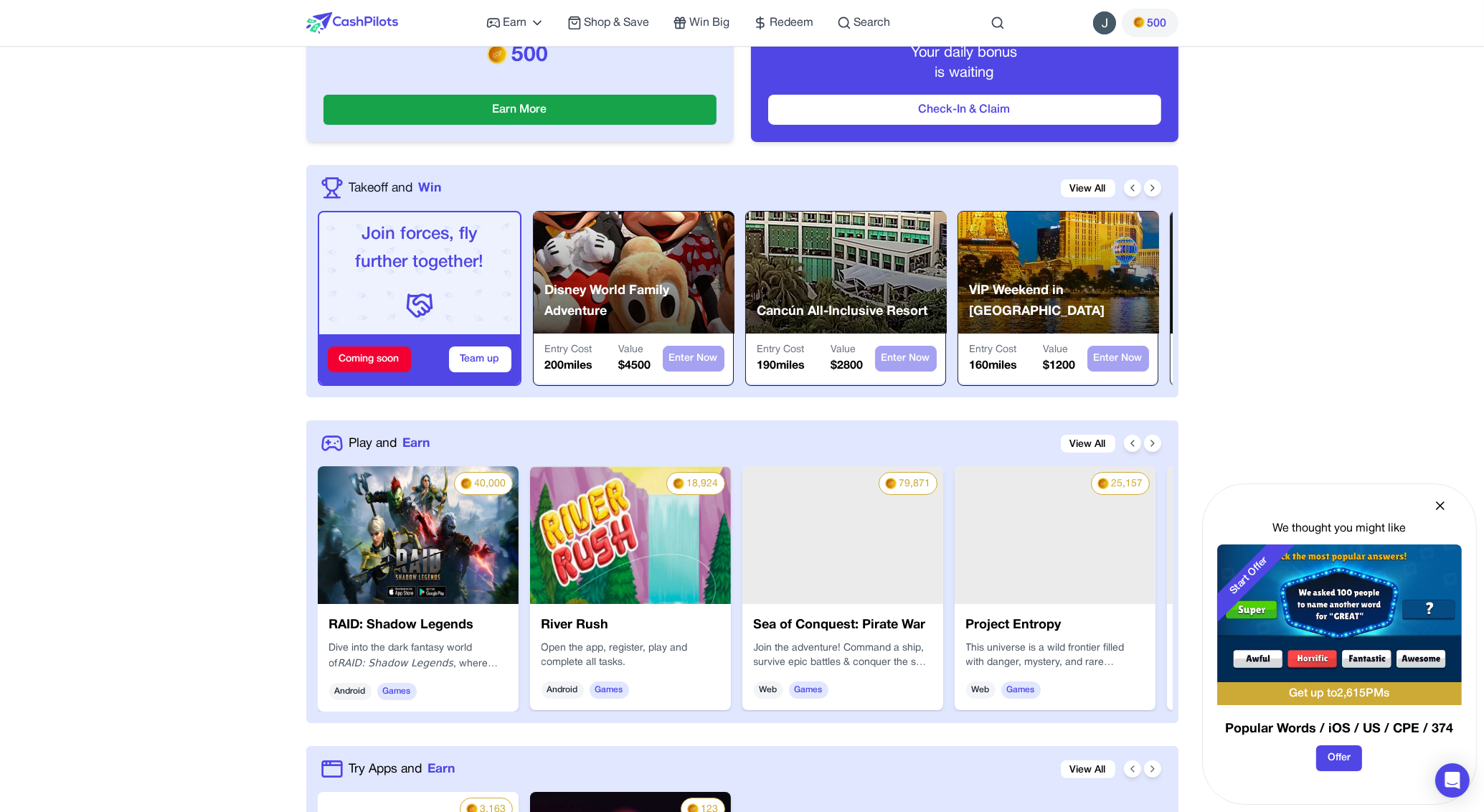
scroll to position [354, 0]
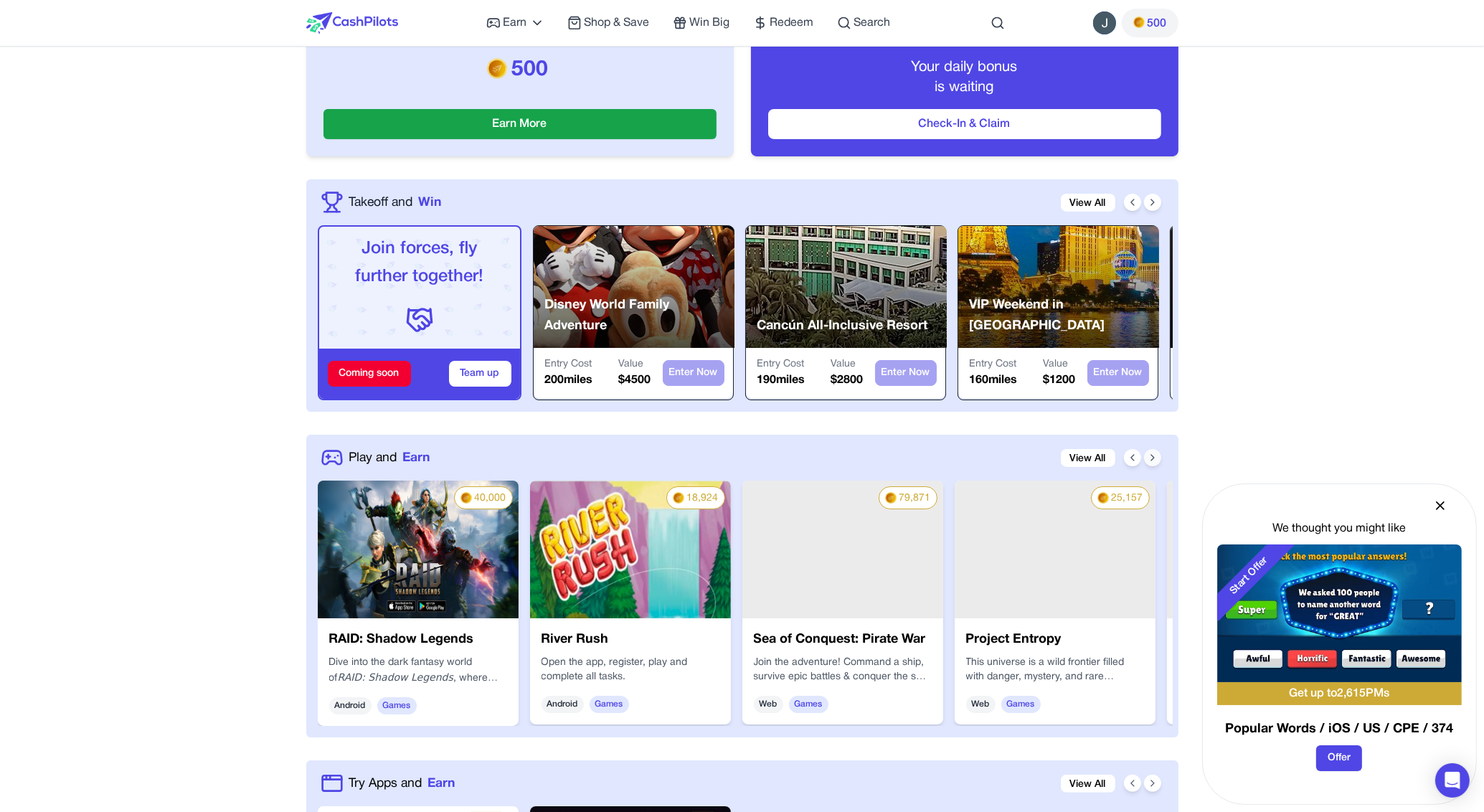
click at [1149, 457] on icon at bounding box center [1152, 457] width 11 height 11
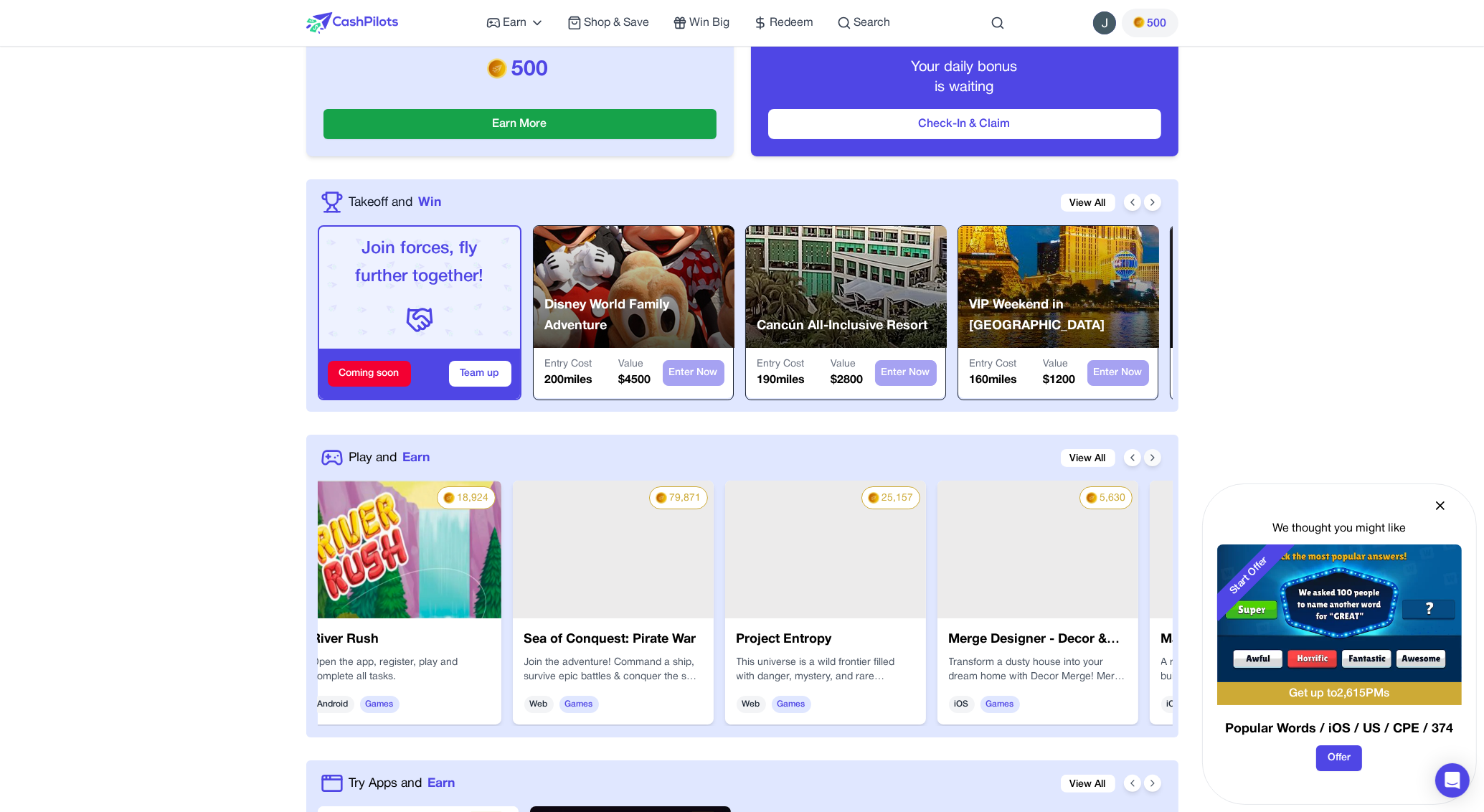
click at [1149, 457] on icon at bounding box center [1152, 457] width 11 height 11
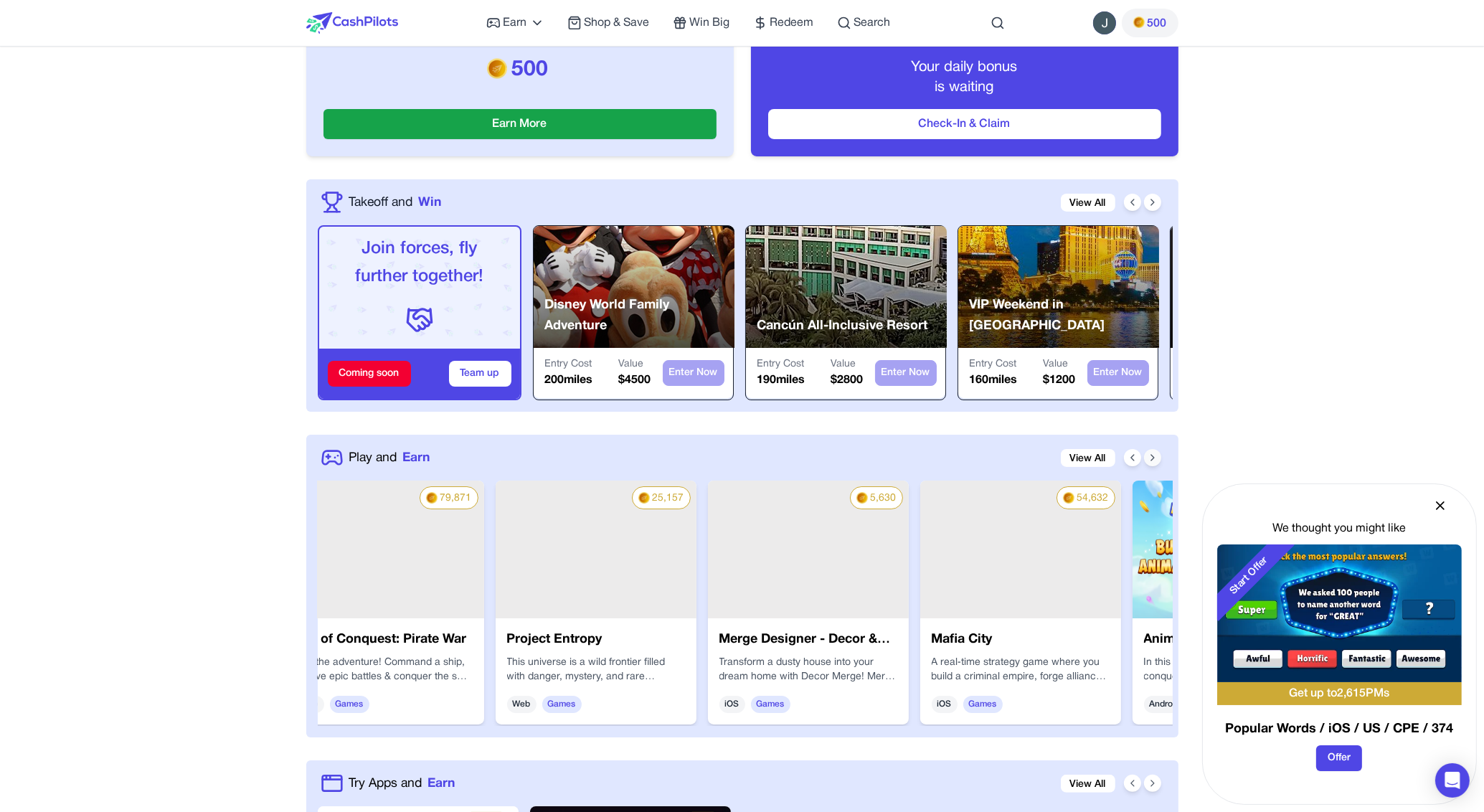
click at [1149, 457] on icon at bounding box center [1152, 457] width 11 height 11
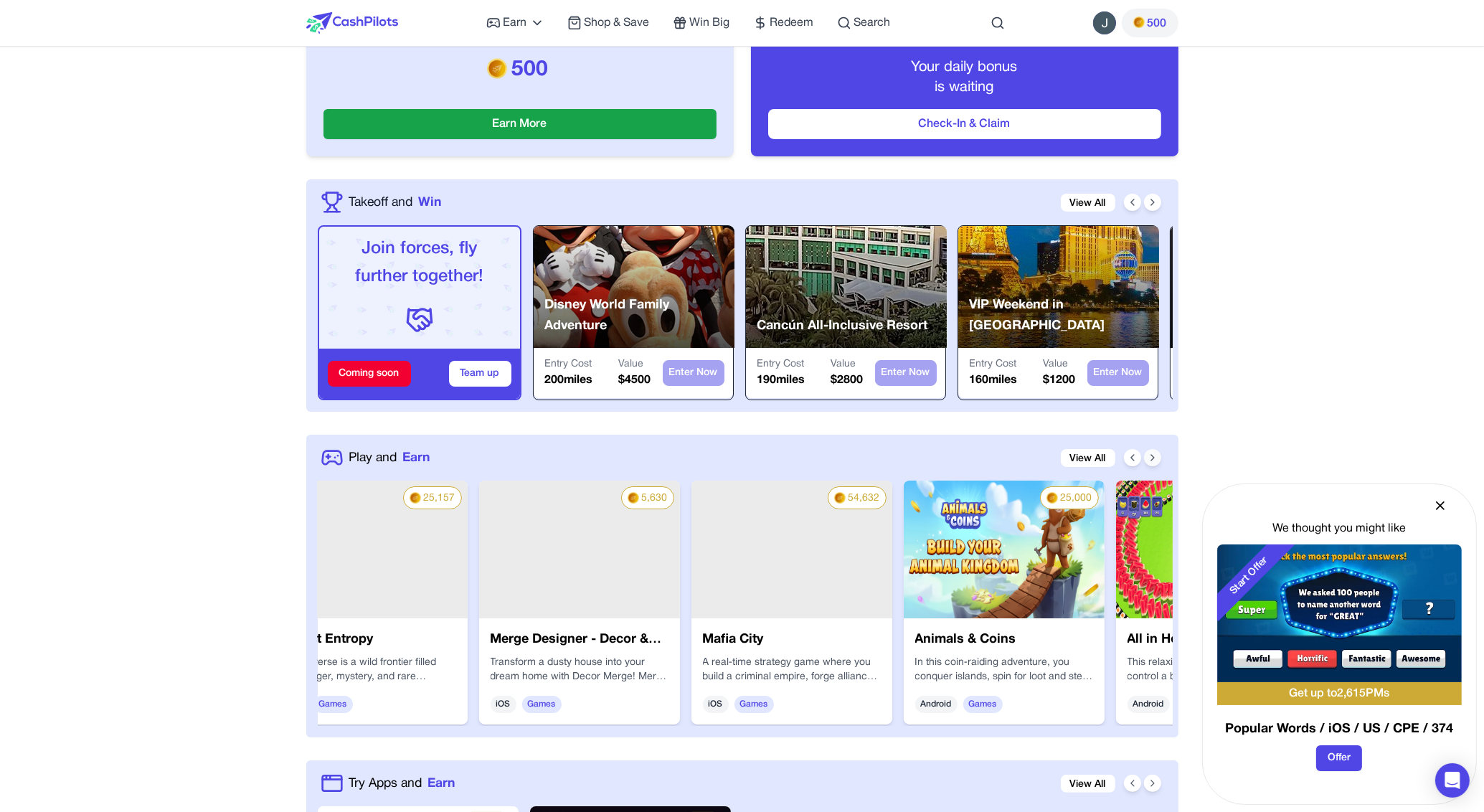
scroll to position [0, 689]
click at [1149, 457] on icon at bounding box center [1152, 457] width 11 height 11
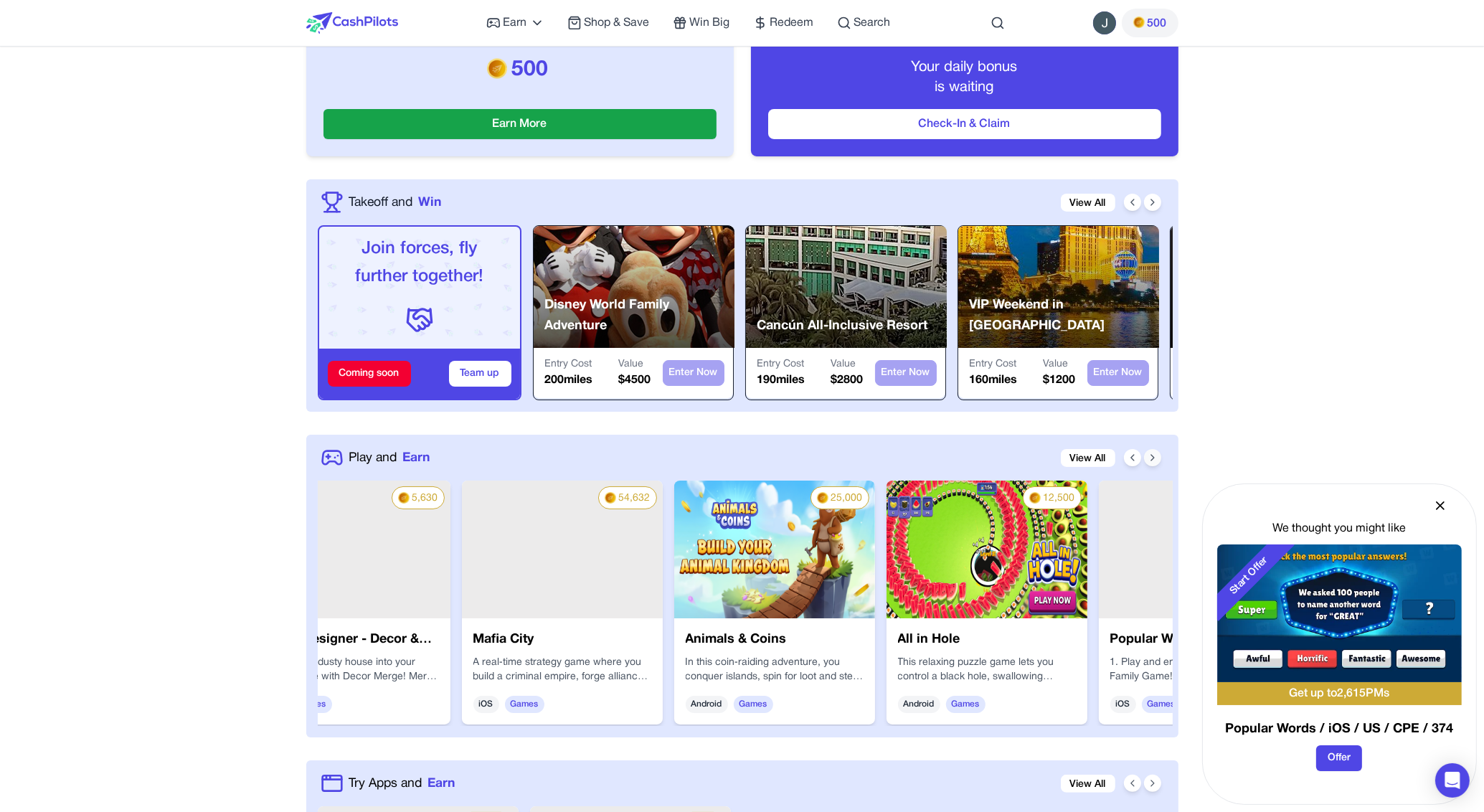
scroll to position [0, 918]
click at [1149, 457] on icon at bounding box center [1152, 457] width 11 height 11
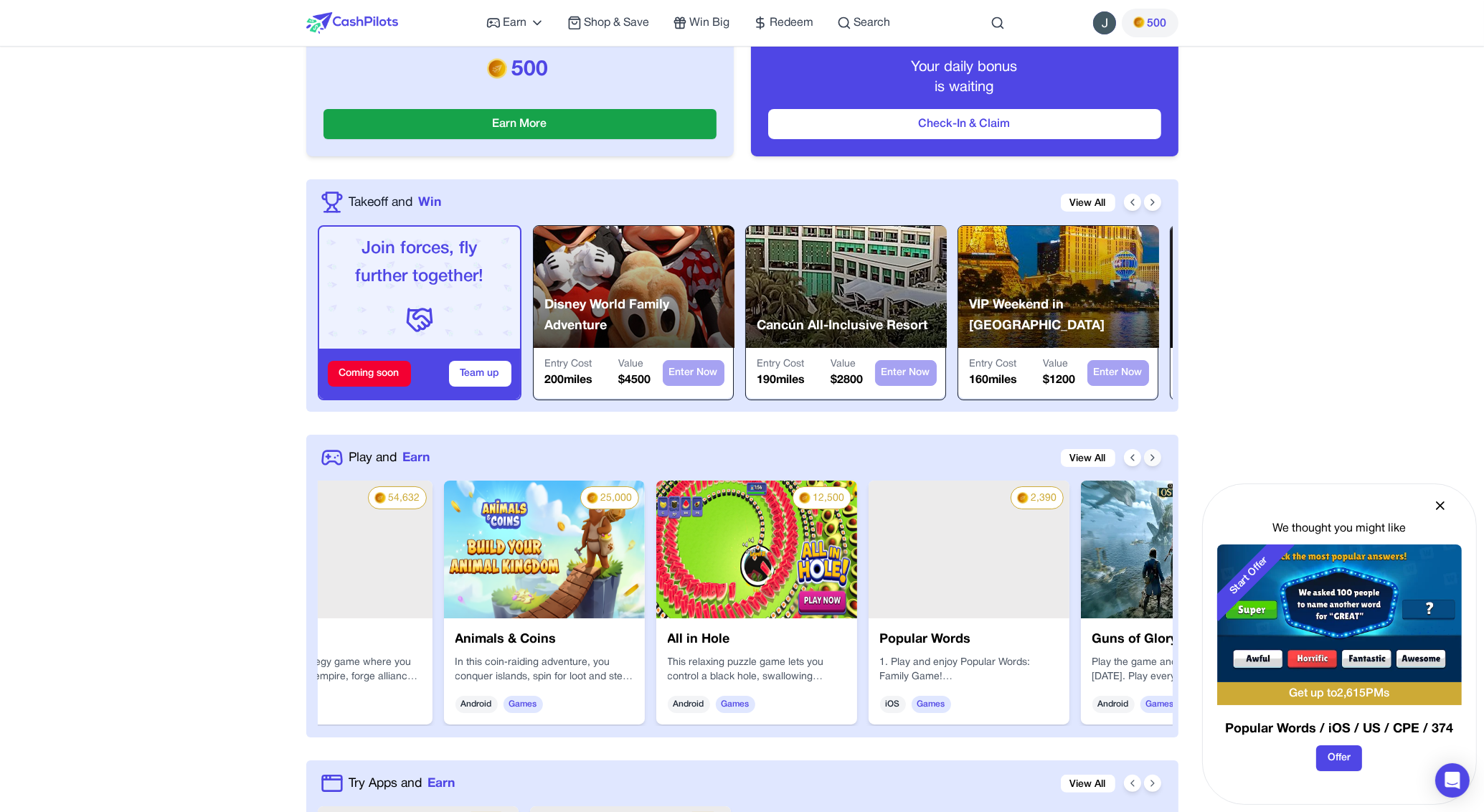
click at [1149, 457] on icon at bounding box center [1152, 457] width 11 height 11
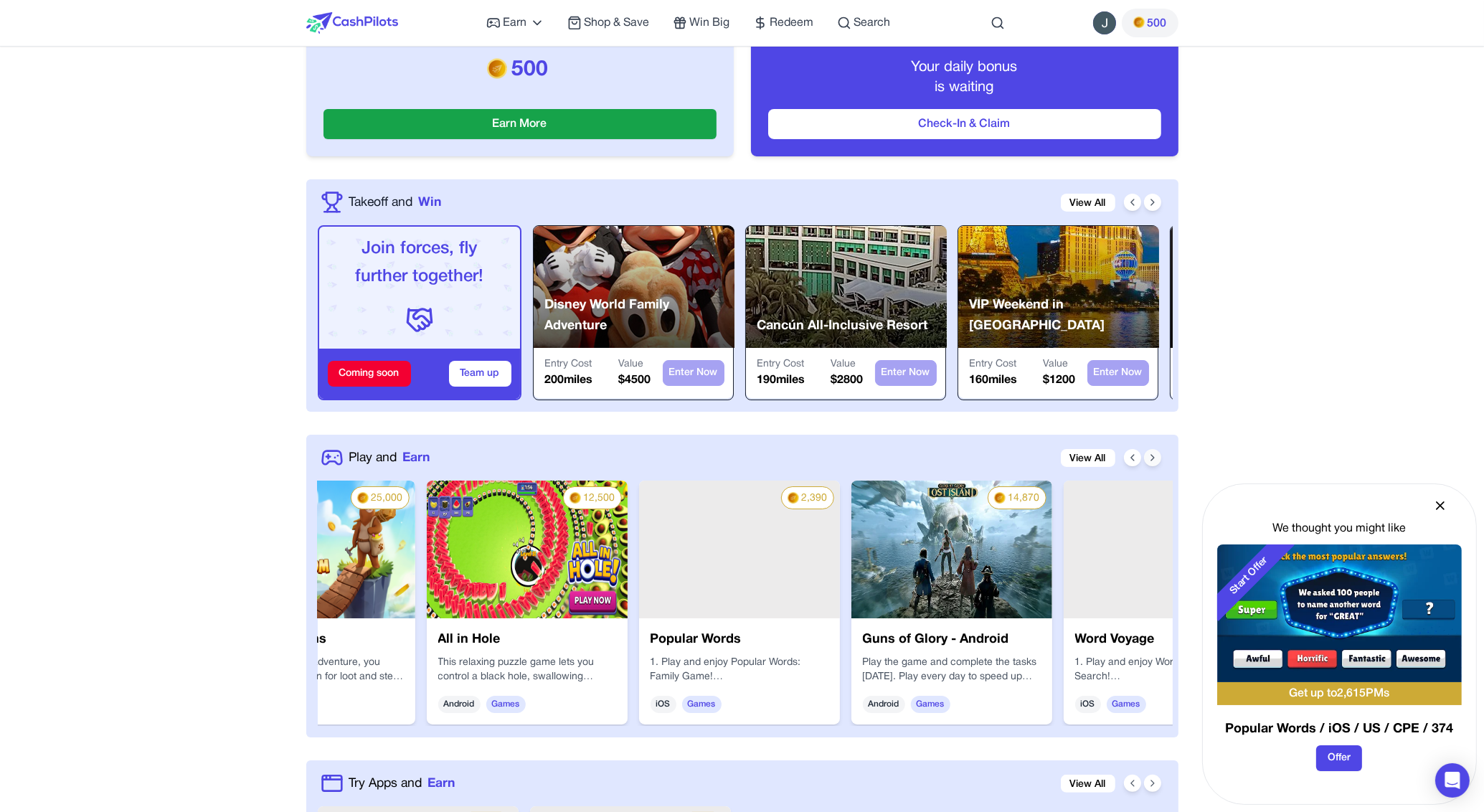
click at [1149, 457] on icon at bounding box center [1152, 457] width 11 height 11
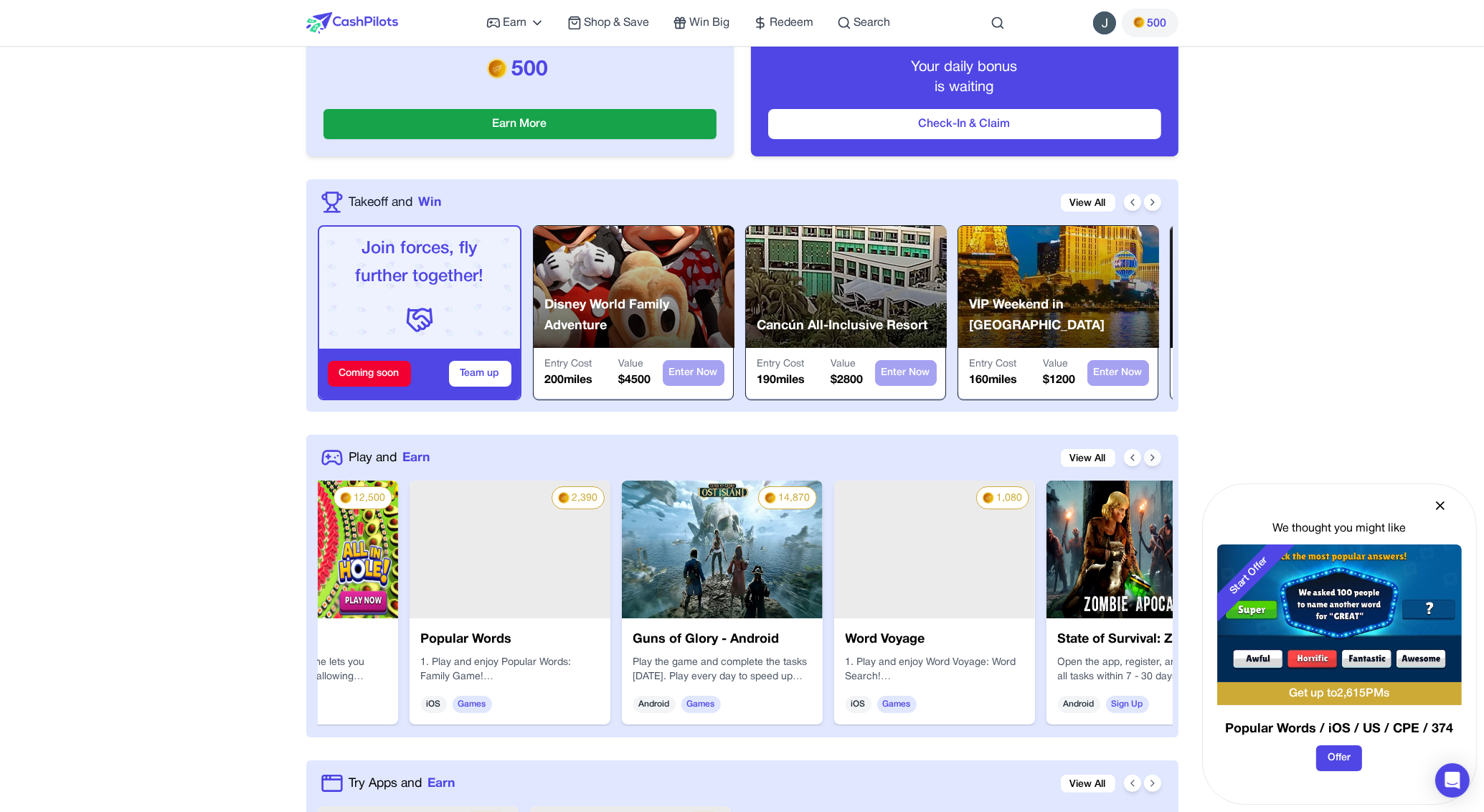
click at [1149, 457] on icon at bounding box center [1152, 457] width 11 height 11
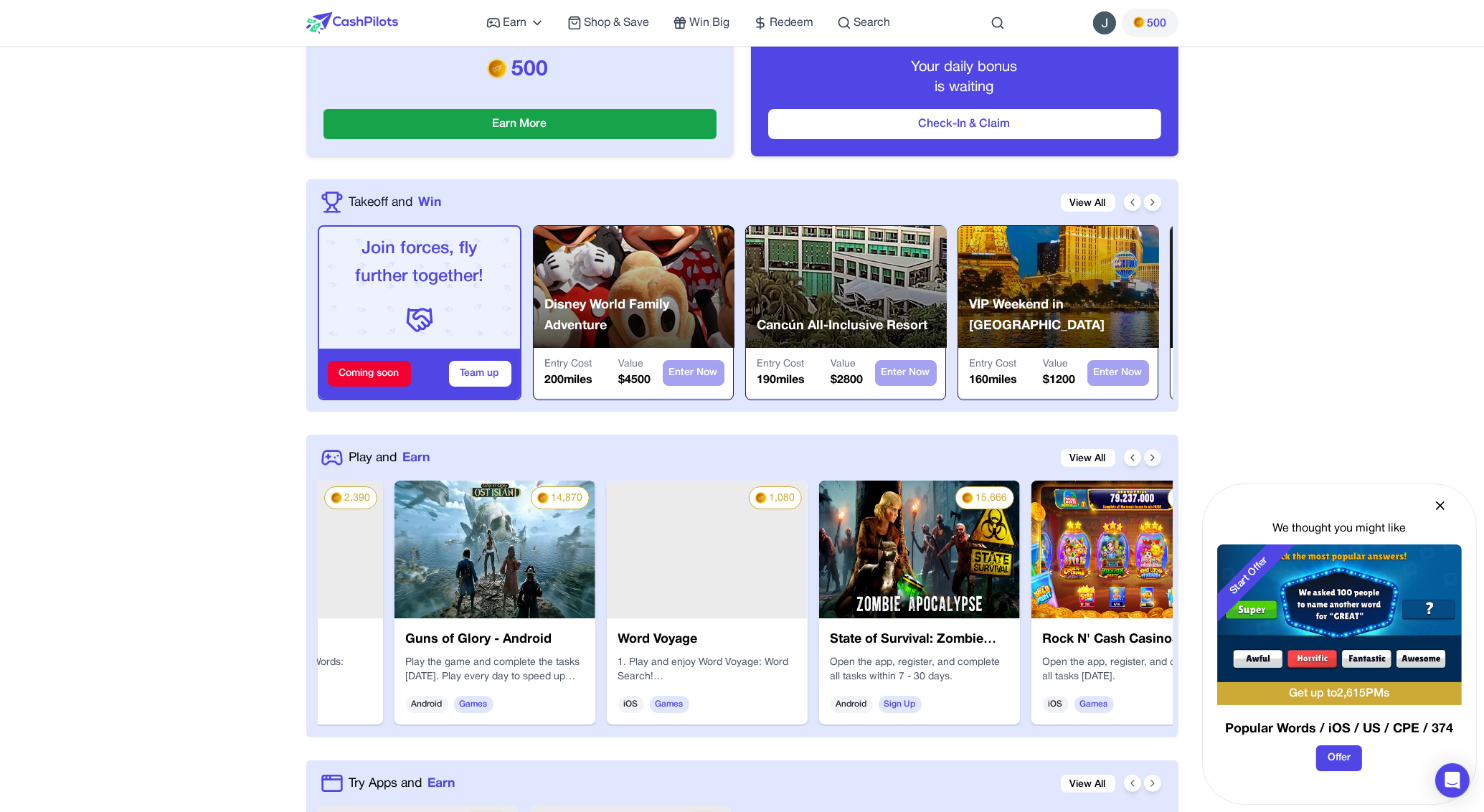
scroll to position [0, 1835]
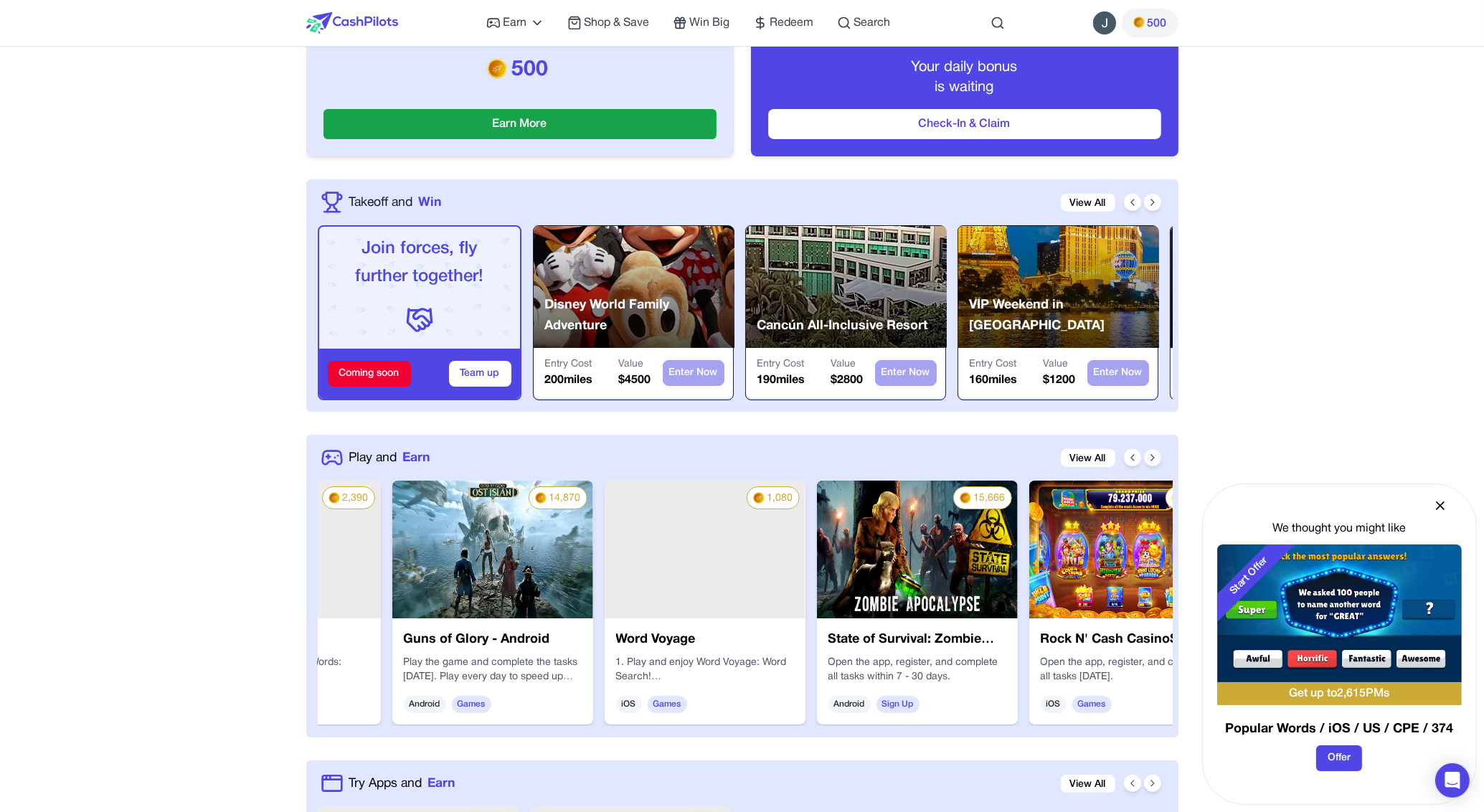
click at [1149, 457] on icon at bounding box center [1152, 457] width 11 height 11
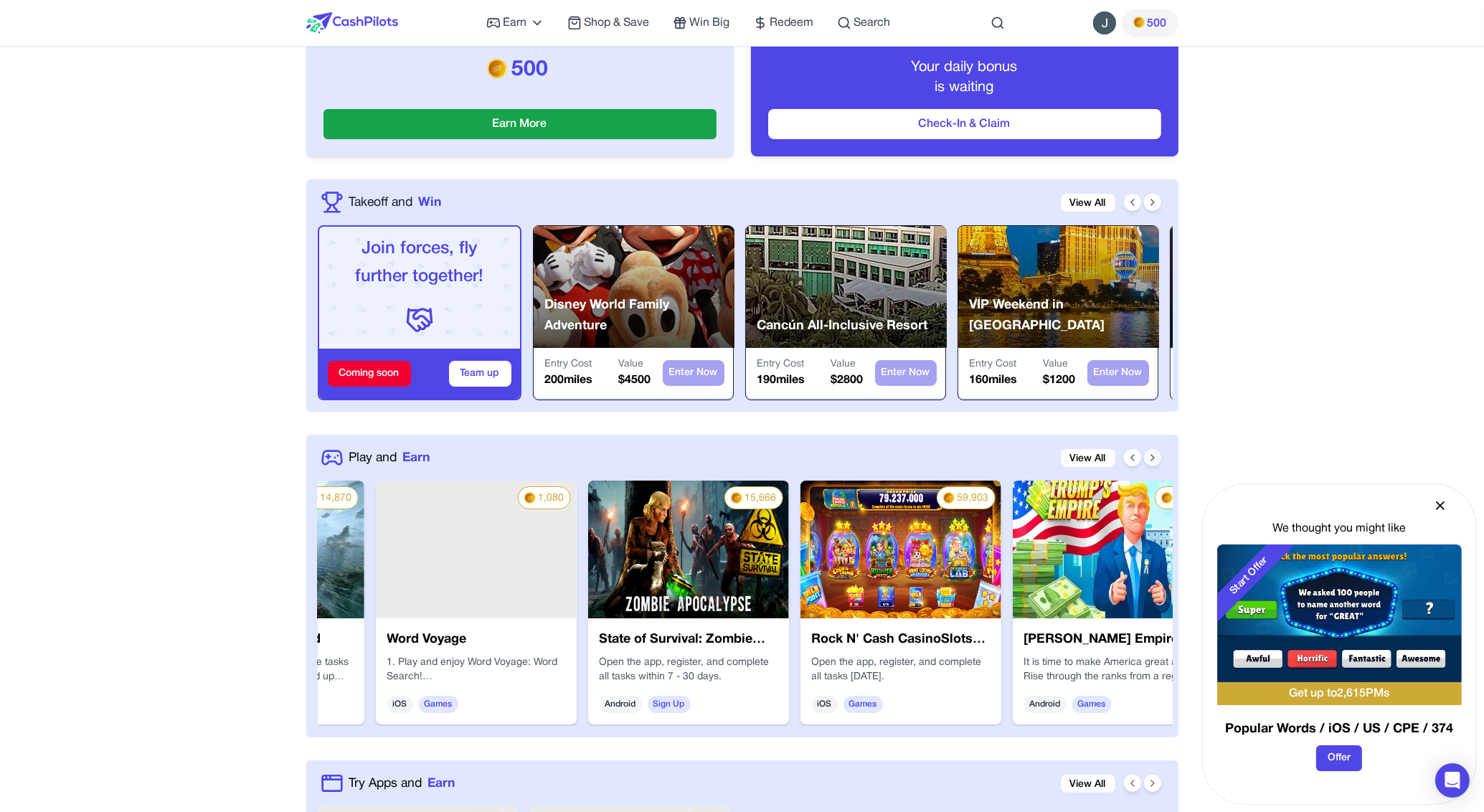
scroll to position [0, 2065]
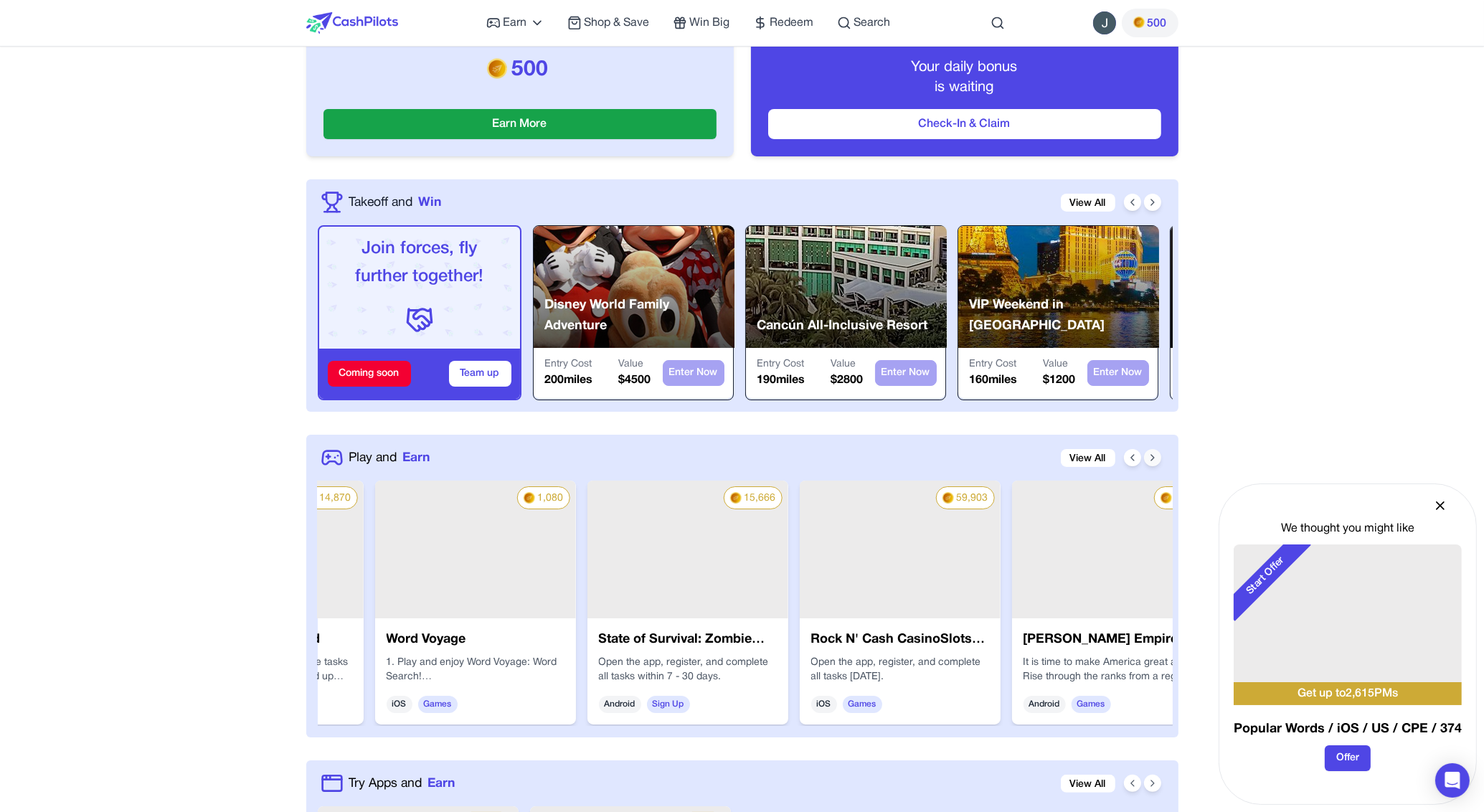
click at [1149, 457] on icon at bounding box center [1152, 457] width 11 height 11
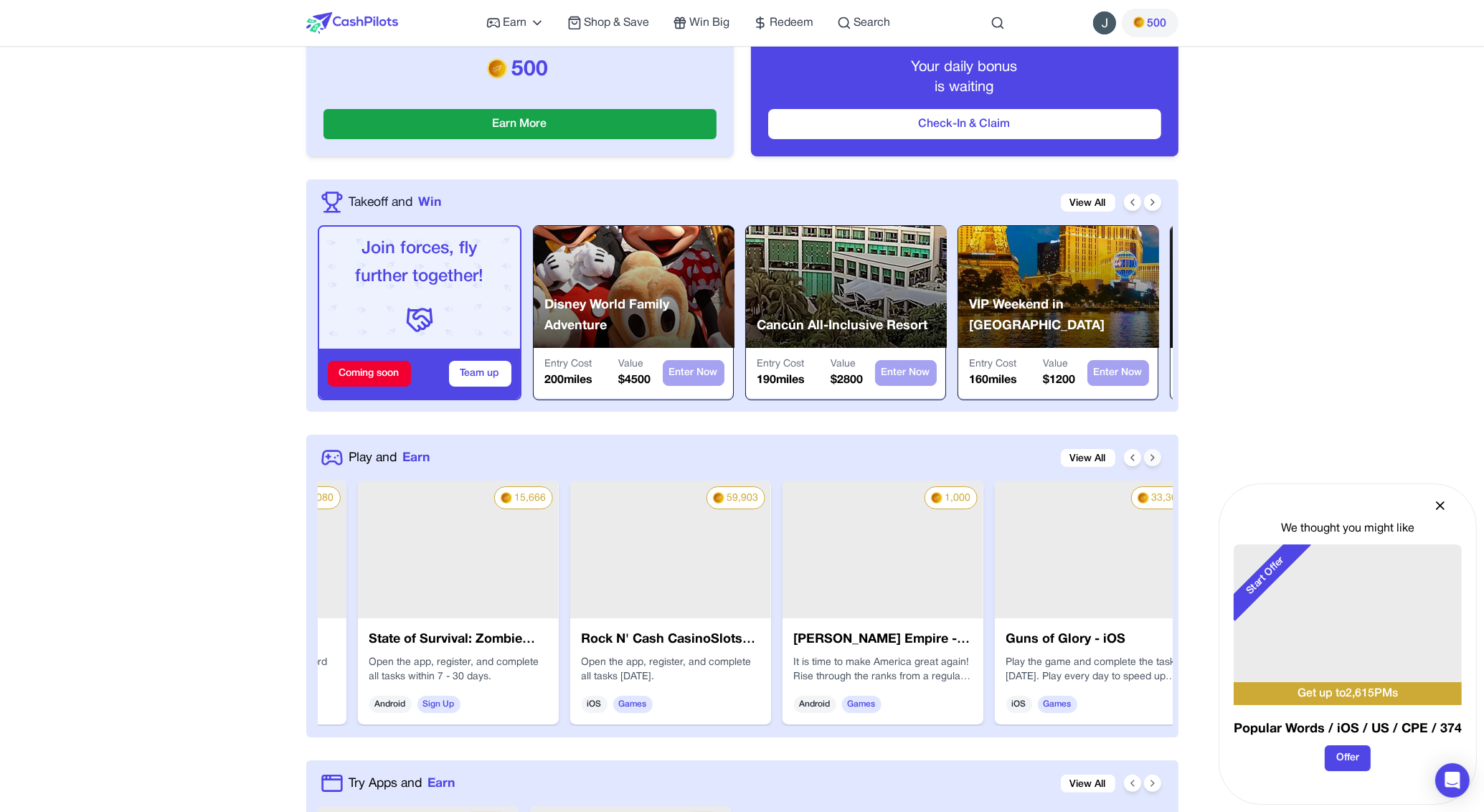
click at [1149, 457] on icon at bounding box center [1152, 457] width 11 height 11
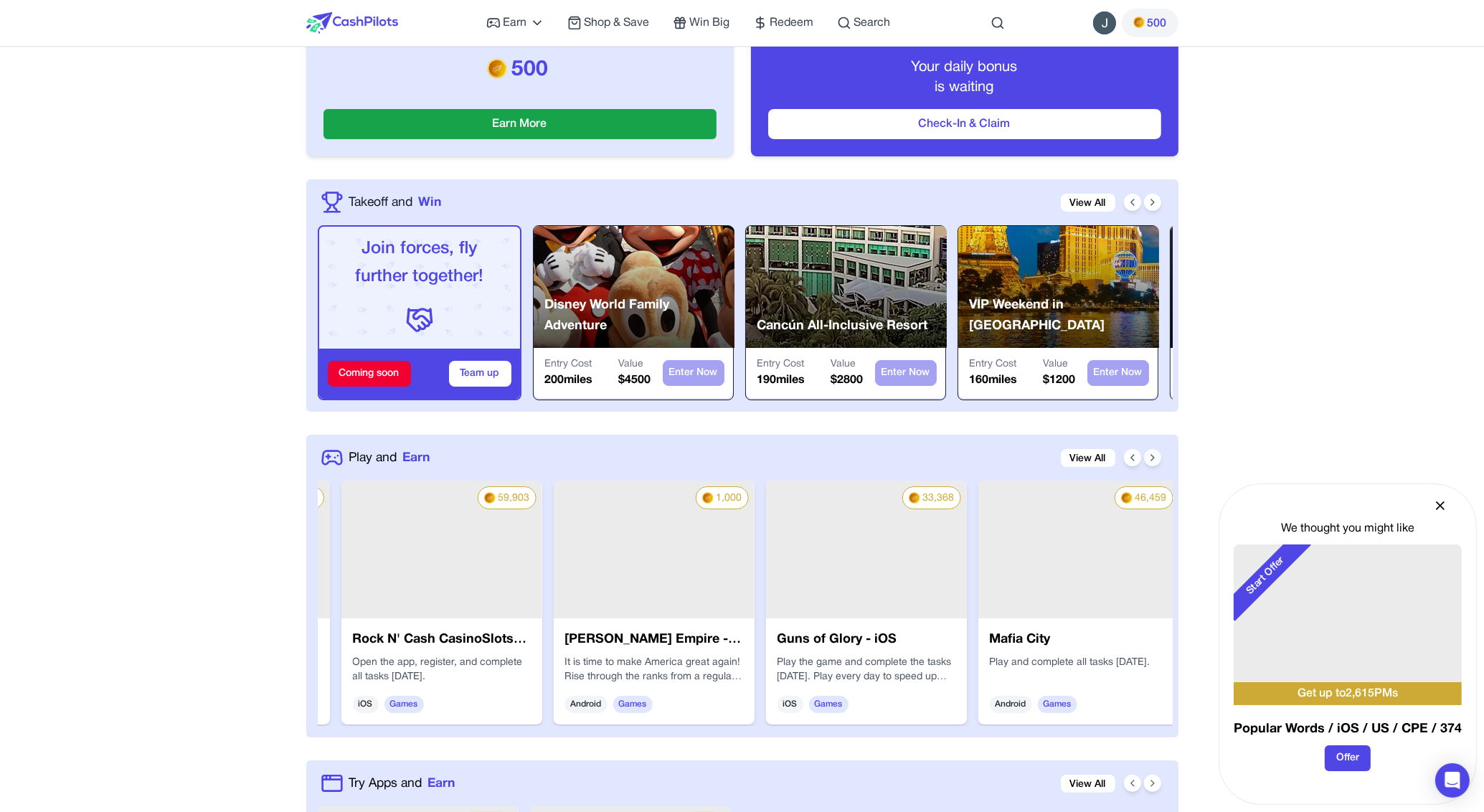
scroll to position [0, 2524]
click at [1149, 457] on icon at bounding box center [1152, 457] width 11 height 11
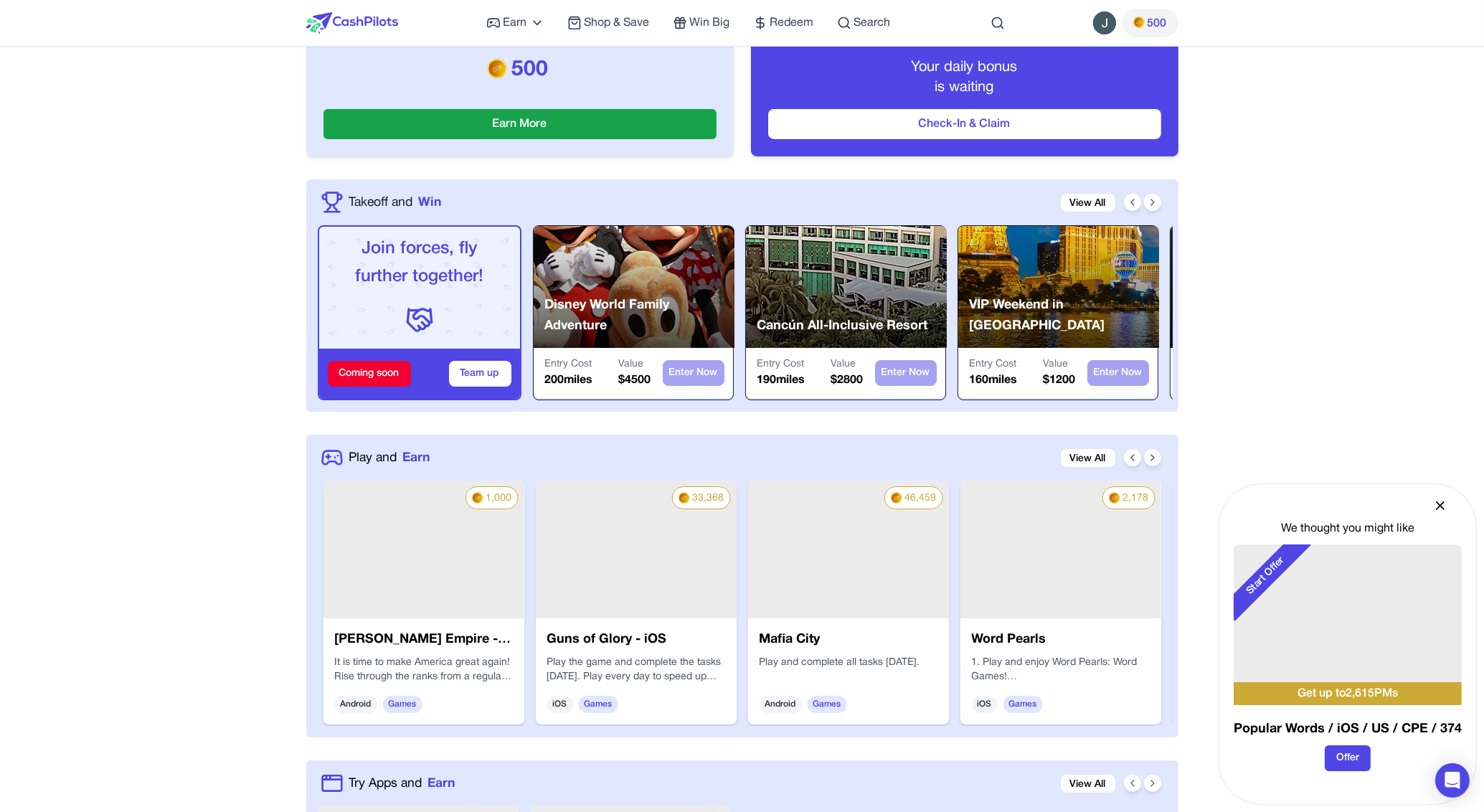
click at [1149, 457] on icon at bounding box center [1152, 457] width 11 height 11
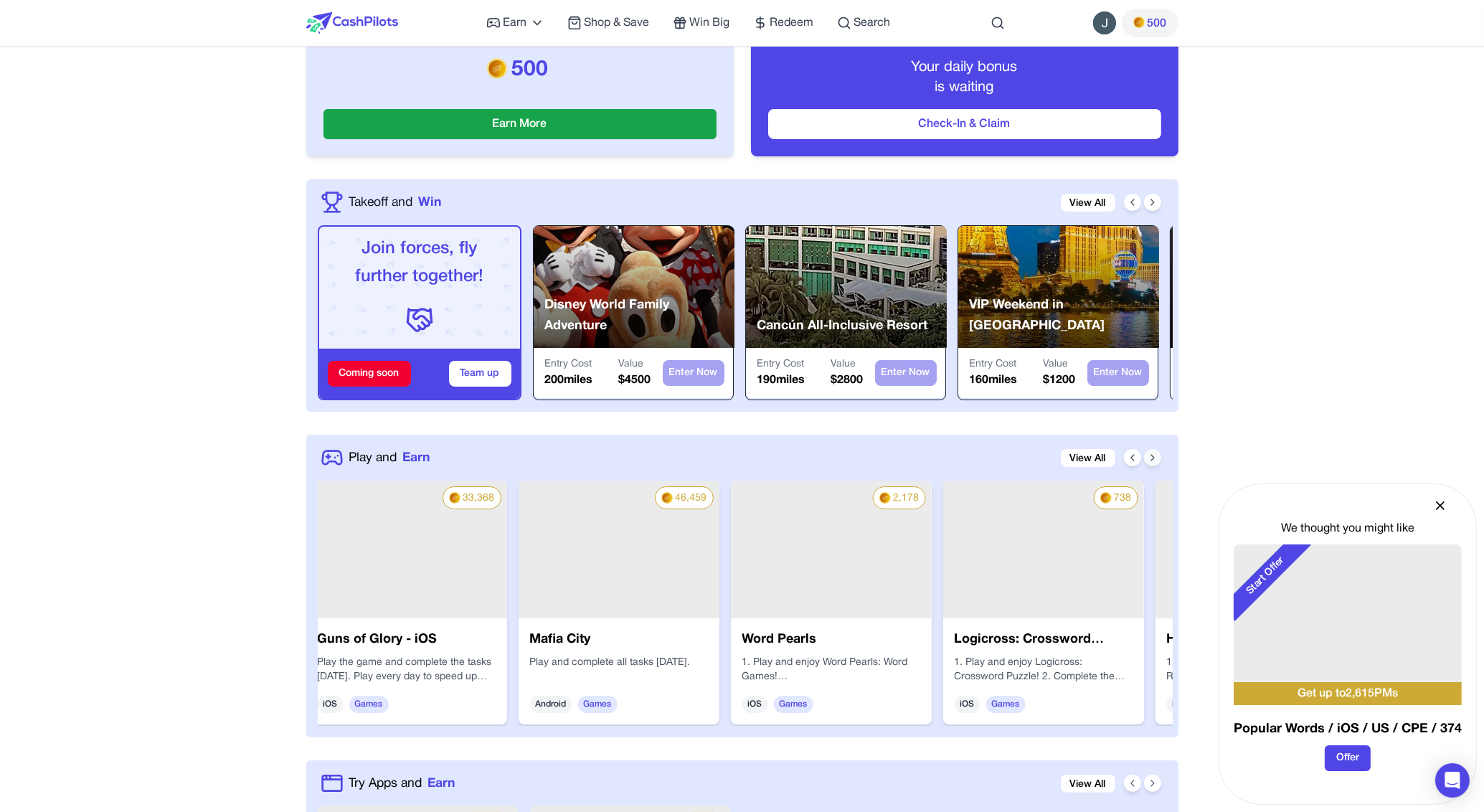
click at [1149, 457] on icon at bounding box center [1152, 457] width 11 height 11
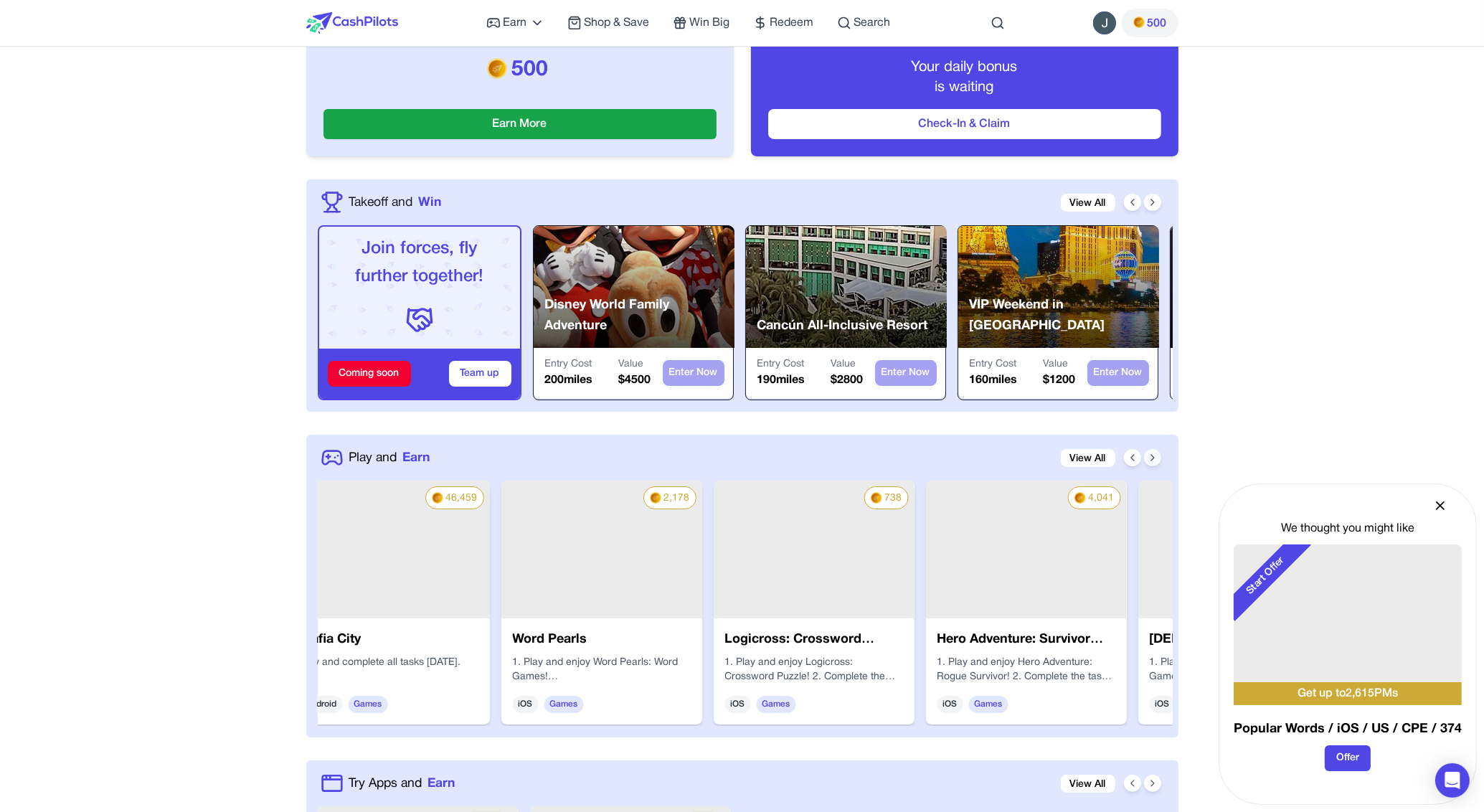
click at [1149, 457] on icon at bounding box center [1152, 457] width 11 height 11
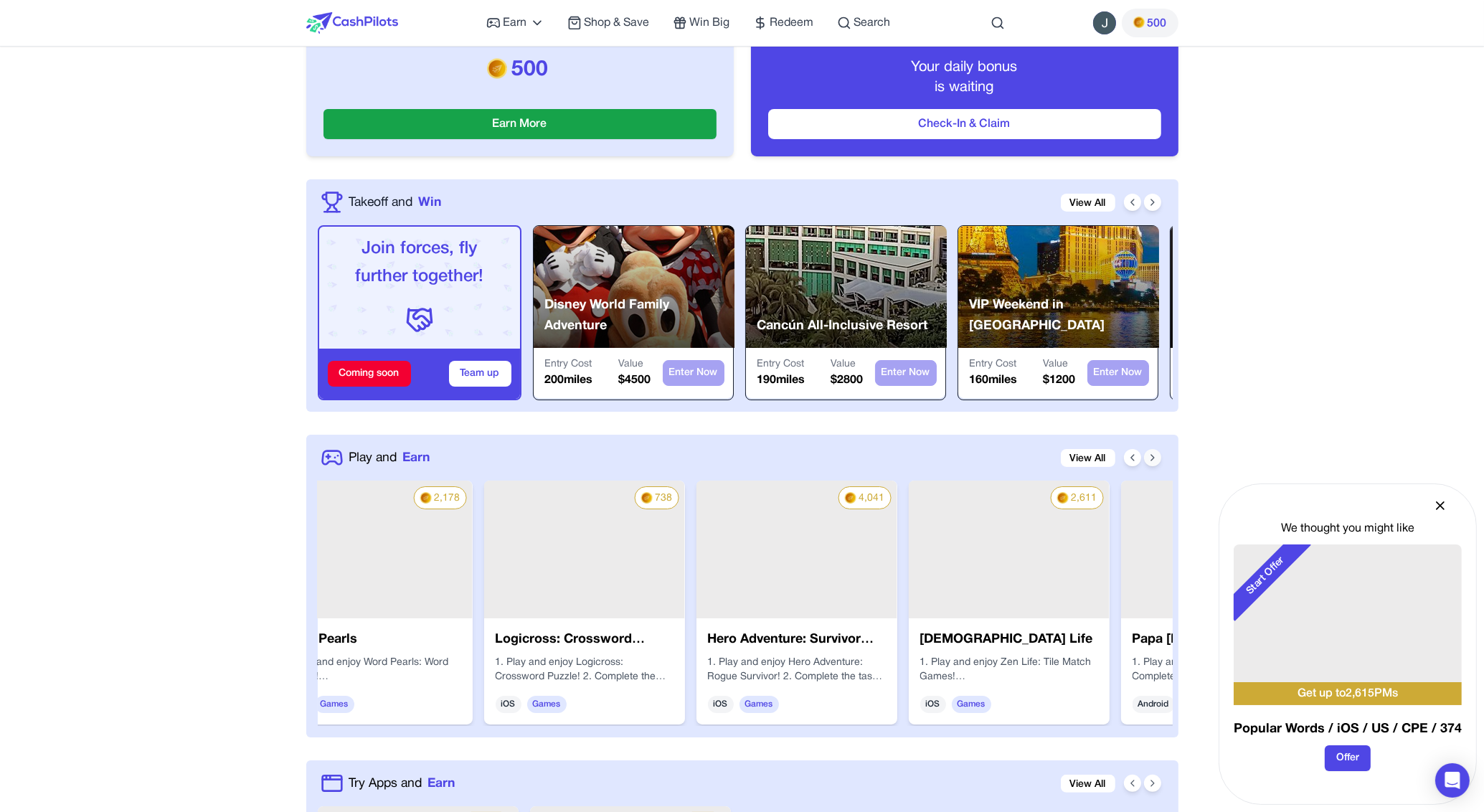
click at [1149, 456] on icon at bounding box center [1152, 457] width 11 height 11
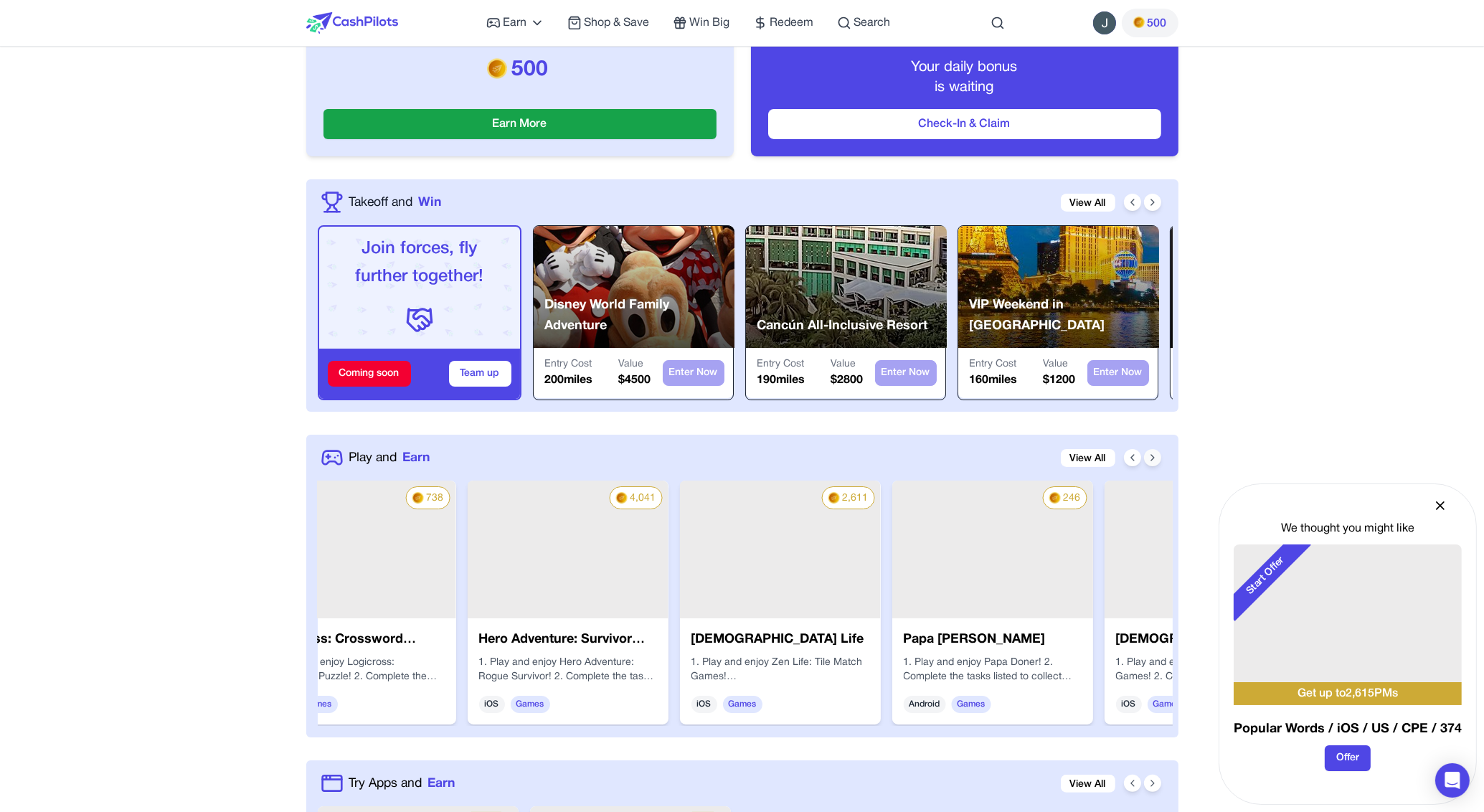
scroll to position [0, 3672]
click at [799, 624] on div "[DEMOGRAPHIC_DATA] Life 1. Play and enjoy Zen Life: Tile Match Games! 2. Comple…" at bounding box center [780, 671] width 201 height 106
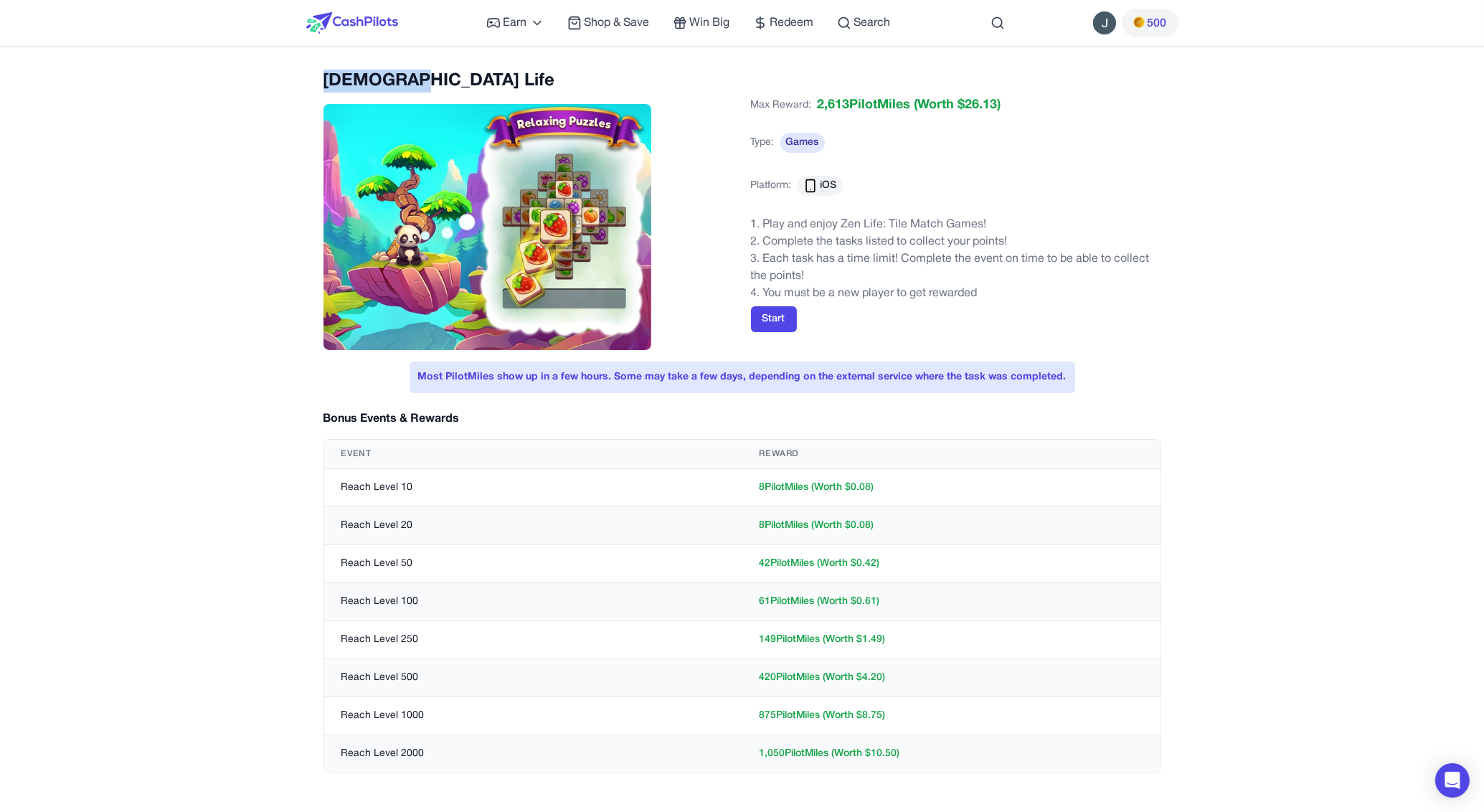
drag, startPoint x: 393, startPoint y: 81, endPoint x: 317, endPoint y: 80, distance: 76.0
click at [317, 80] on div "[DEMOGRAPHIC_DATA] Life Max Reward: 2,613 PilotMiles (Worth $ 26.13 ) Type: Gam…" at bounding box center [742, 430] width 872 height 721
copy h2 "[DEMOGRAPHIC_DATA] Life"
click at [1300, 385] on div "Earn Play Games Enjoy fun games and earn Try New App Test new app for rewards T…" at bounding box center [742, 697] width 1484 height 1394
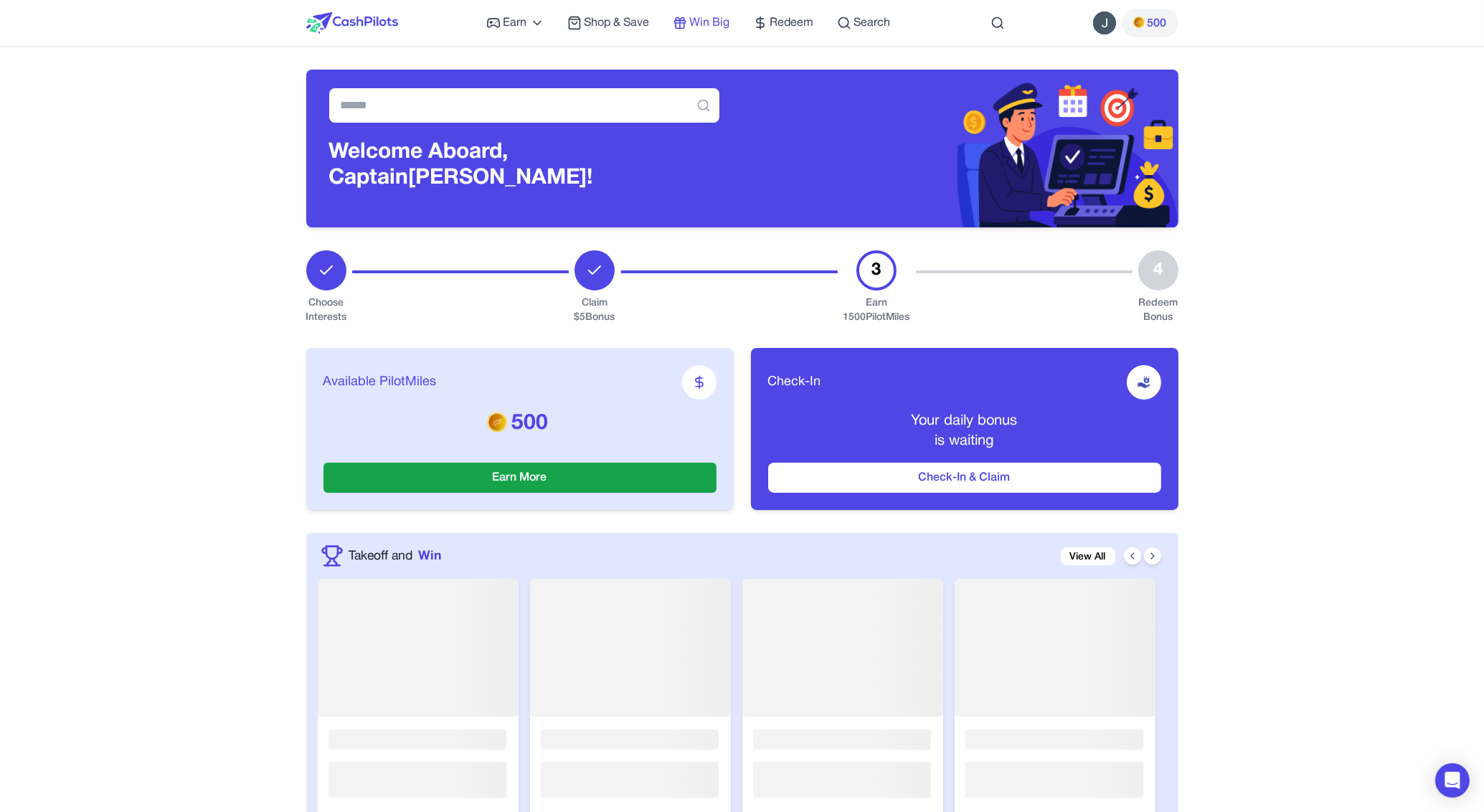
click at [708, 24] on span "Win Big" at bounding box center [710, 23] width 40 height 17
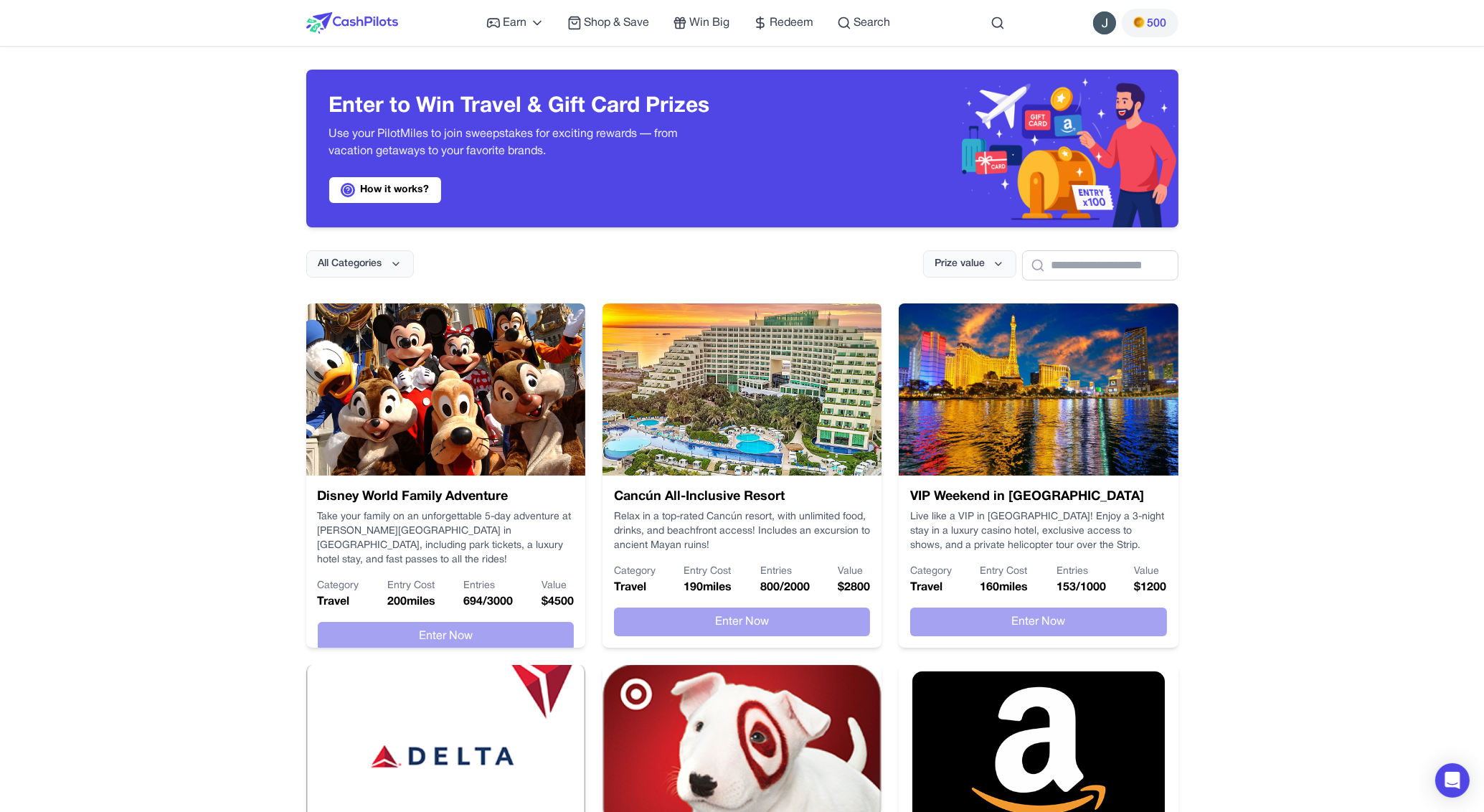
click at [1159, 23] on span "500" at bounding box center [1157, 24] width 19 height 17
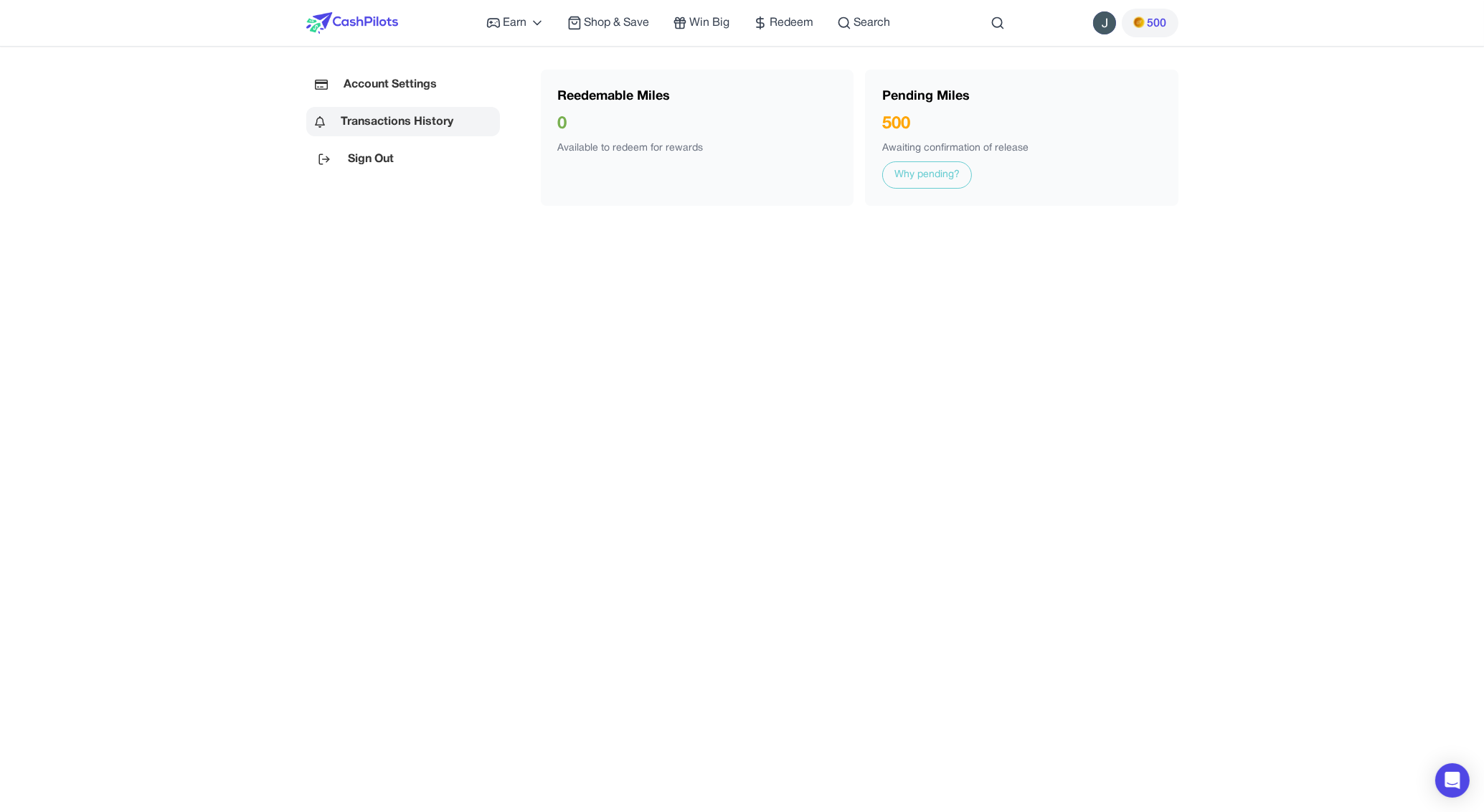
click at [951, 180] on link "Why pending?" at bounding box center [926, 175] width 89 height 27
